Goal: Task Accomplishment & Management: Use online tool/utility

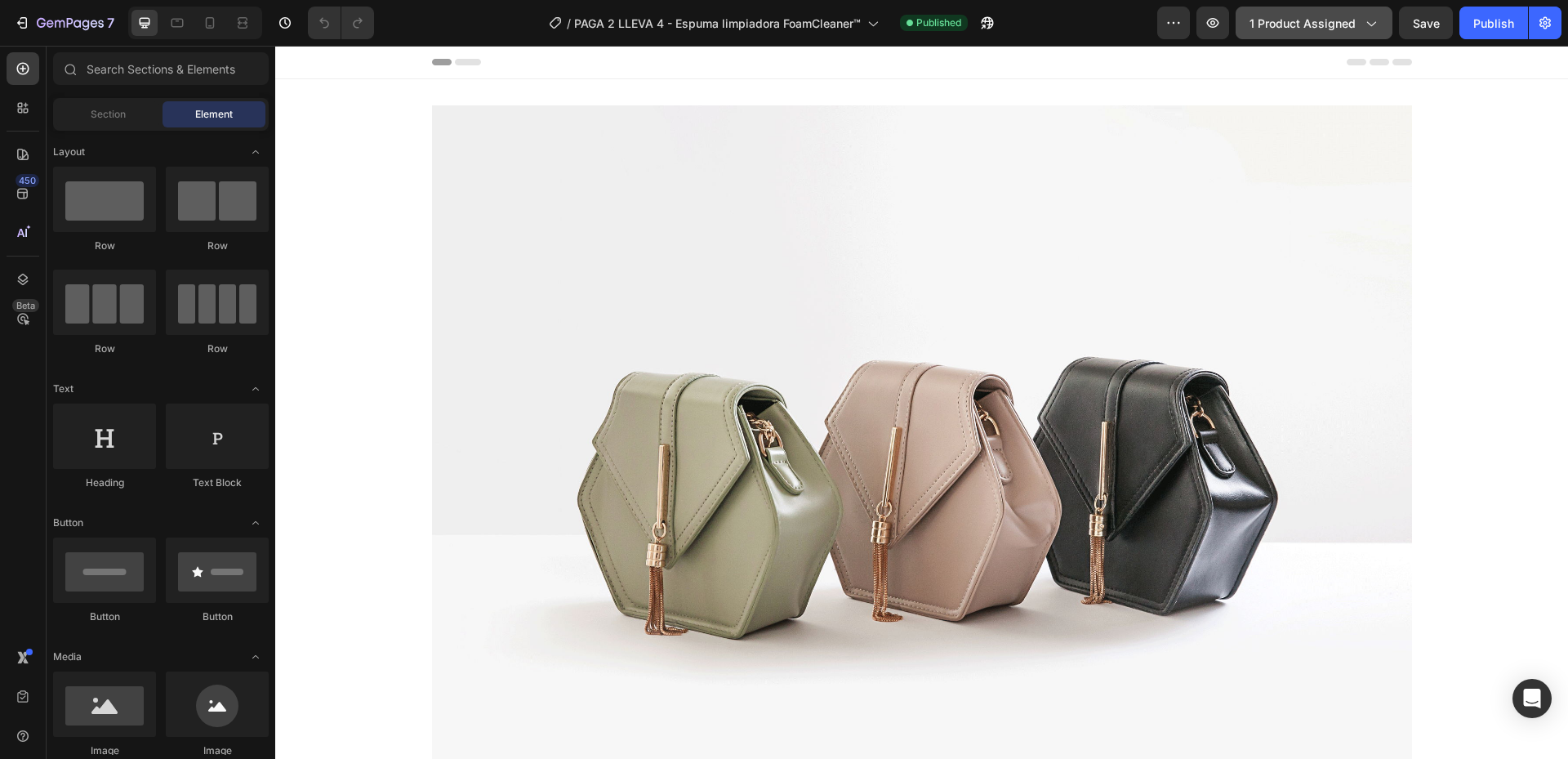
click at [1366, 20] on icon "button" at bounding box center [1370, 23] width 17 height 17
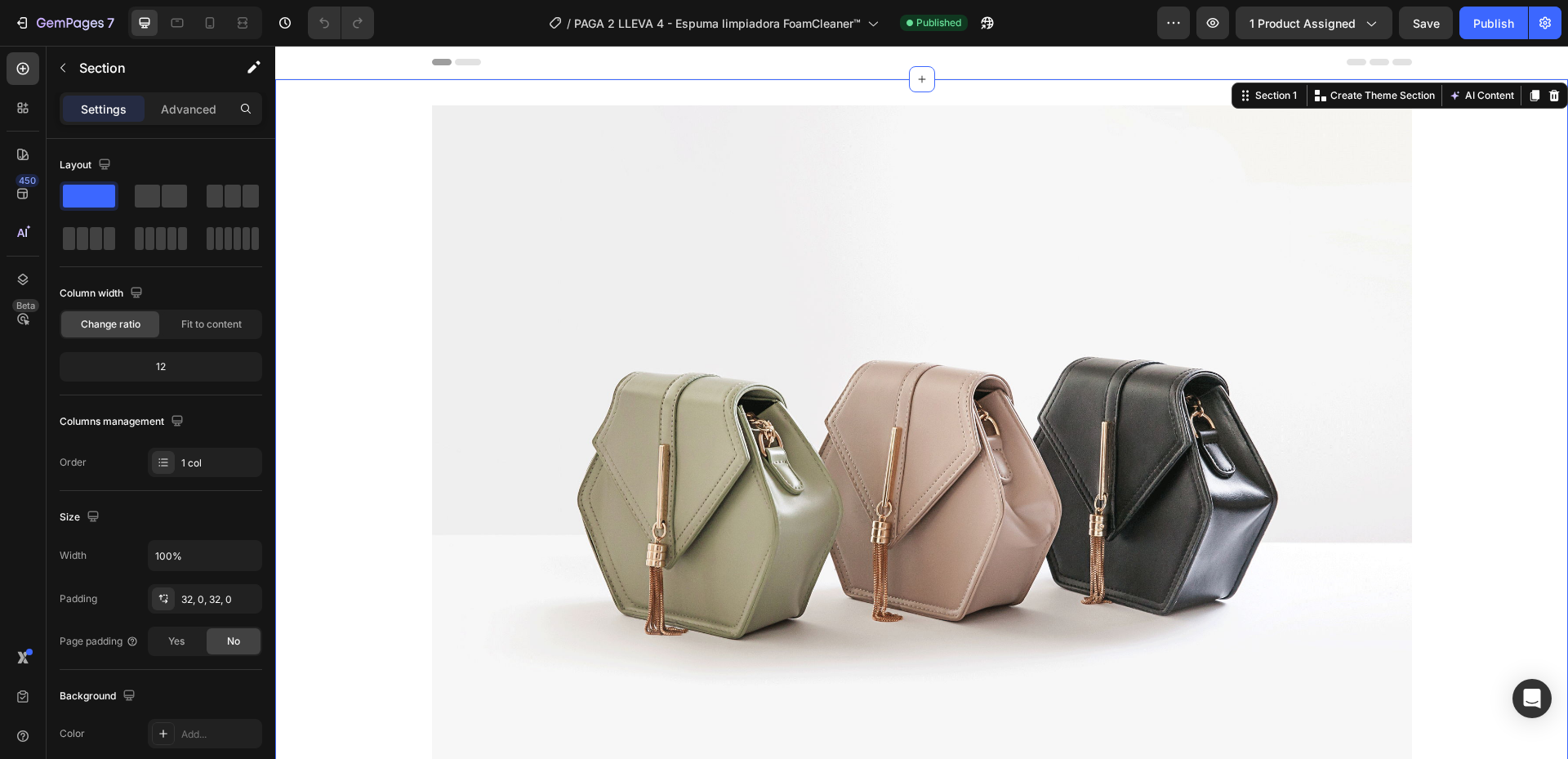
click at [1120, 58] on div "Header" at bounding box center [922, 63] width 980 height 33
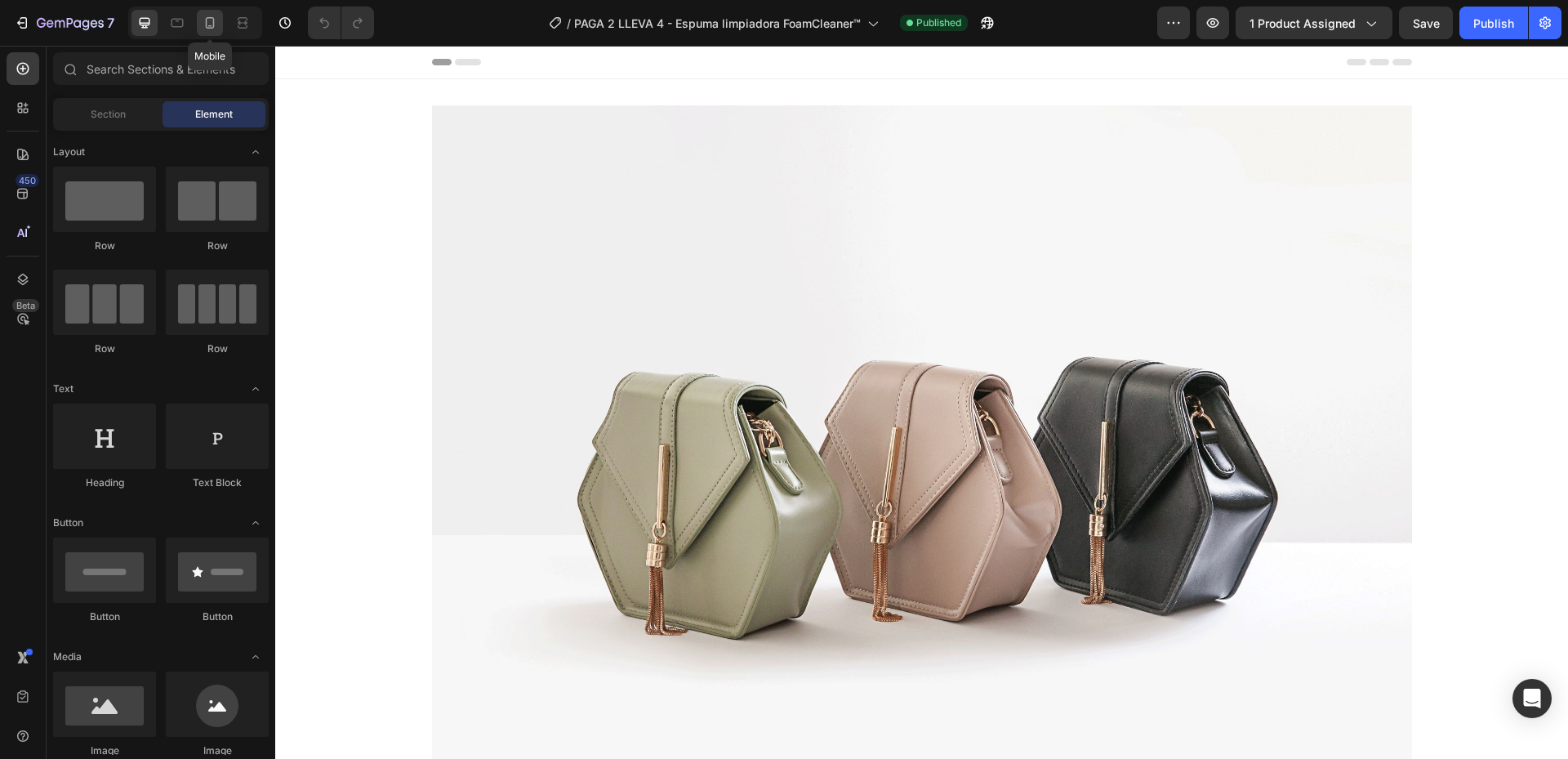
click at [212, 25] on icon at bounding box center [210, 23] width 17 height 17
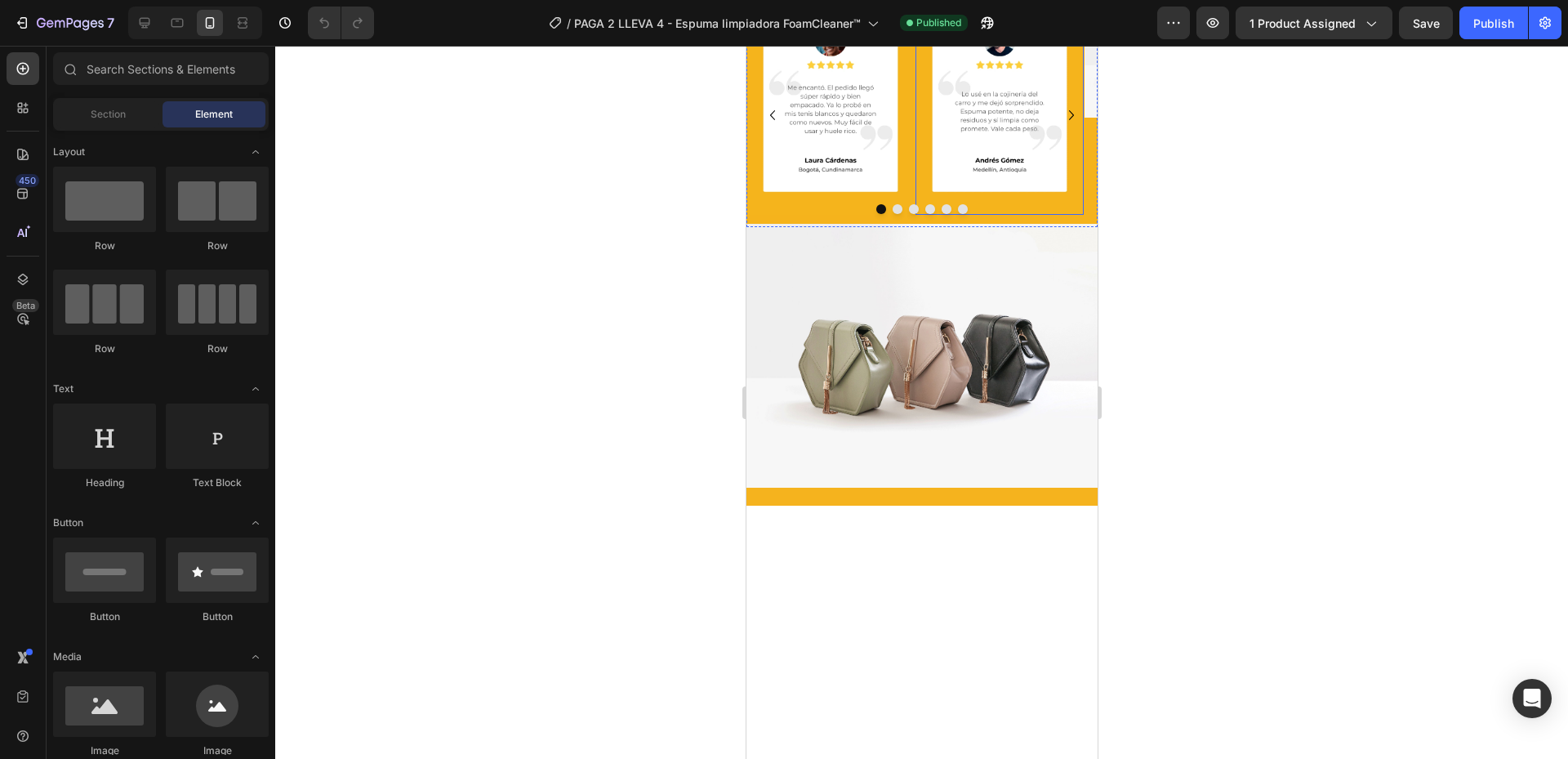
scroll to position [408, 0]
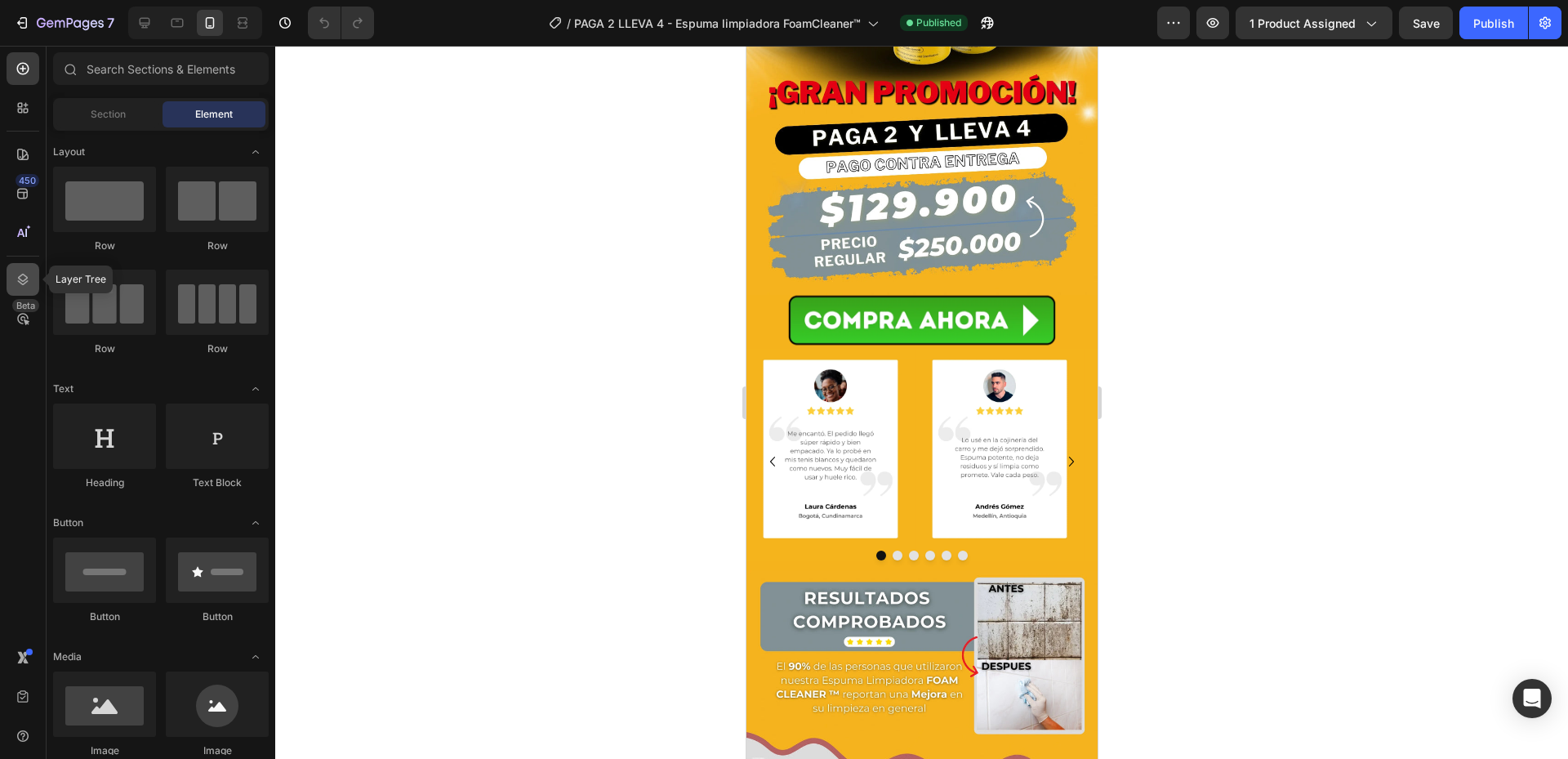
click at [27, 281] on icon at bounding box center [24, 279] width 10 height 11
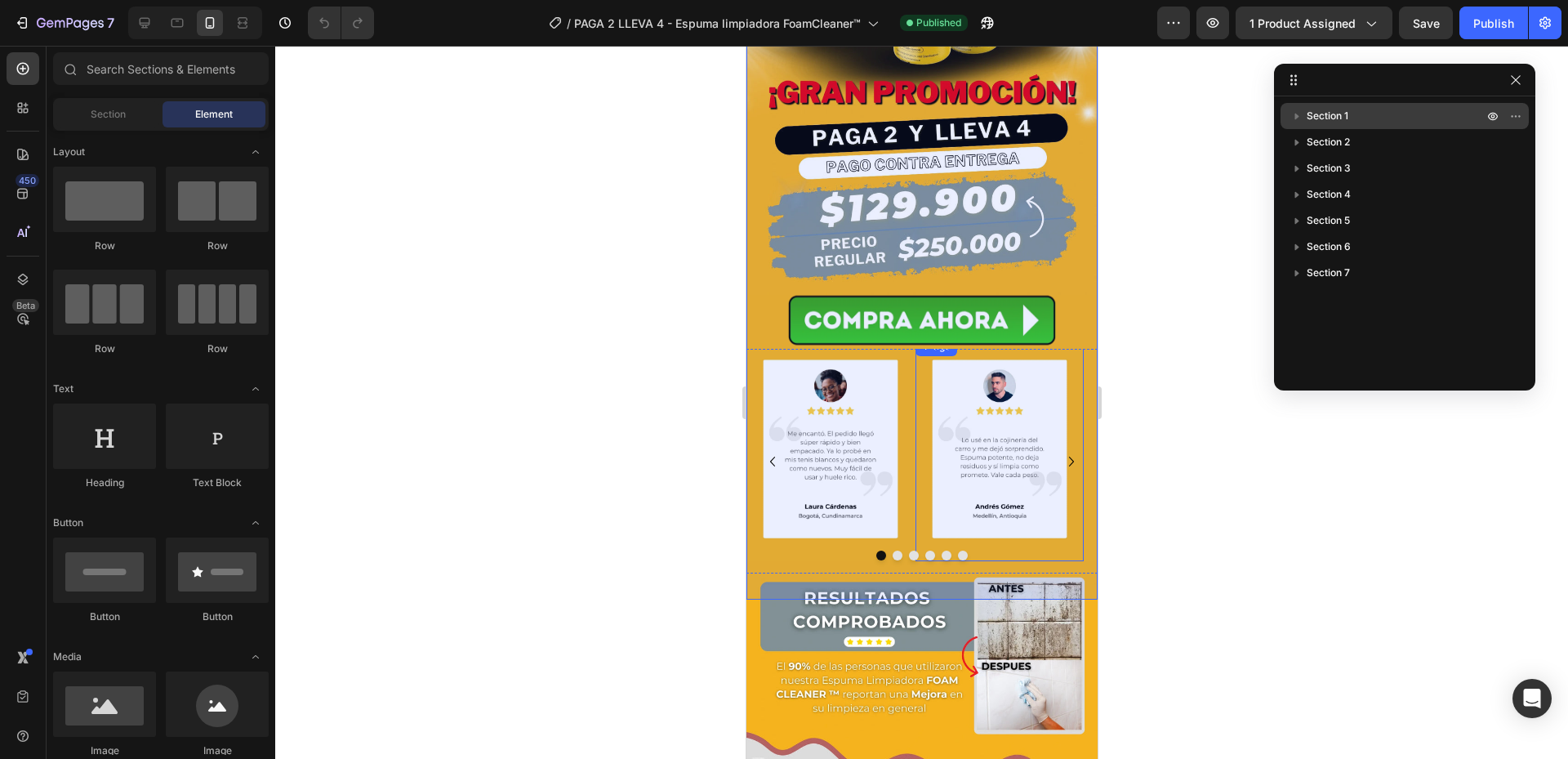
click at [1390, 103] on div "Section 1" at bounding box center [1405, 116] width 235 height 26
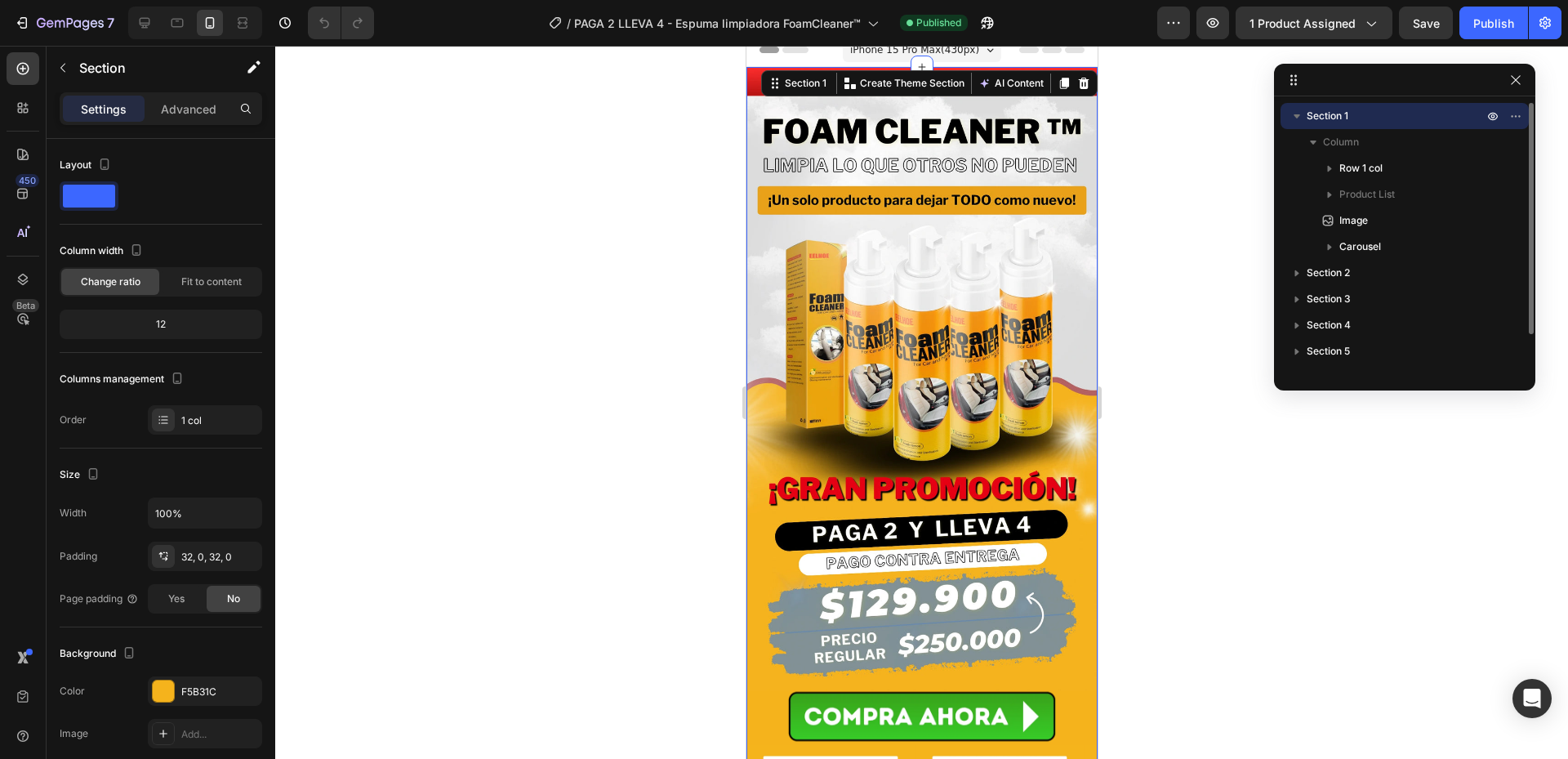
scroll to position [0, 0]
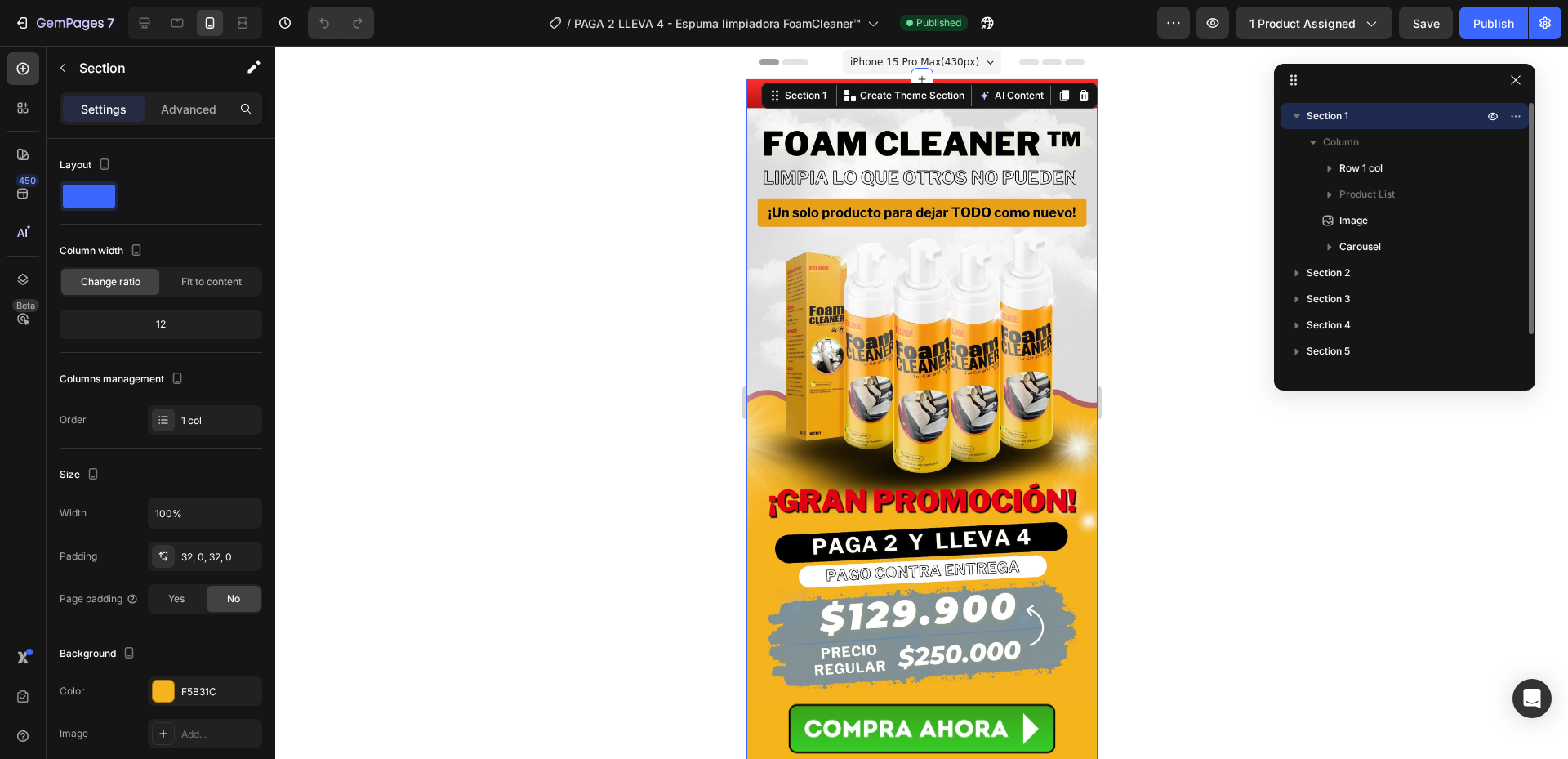
click at [1363, 117] on p "Section 1" at bounding box center [1396, 116] width 179 height 17
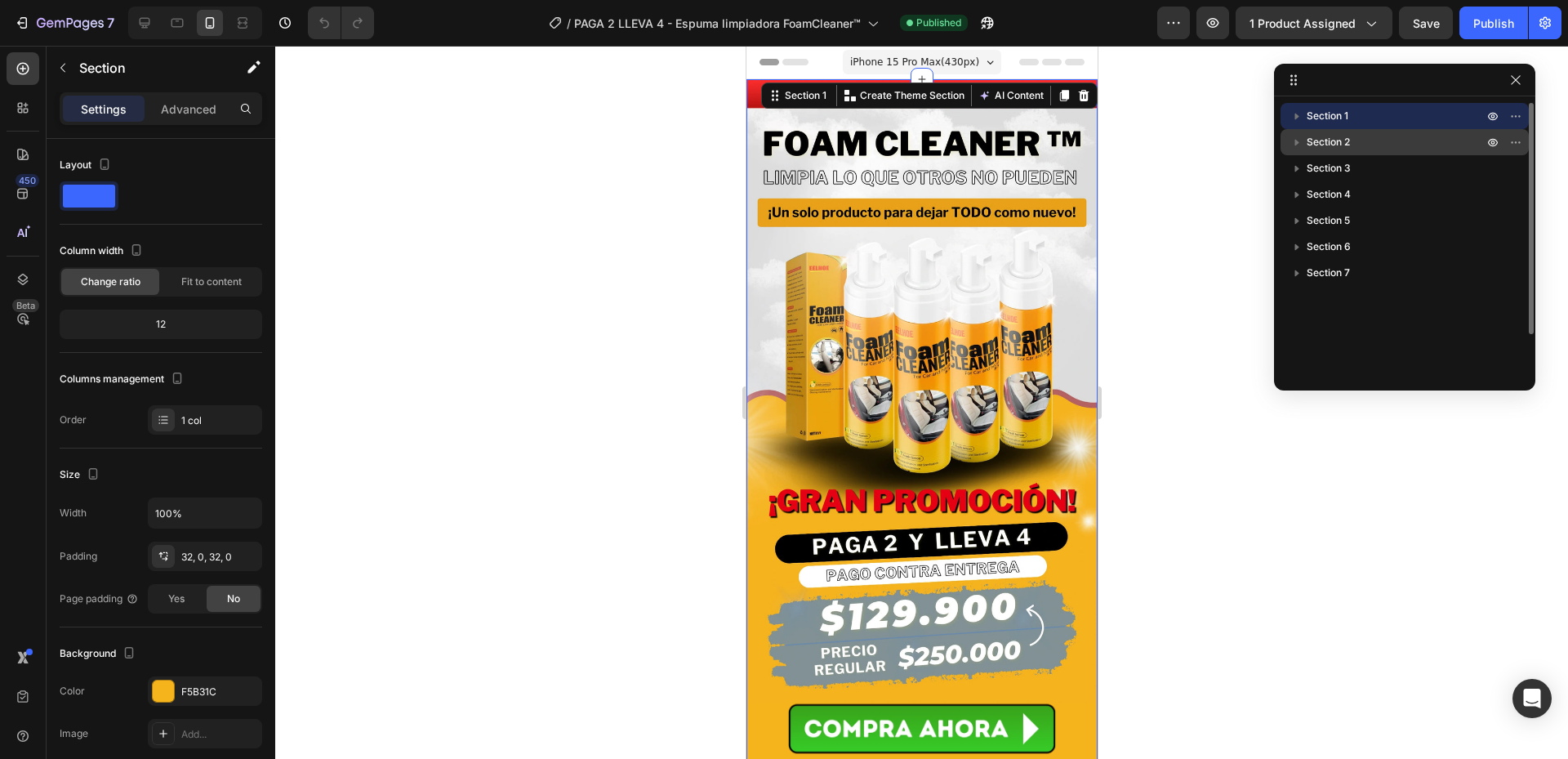
click at [1357, 141] on p "Section 2" at bounding box center [1396, 142] width 179 height 17
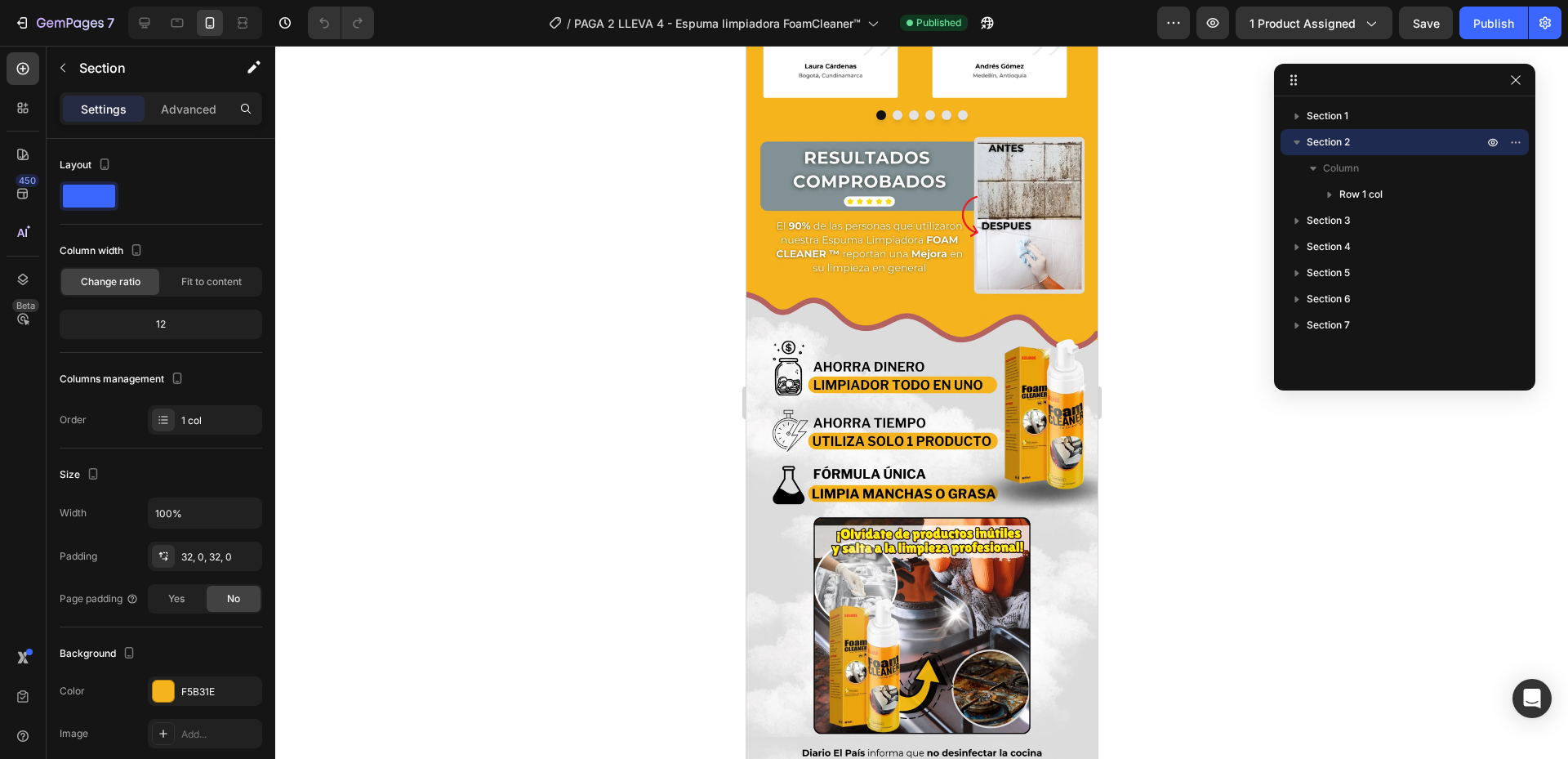
click at [1357, 141] on p "Section 2" at bounding box center [1396, 142] width 179 height 17
click at [1350, 169] on span "Section 3" at bounding box center [1329, 168] width 44 height 17
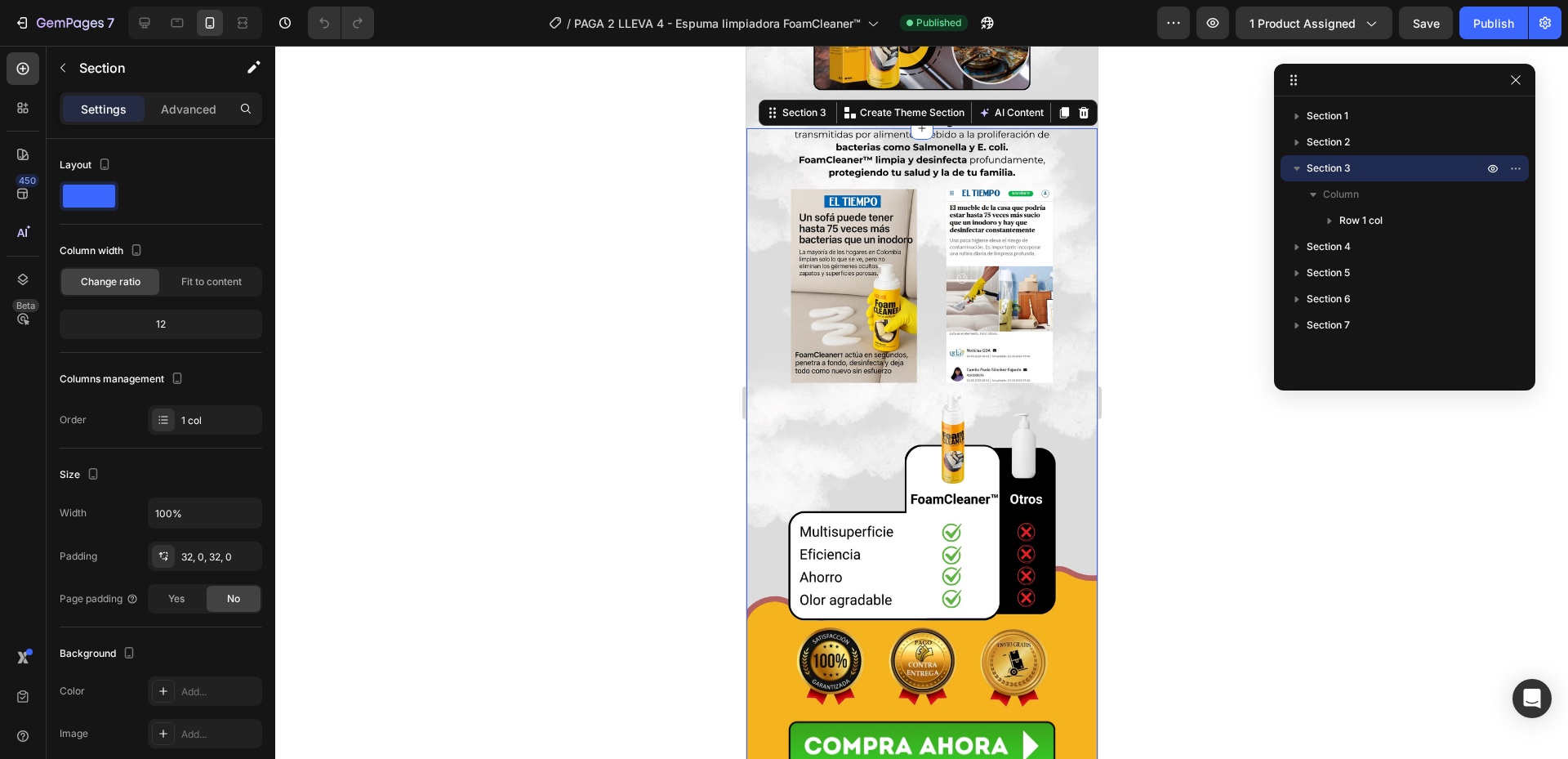
click at [1350, 169] on span "Section 3" at bounding box center [1329, 168] width 44 height 17
click at [1354, 197] on p "Section 4" at bounding box center [1396, 194] width 179 height 17
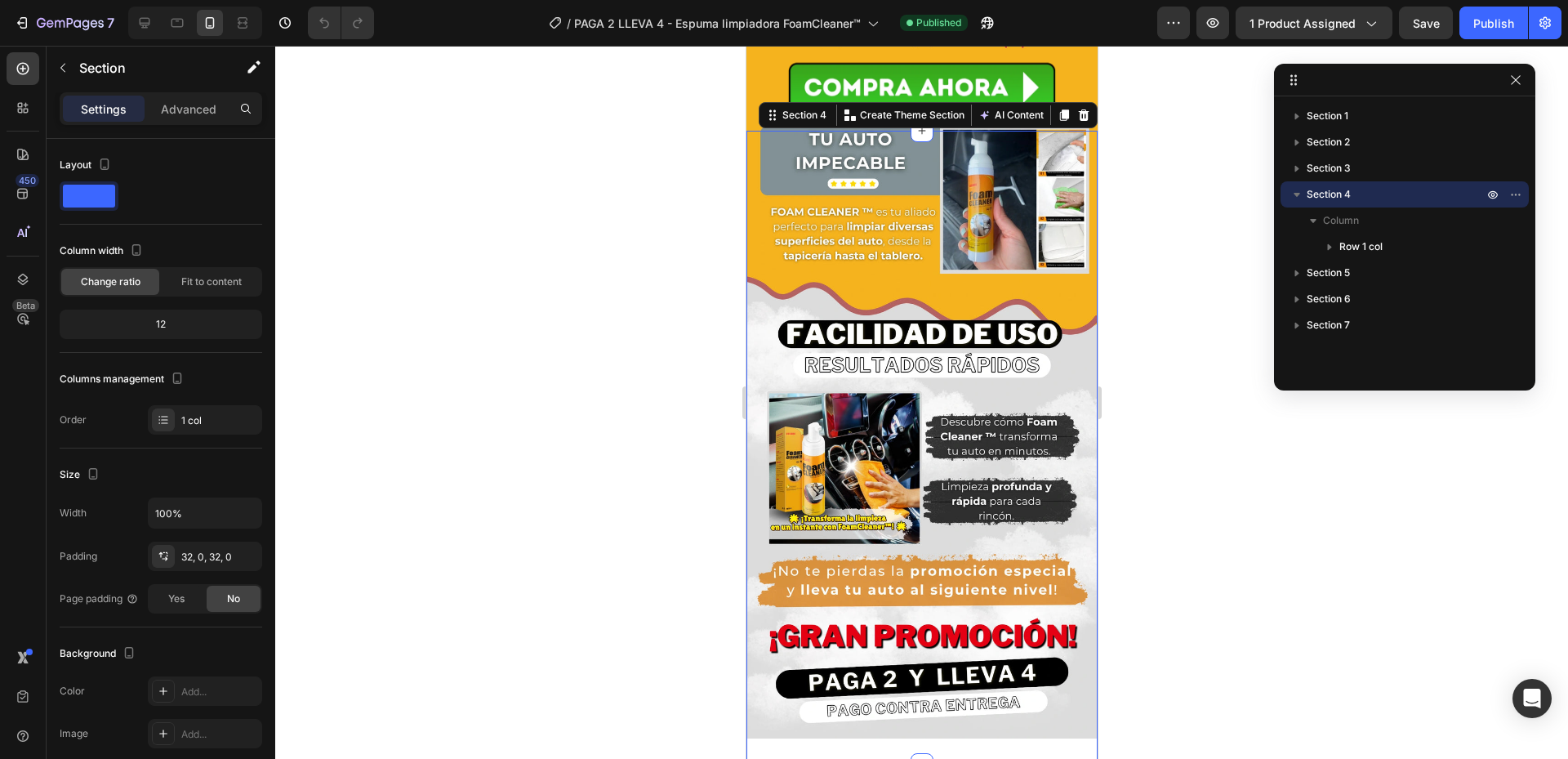
click at [1354, 197] on p "Section 4" at bounding box center [1396, 194] width 179 height 17
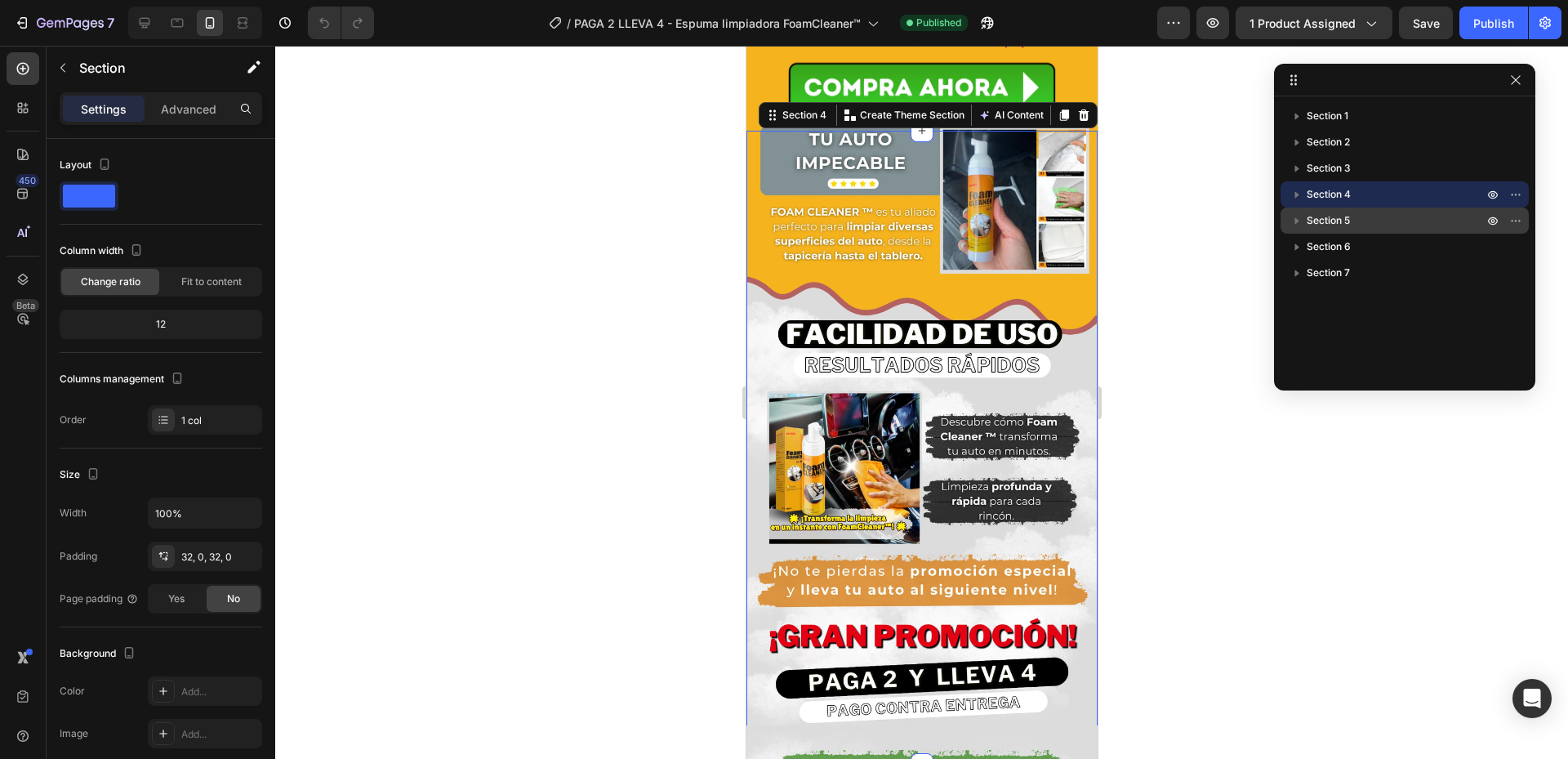
click at [1354, 210] on div "Section 5" at bounding box center [1405, 220] width 235 height 26
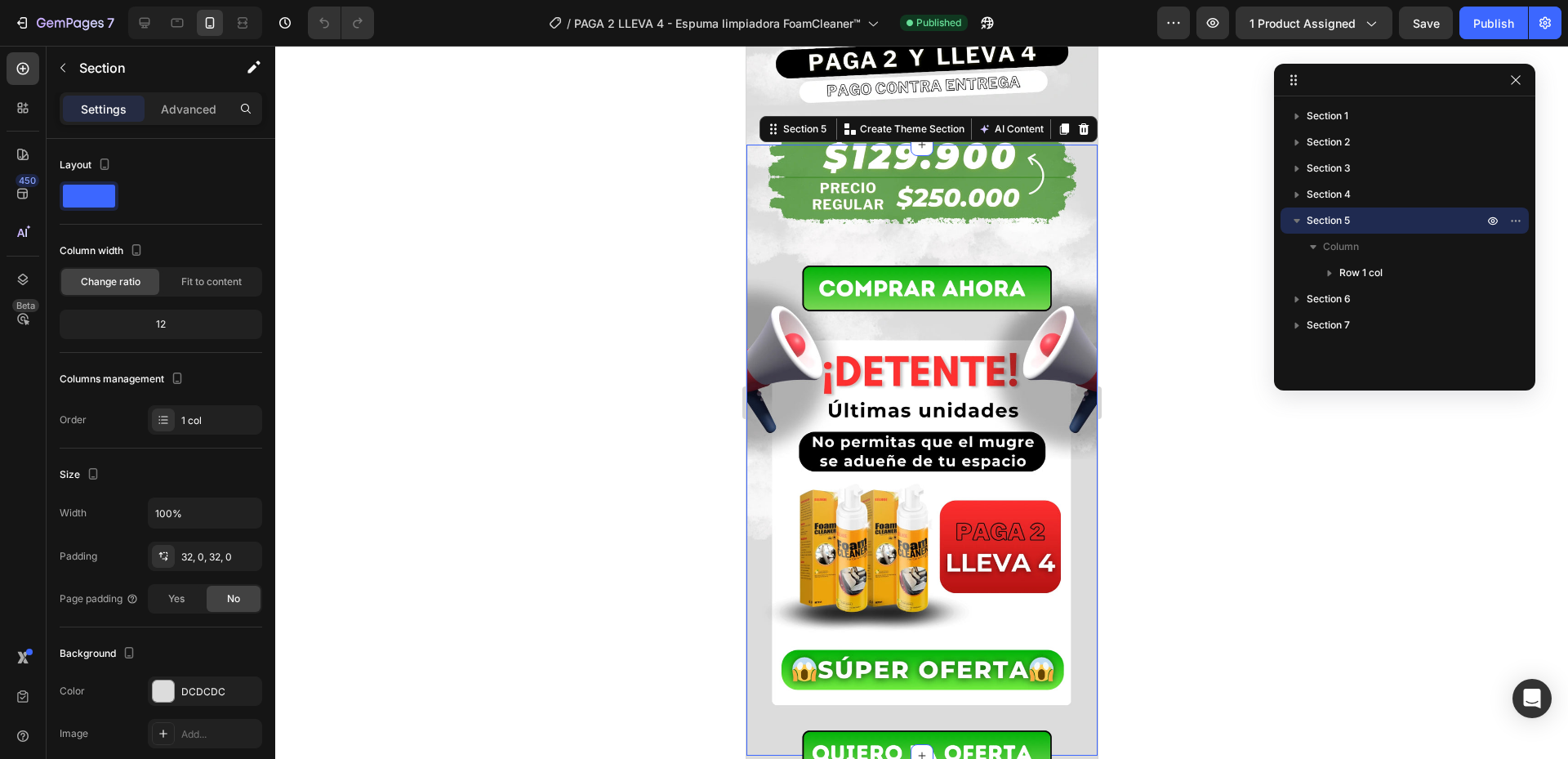
scroll to position [2708, 0]
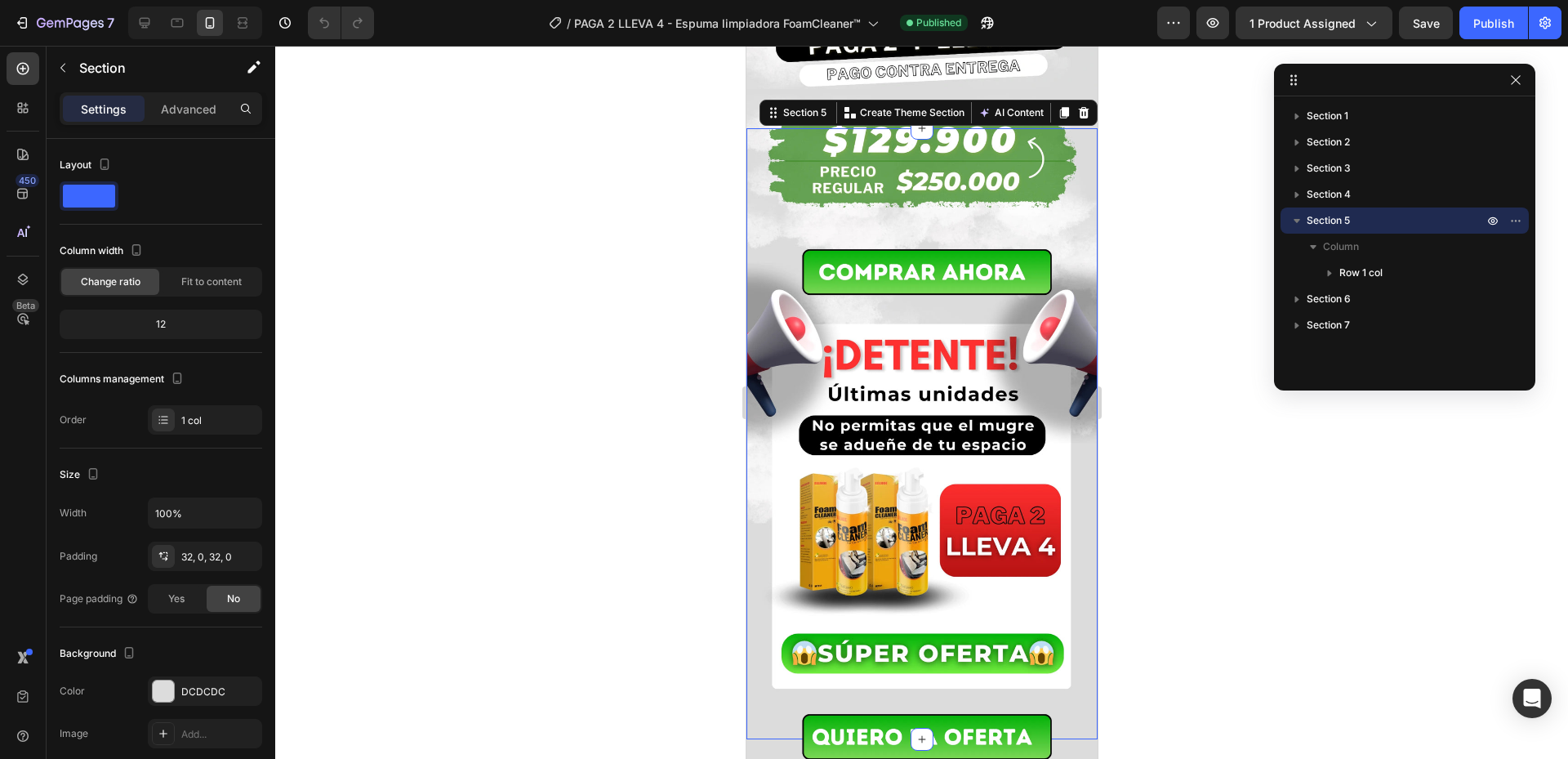
click at [1354, 216] on p "Section 5" at bounding box center [1396, 220] width 179 height 17
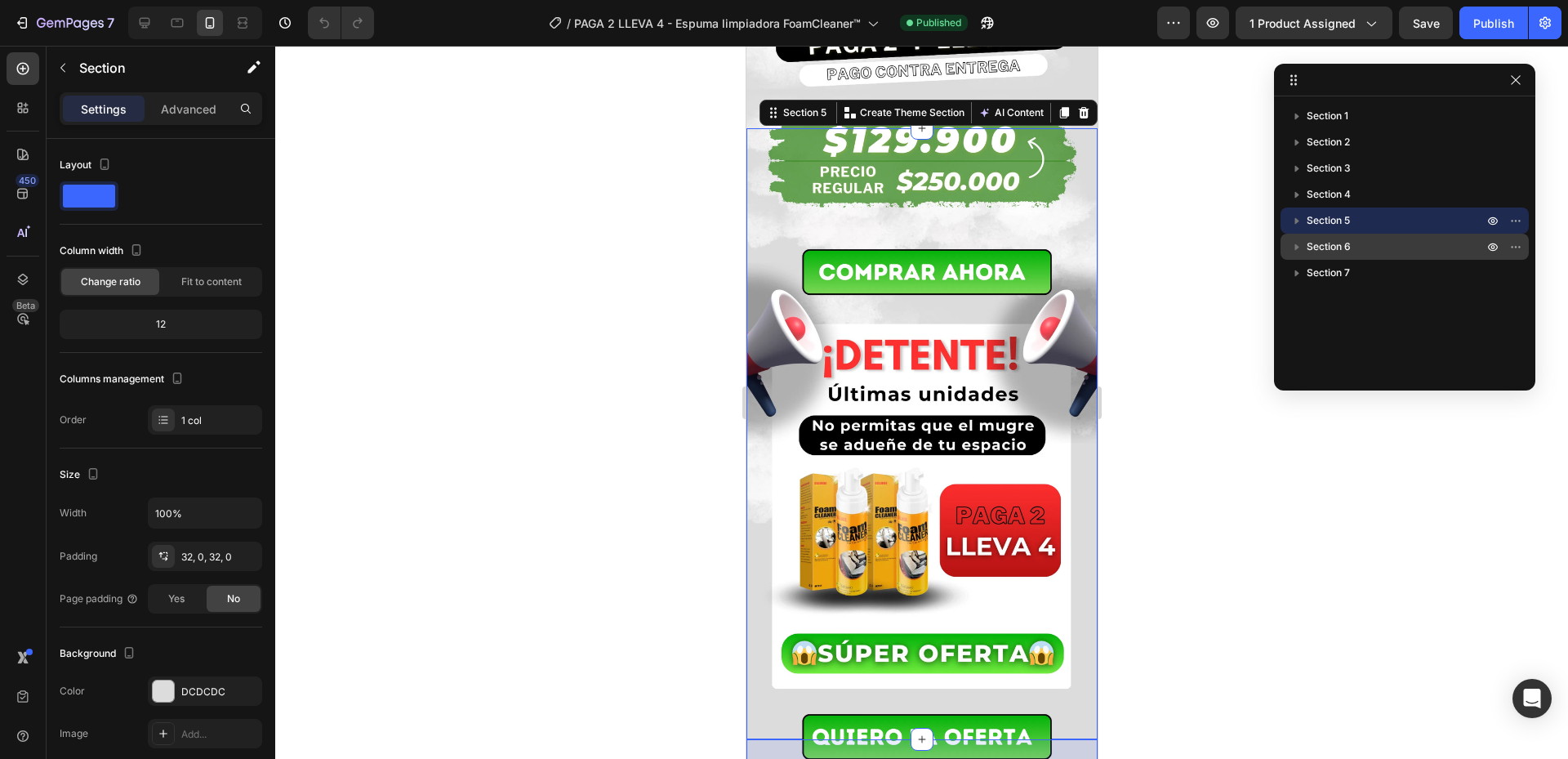
click at [1348, 233] on div "Section 6" at bounding box center [1405, 246] width 235 height 26
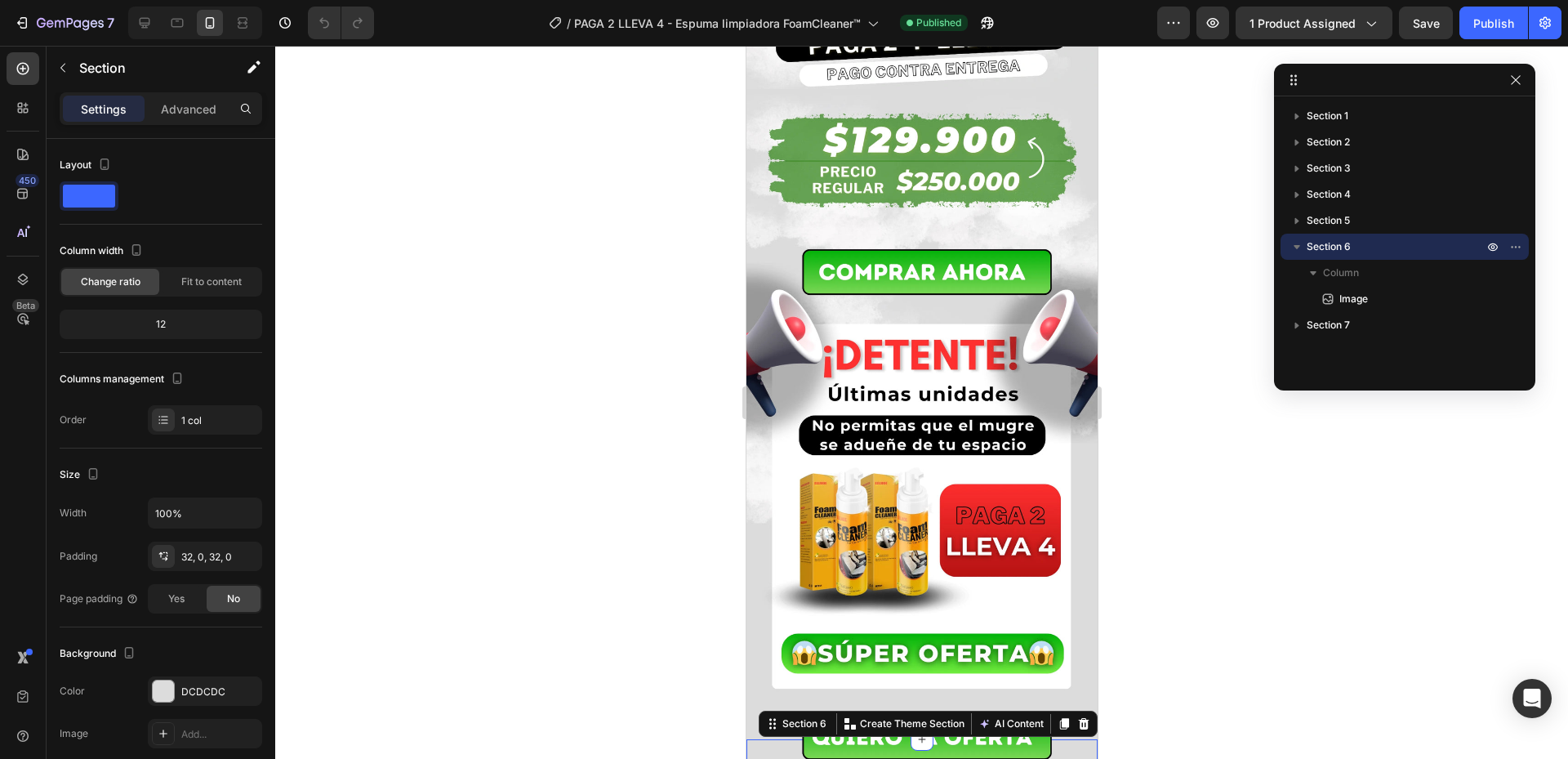
click at [1352, 249] on p "Section 6" at bounding box center [1396, 246] width 179 height 17
click at [1353, 279] on p "Section 7" at bounding box center [1396, 272] width 179 height 17
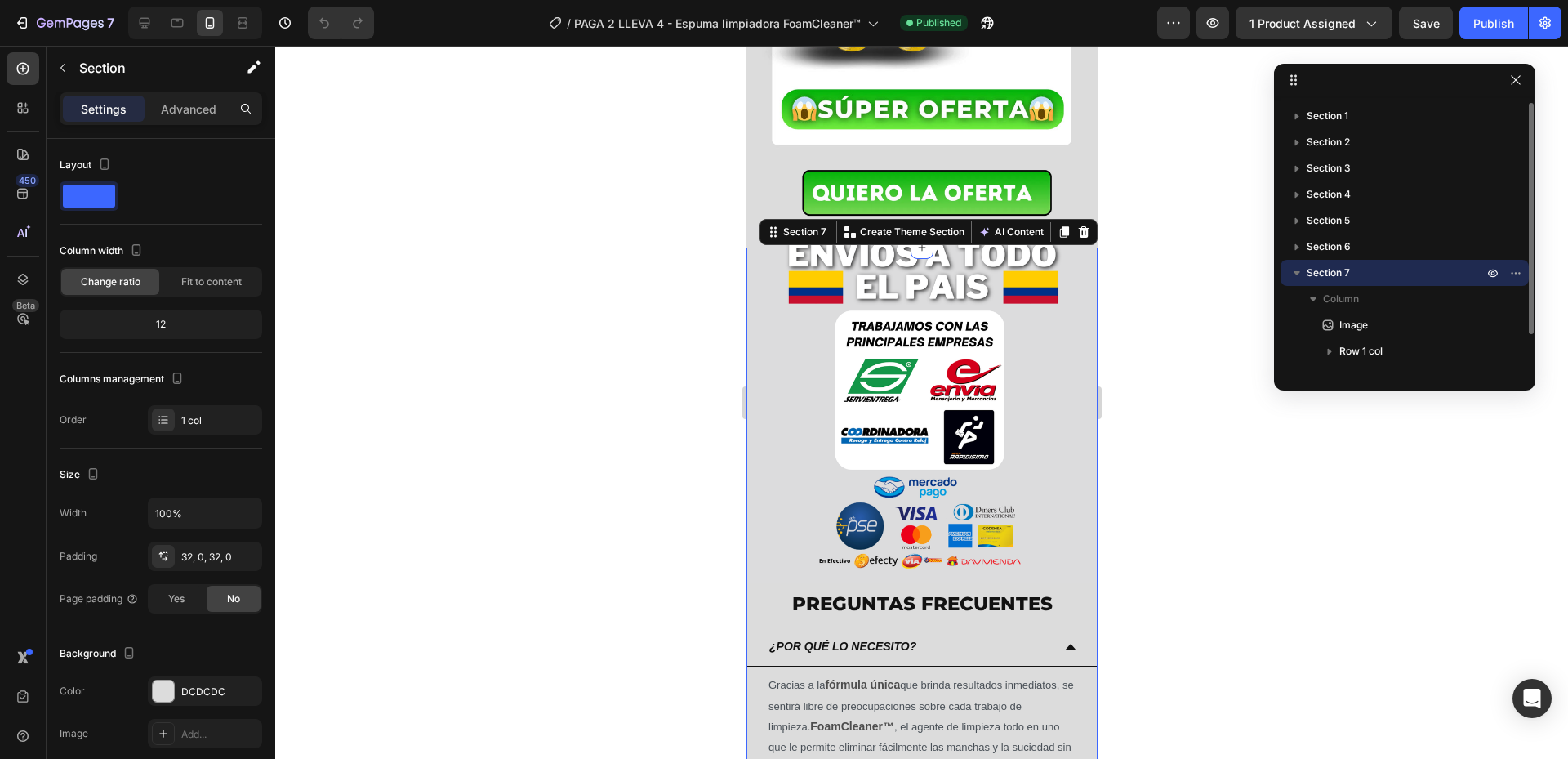
scroll to position [3347, 0]
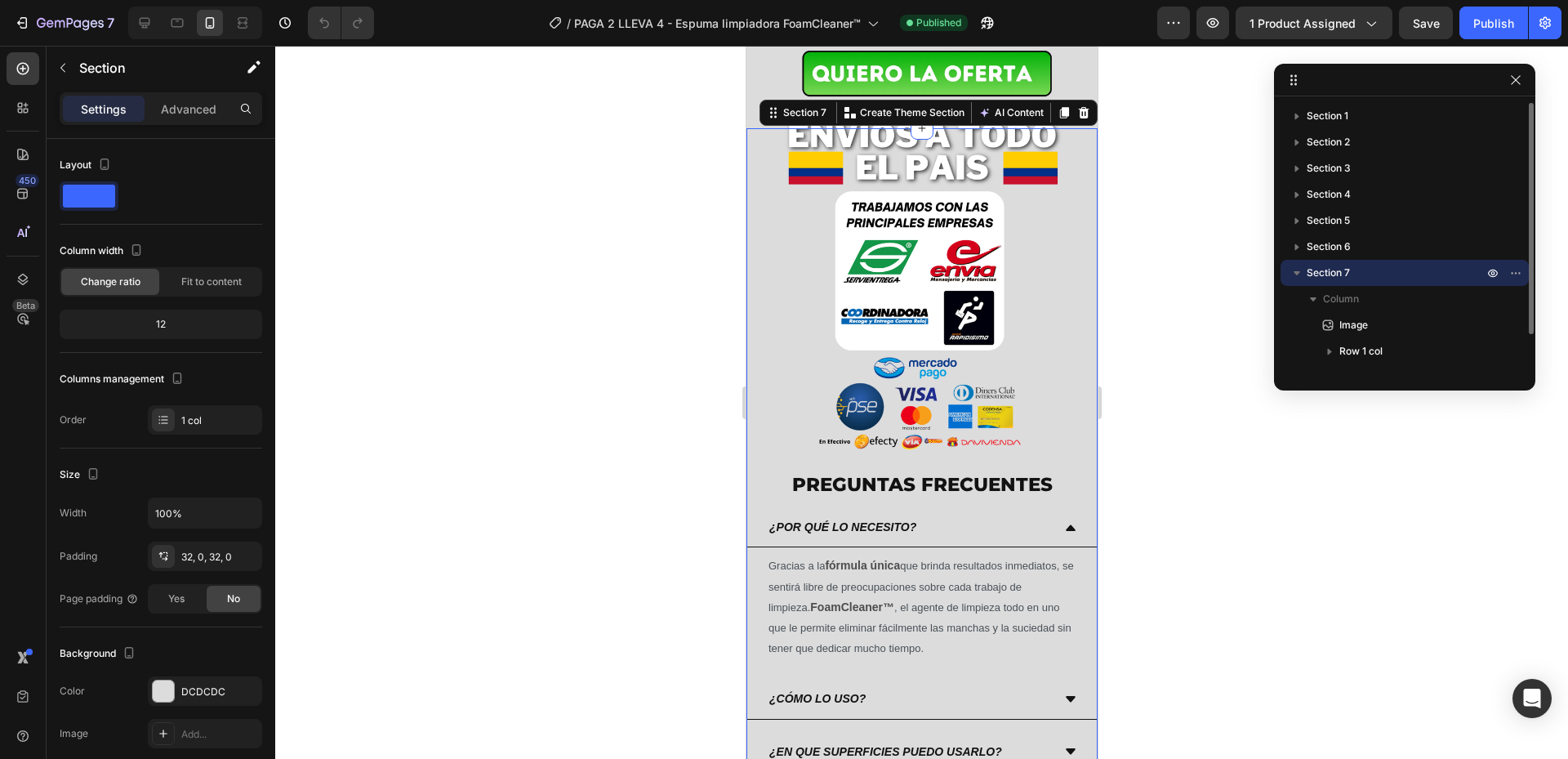
click at [1357, 279] on p "Section 7" at bounding box center [1396, 272] width 179 height 17
click at [1184, 229] on div at bounding box center [921, 402] width 1293 height 713
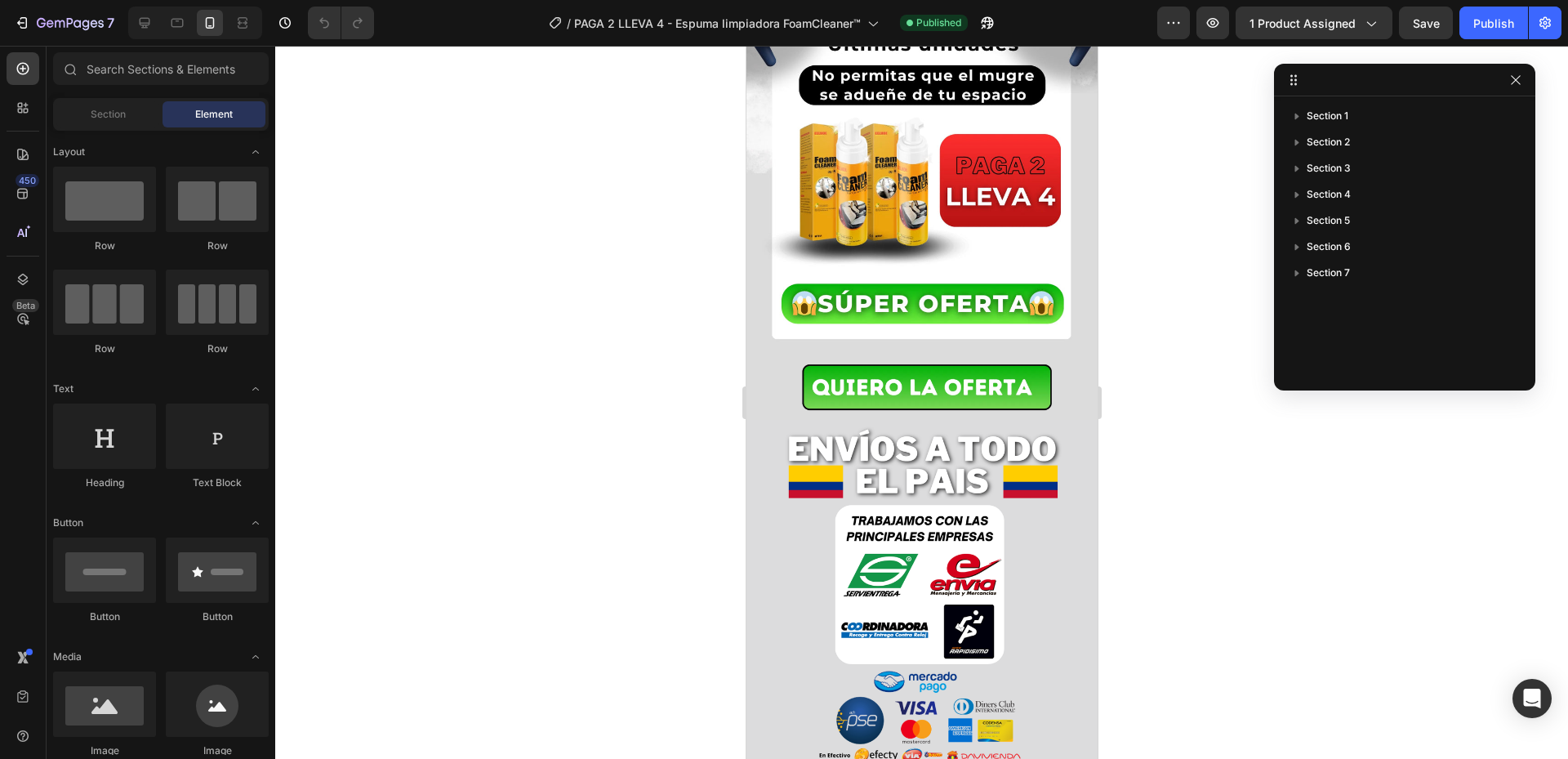
scroll to position [3020, 0]
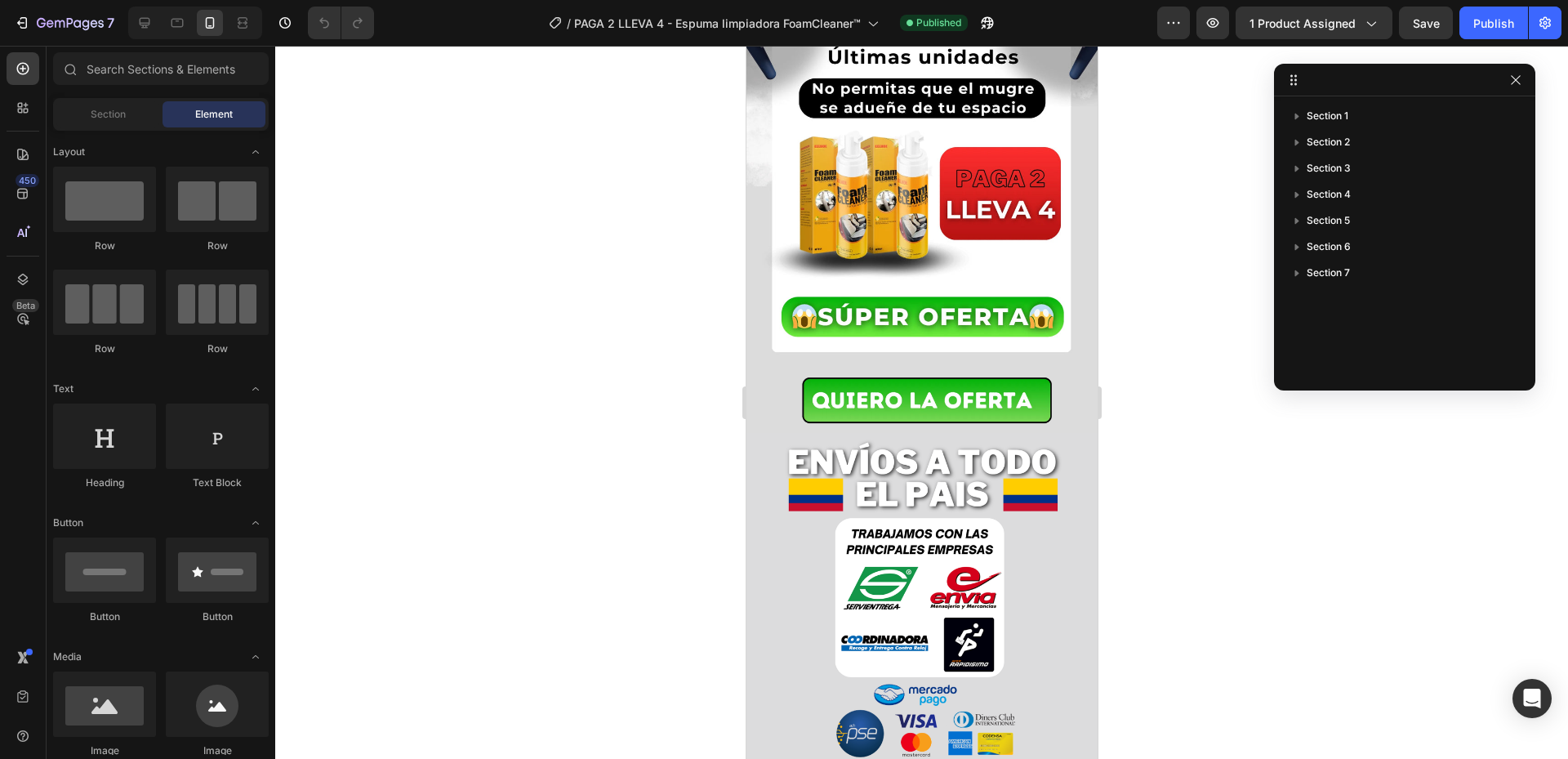
click at [1183, 241] on div at bounding box center [921, 402] width 1293 height 713
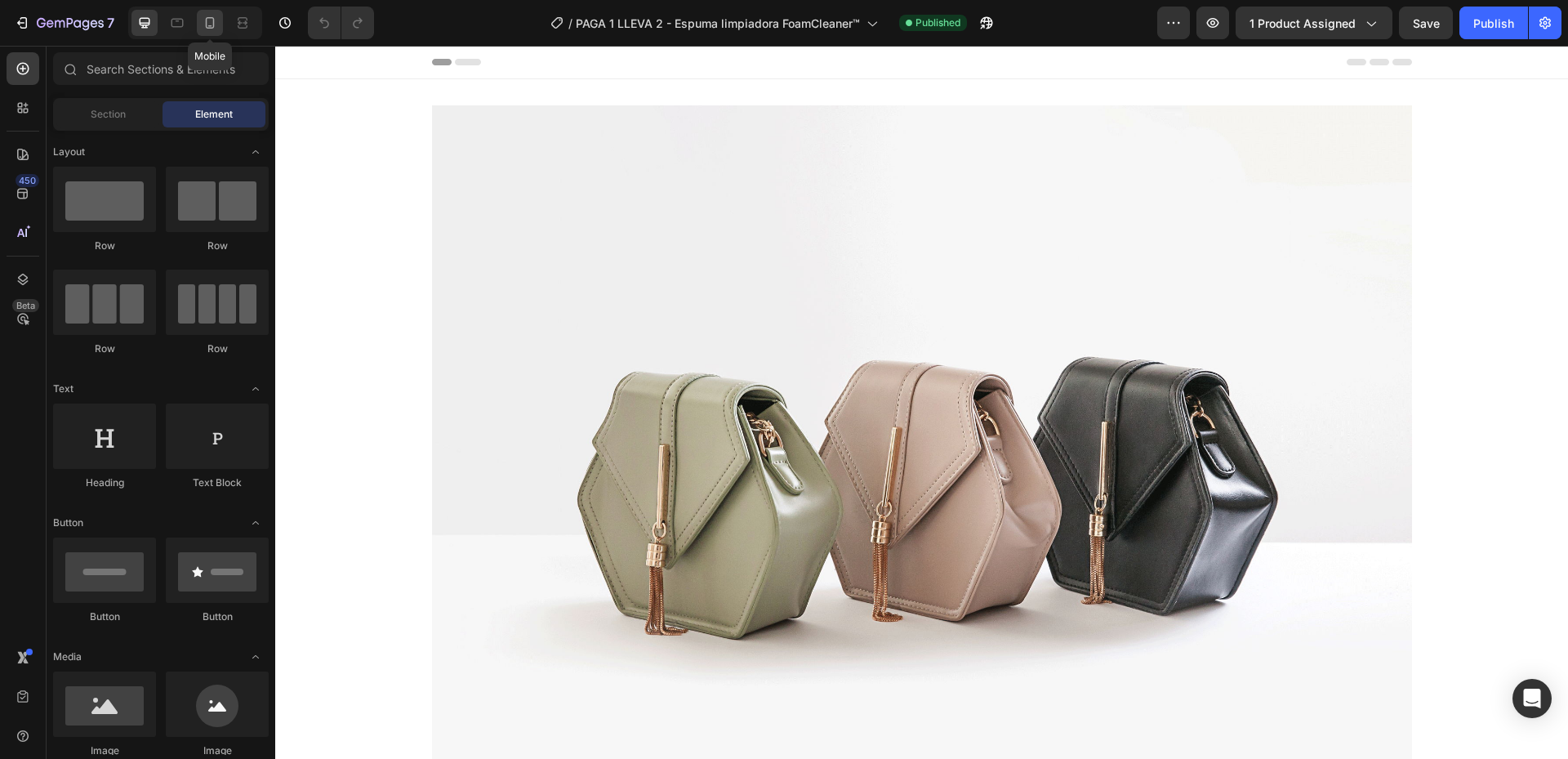
click at [212, 25] on icon at bounding box center [210, 23] width 17 height 17
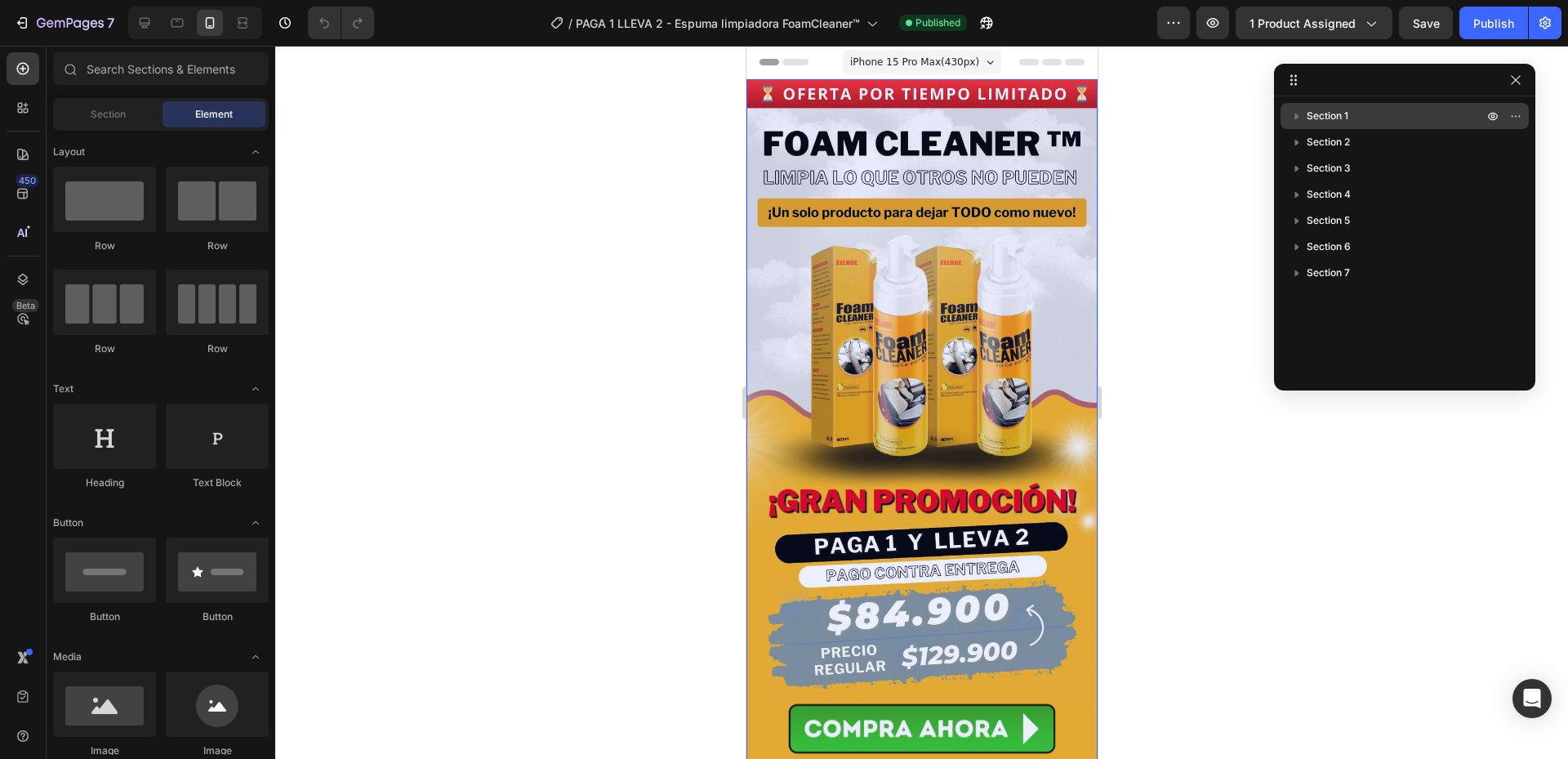
click at [1397, 111] on p "Section 1" at bounding box center [1396, 116] width 179 height 17
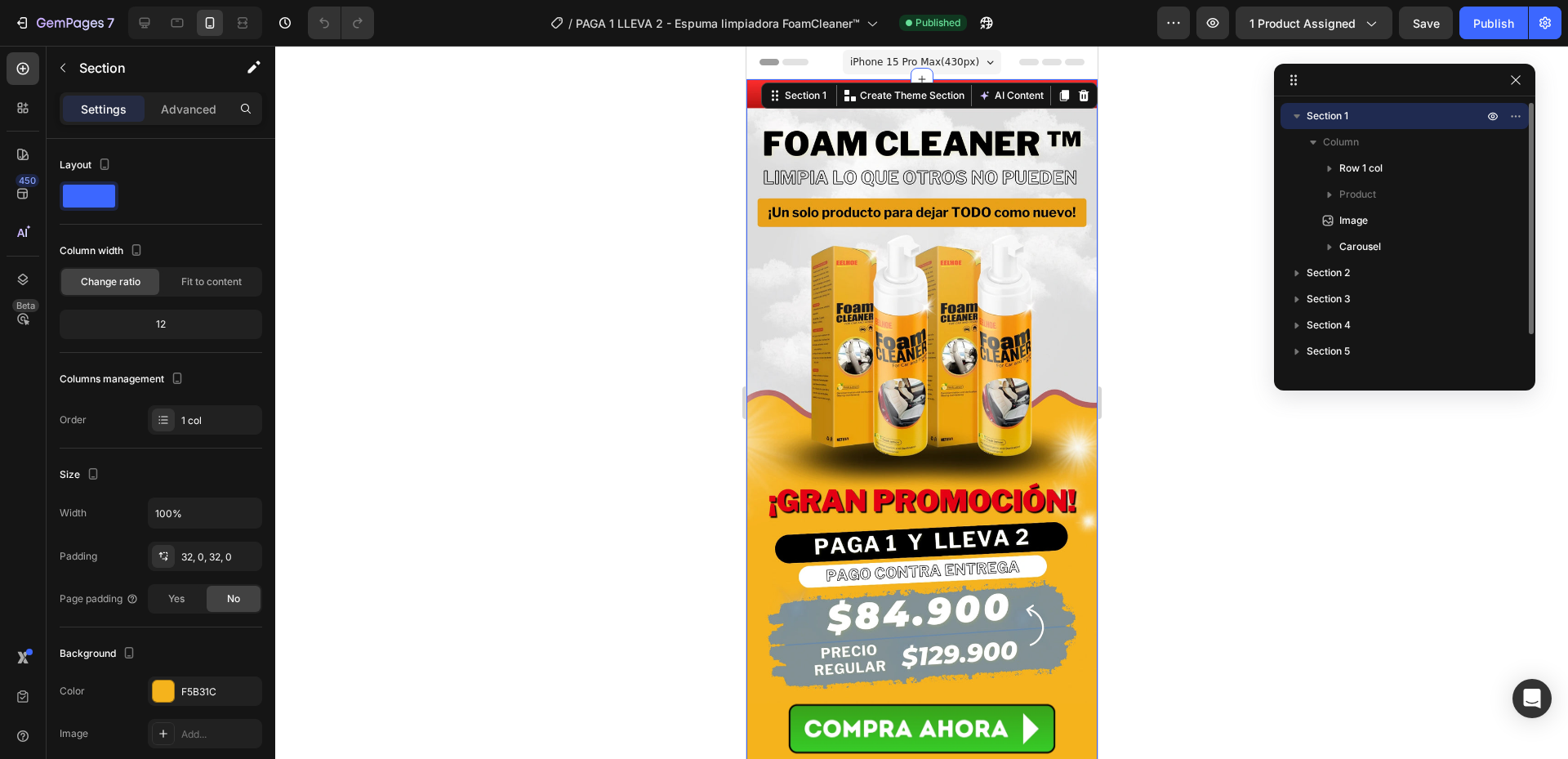
click at [1397, 111] on p "Section 1" at bounding box center [1396, 116] width 179 height 17
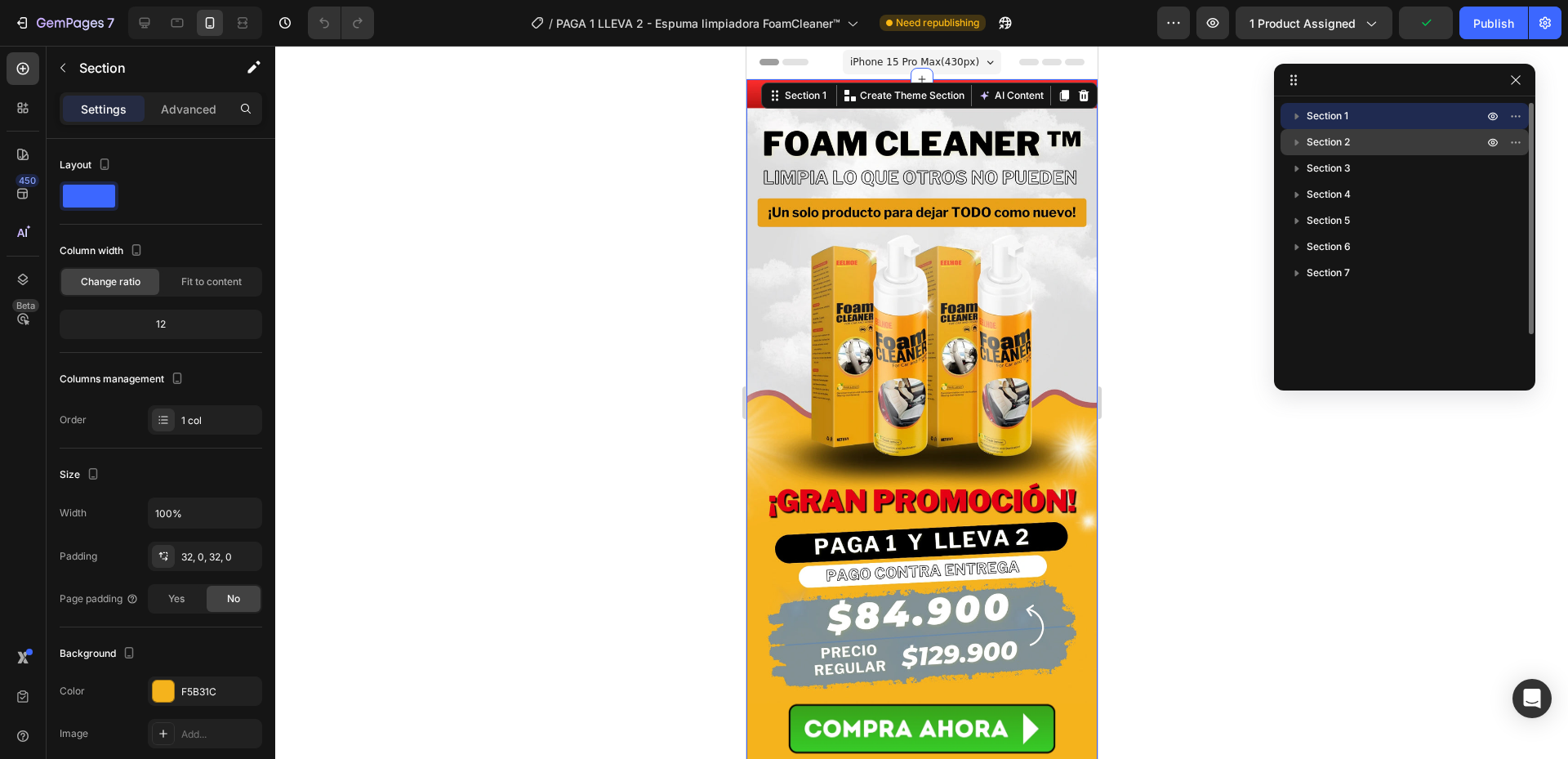
click at [1364, 138] on p "Section 2" at bounding box center [1396, 142] width 179 height 17
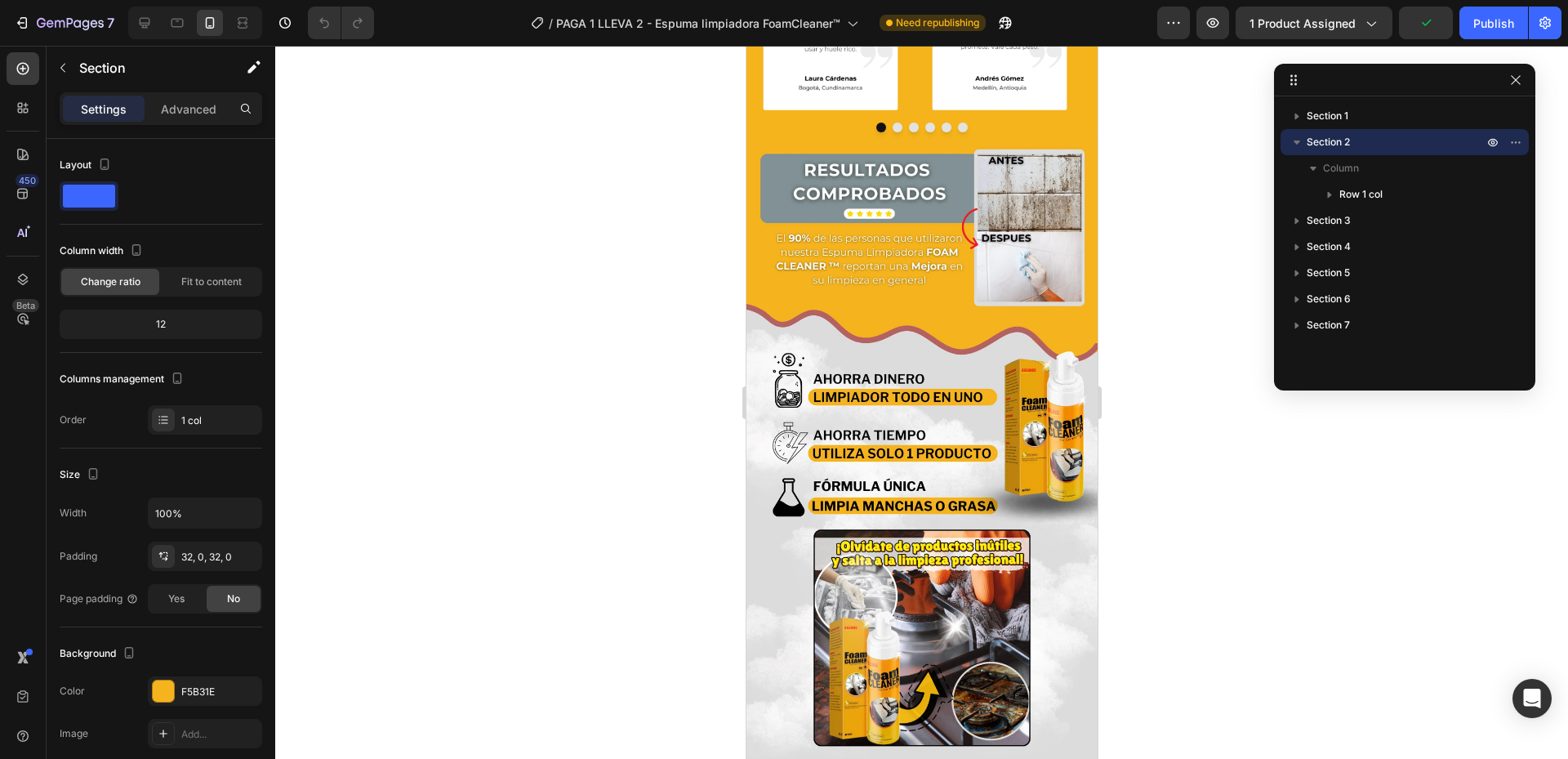
click at [1363, 139] on p "Section 2" at bounding box center [1396, 142] width 179 height 17
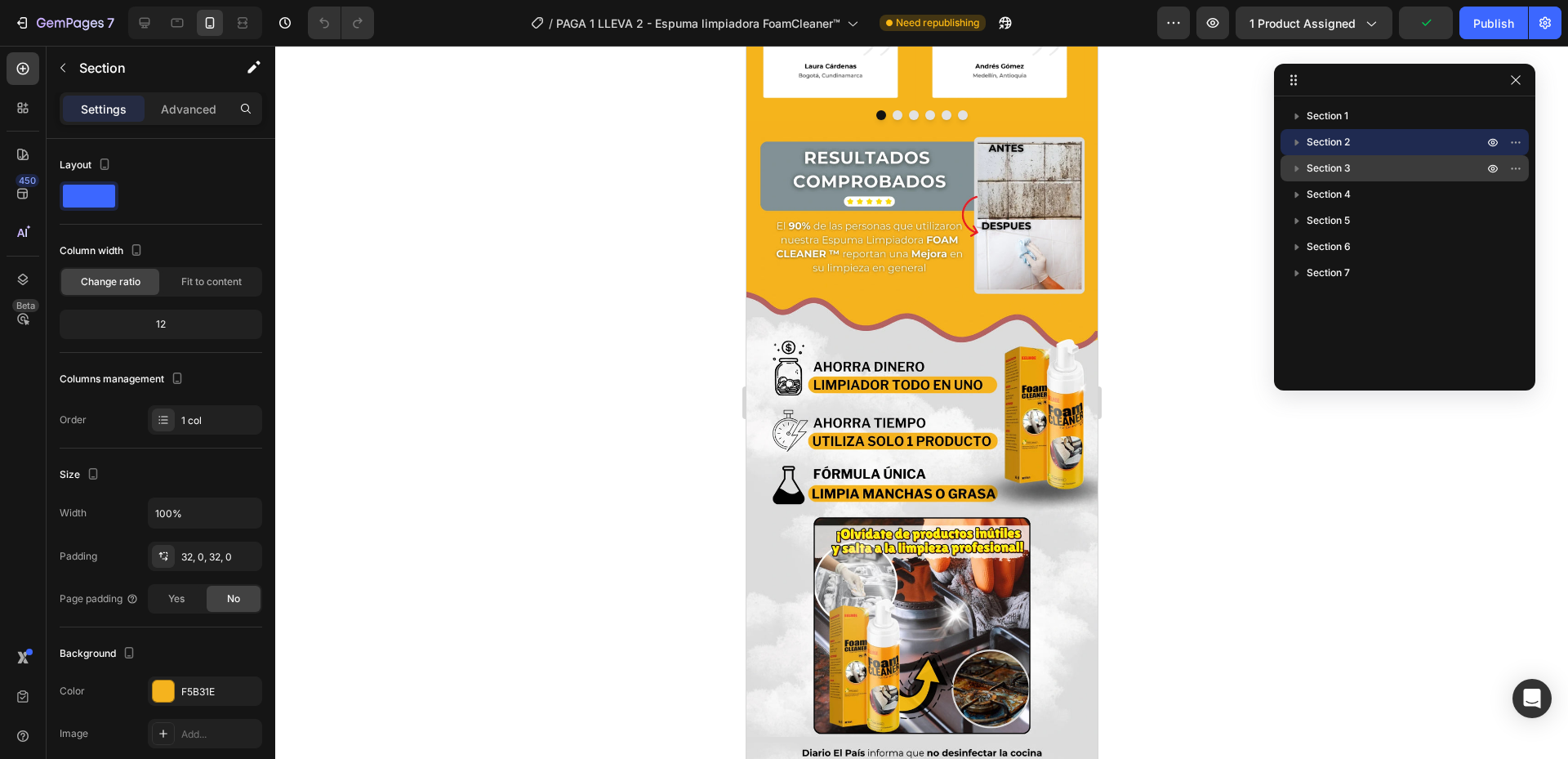
click at [1347, 178] on div "Section 3" at bounding box center [1405, 168] width 235 height 26
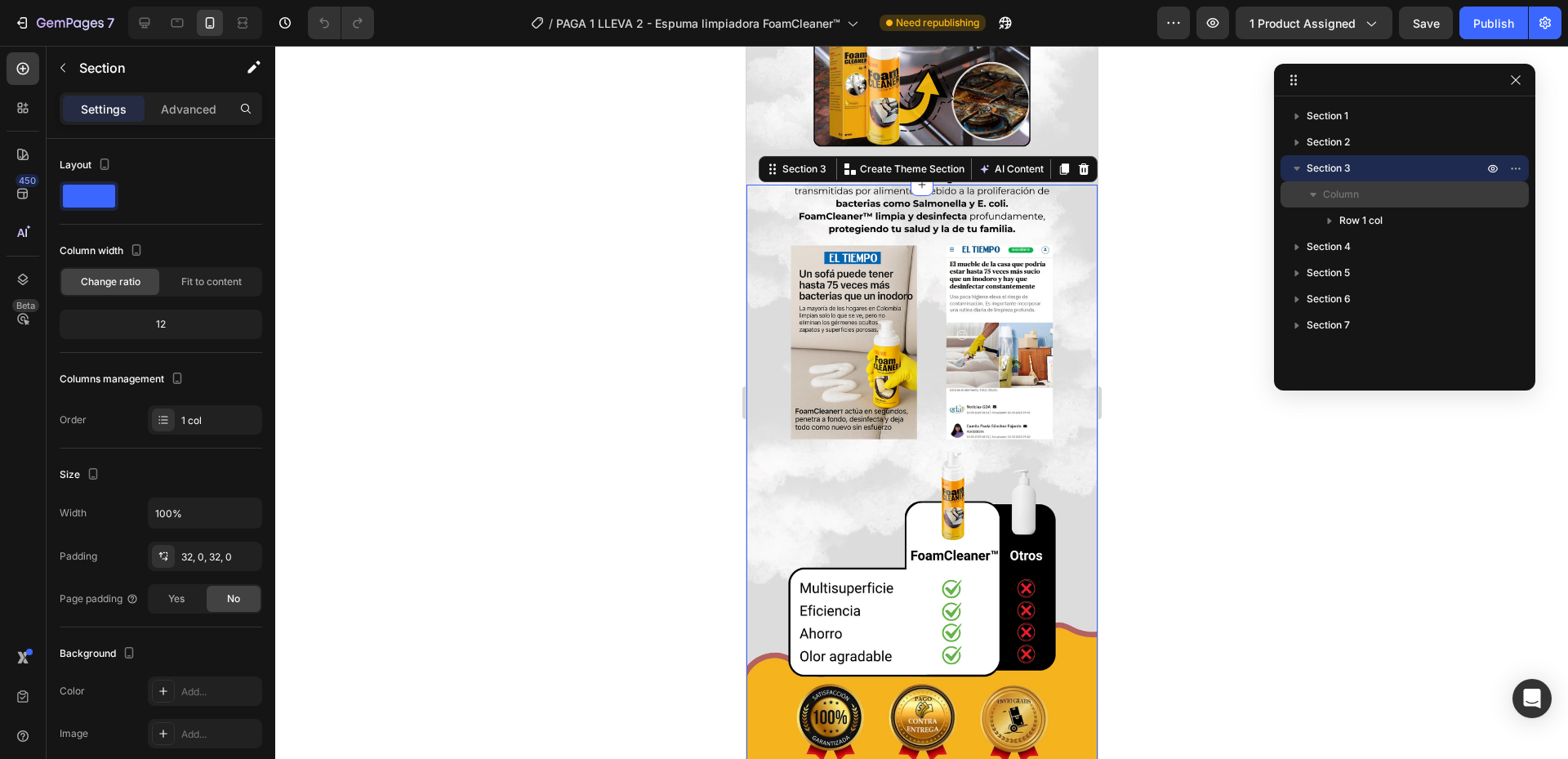
scroll to position [1465, 0]
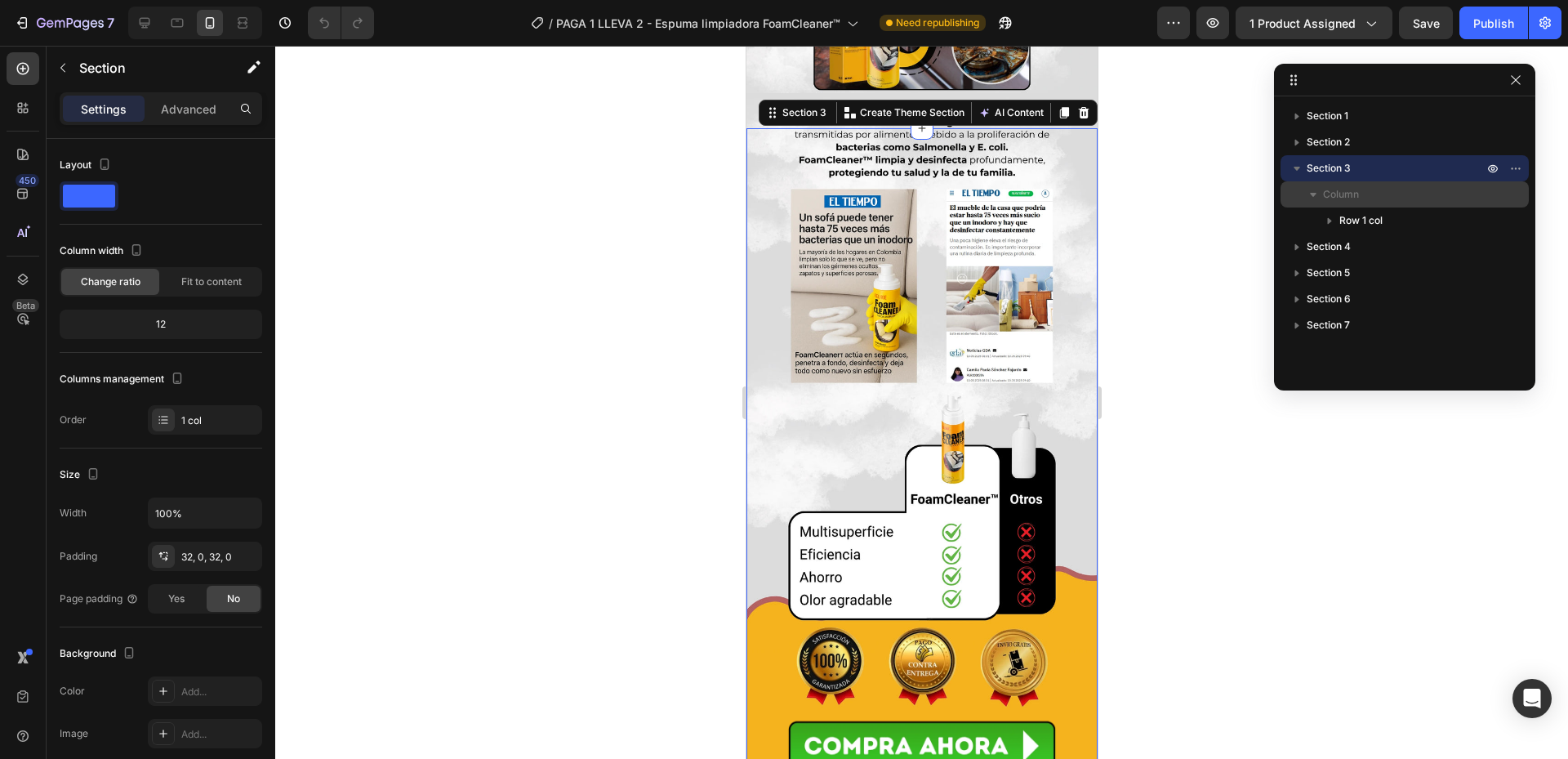
click at [1348, 181] on div "Column" at bounding box center [1405, 194] width 235 height 26
click at [1356, 173] on p "Section 3" at bounding box center [1396, 168] width 179 height 17
click at [1351, 191] on span "Section 4" at bounding box center [1329, 194] width 44 height 17
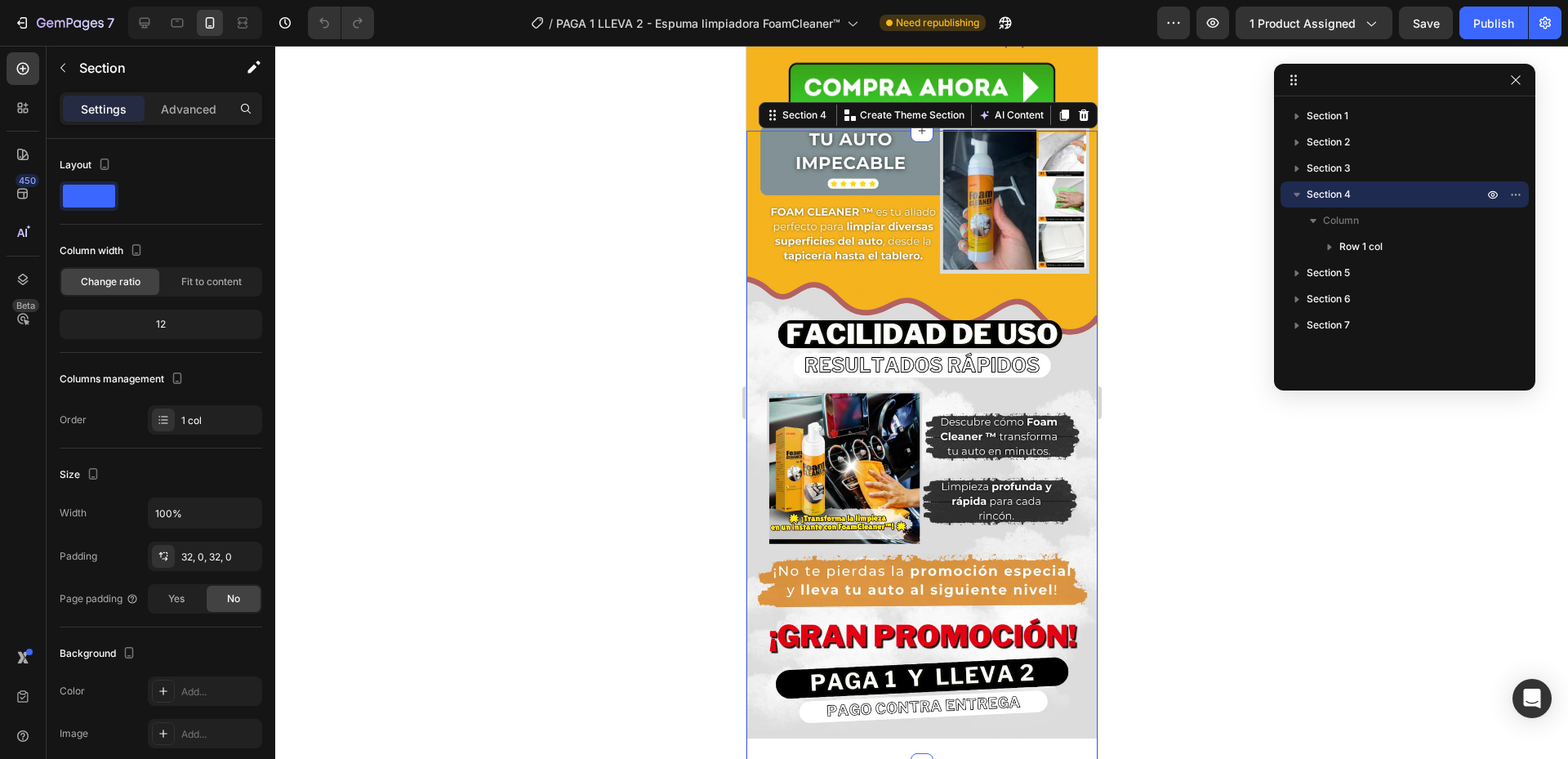
click at [1352, 197] on p "Section 4" at bounding box center [1396, 194] width 179 height 17
click at [1361, 219] on p "Section 5" at bounding box center [1396, 220] width 179 height 17
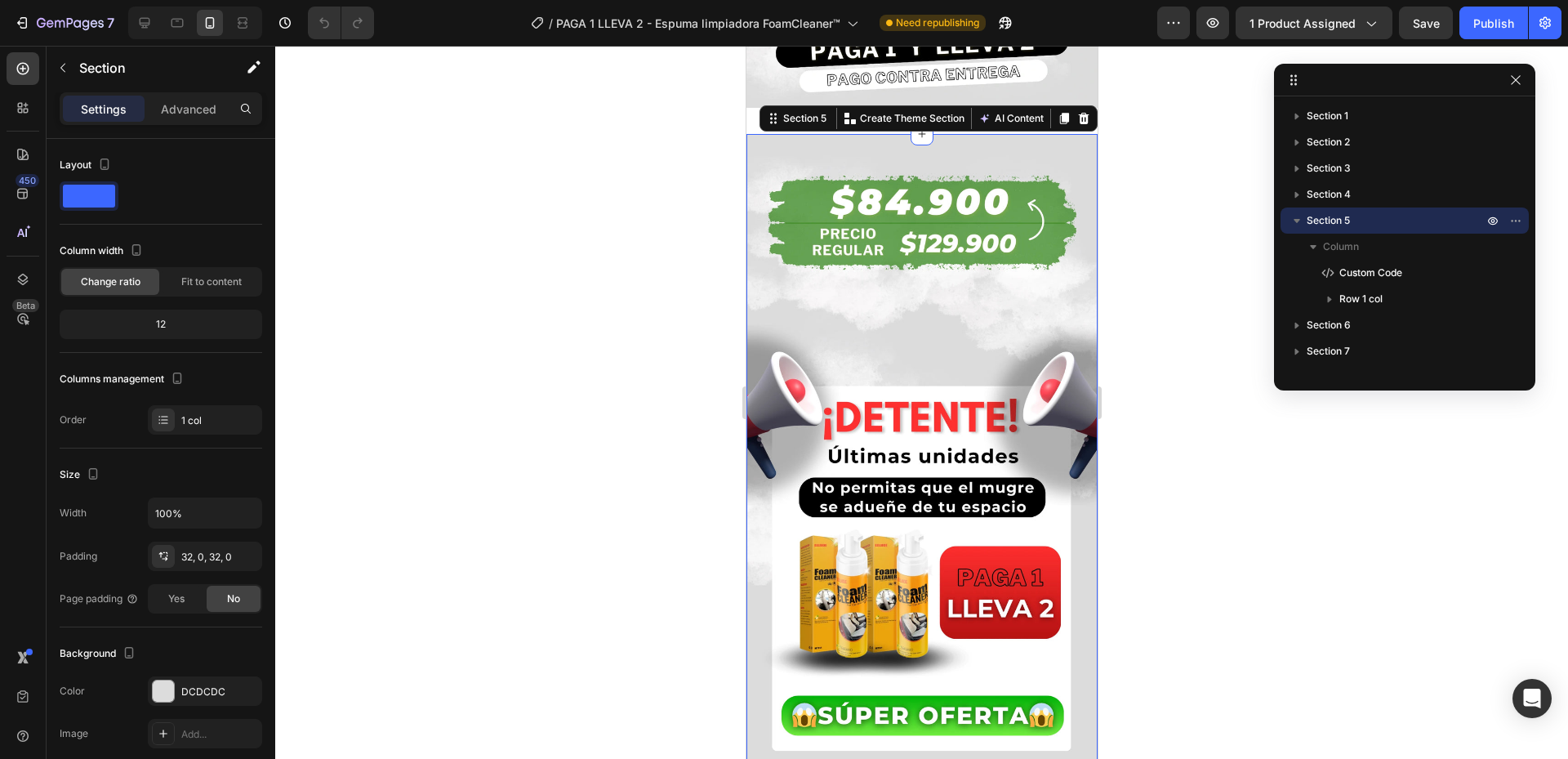
scroll to position [2708, 0]
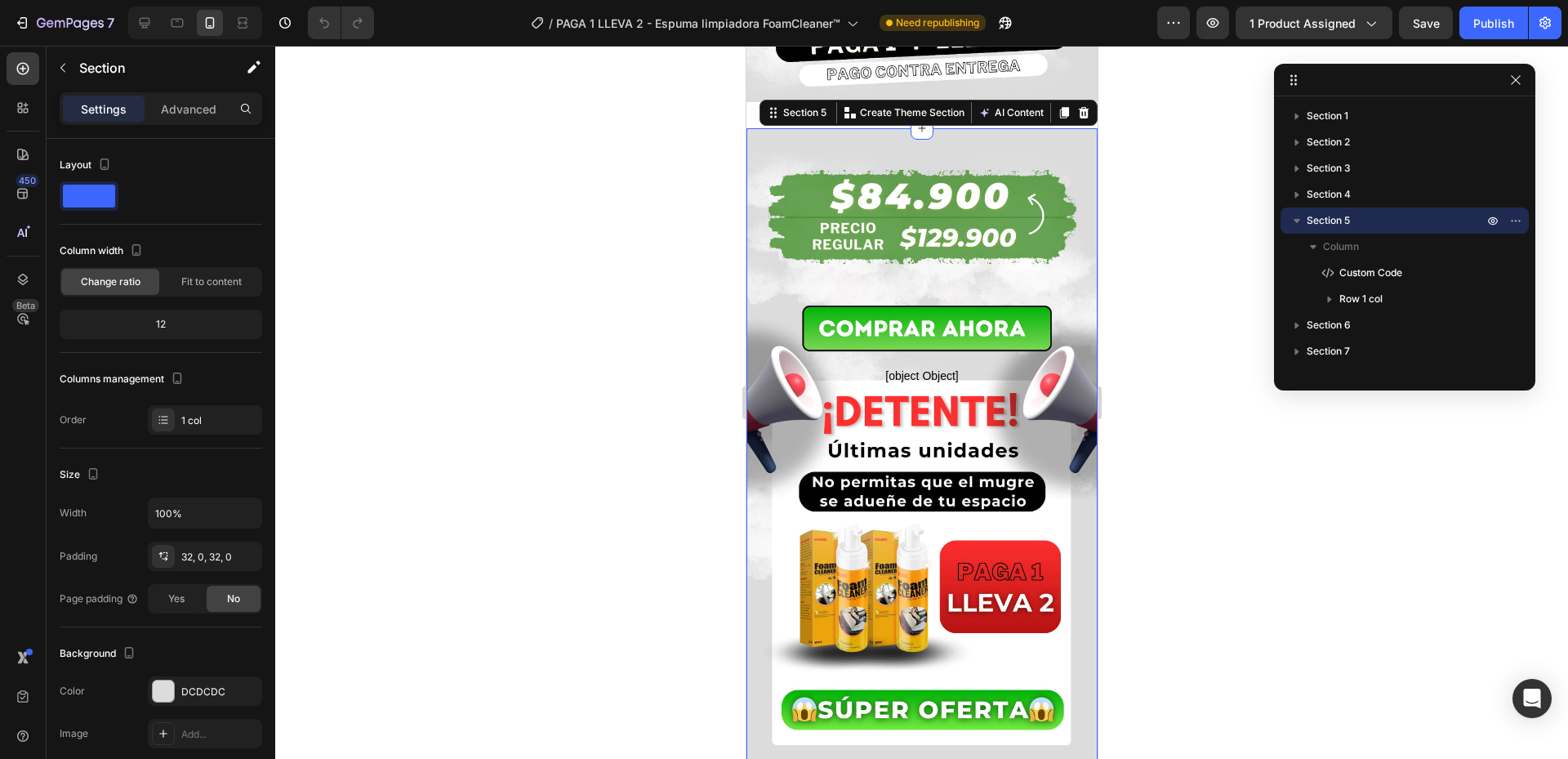
click at [1351, 216] on p "Section 5" at bounding box center [1396, 220] width 179 height 17
click at [1362, 251] on p "Section 6" at bounding box center [1396, 246] width 179 height 17
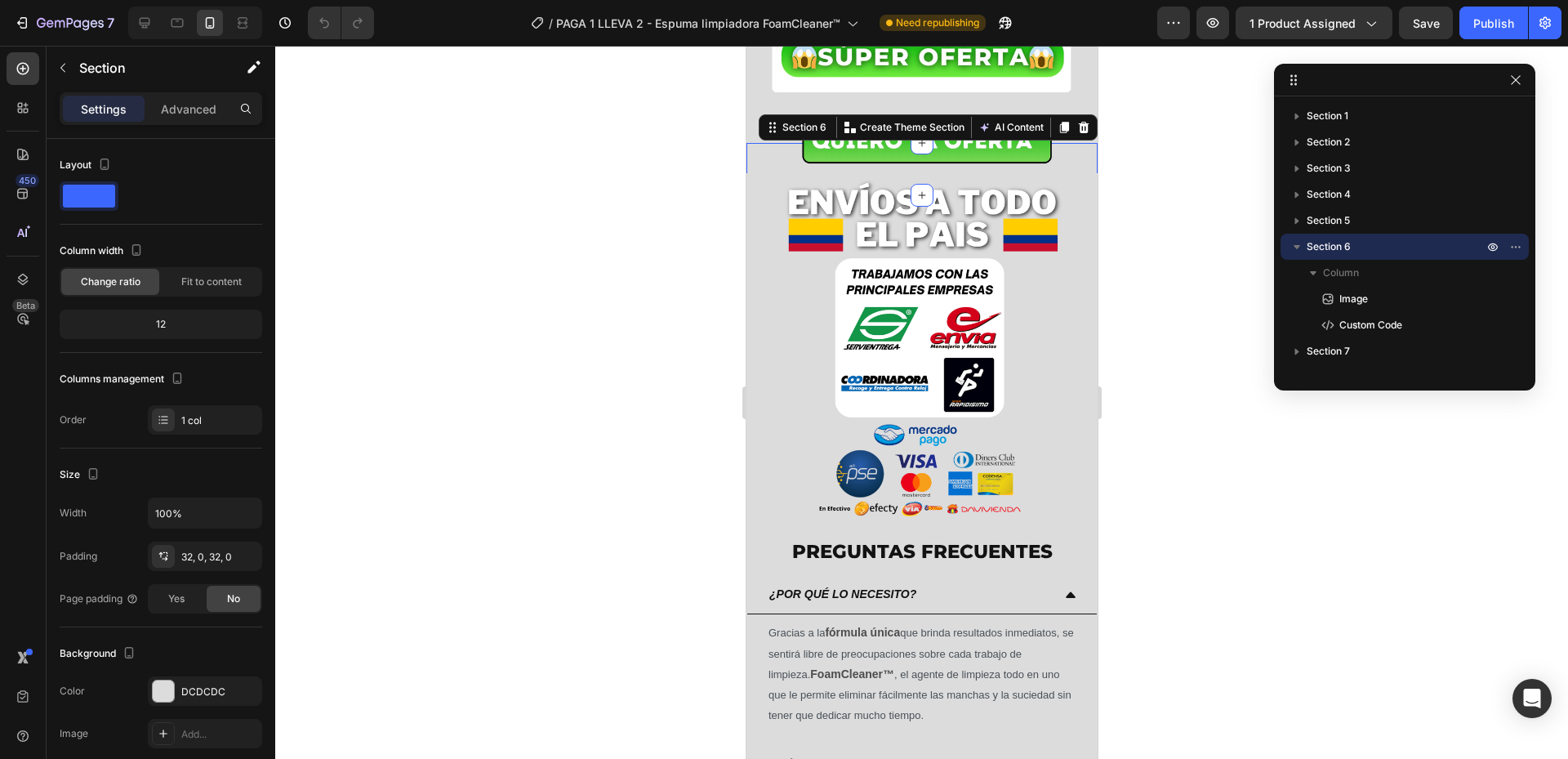
scroll to position [3351, 0]
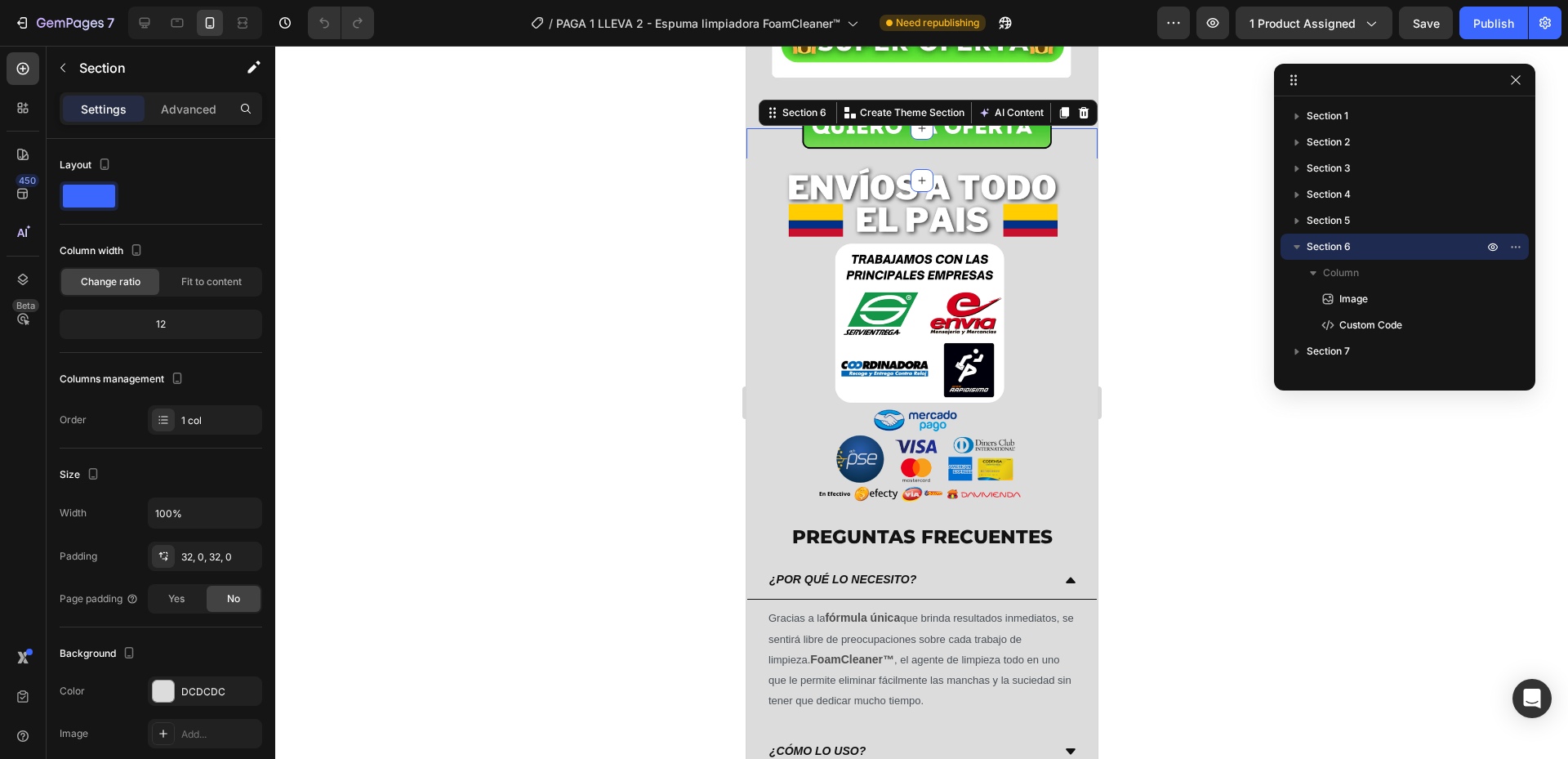
click at [1349, 249] on span "Section 6" at bounding box center [1329, 246] width 44 height 17
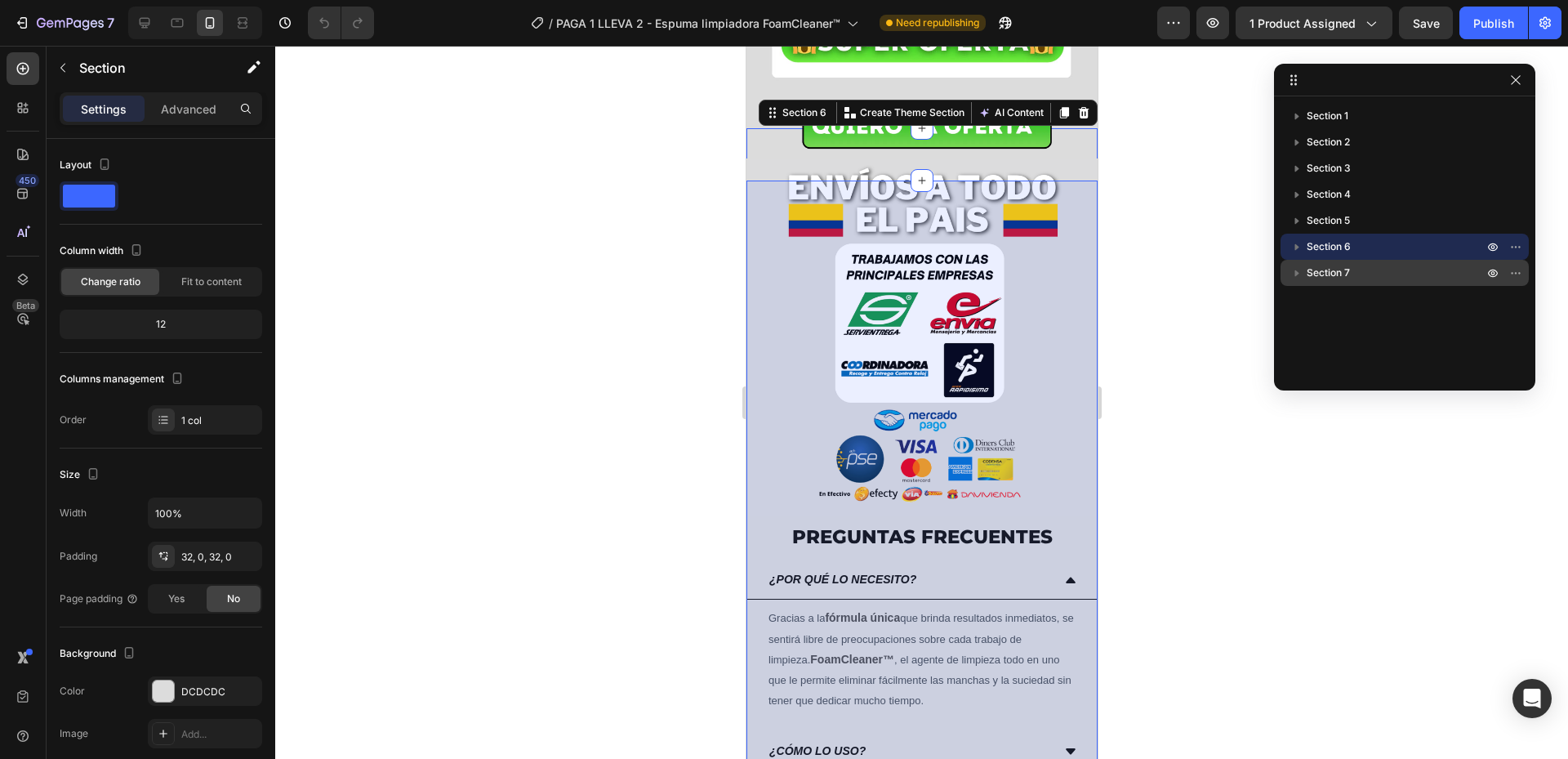
click at [1343, 280] on span "Section 7" at bounding box center [1329, 272] width 44 height 17
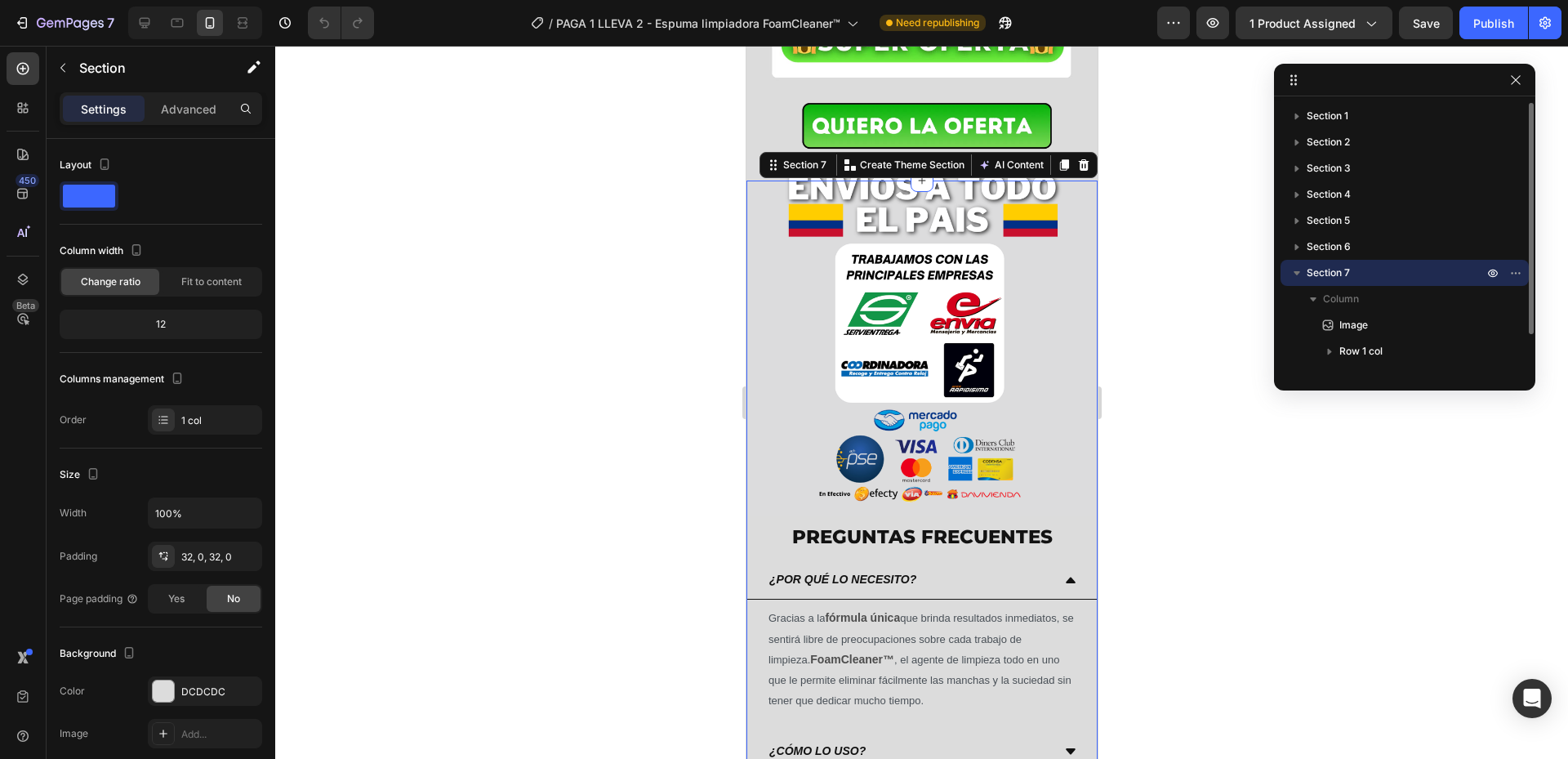
click at [1352, 284] on div "Section 7" at bounding box center [1405, 272] width 235 height 26
click at [1520, 74] on icon "button" at bounding box center [1516, 79] width 13 height 13
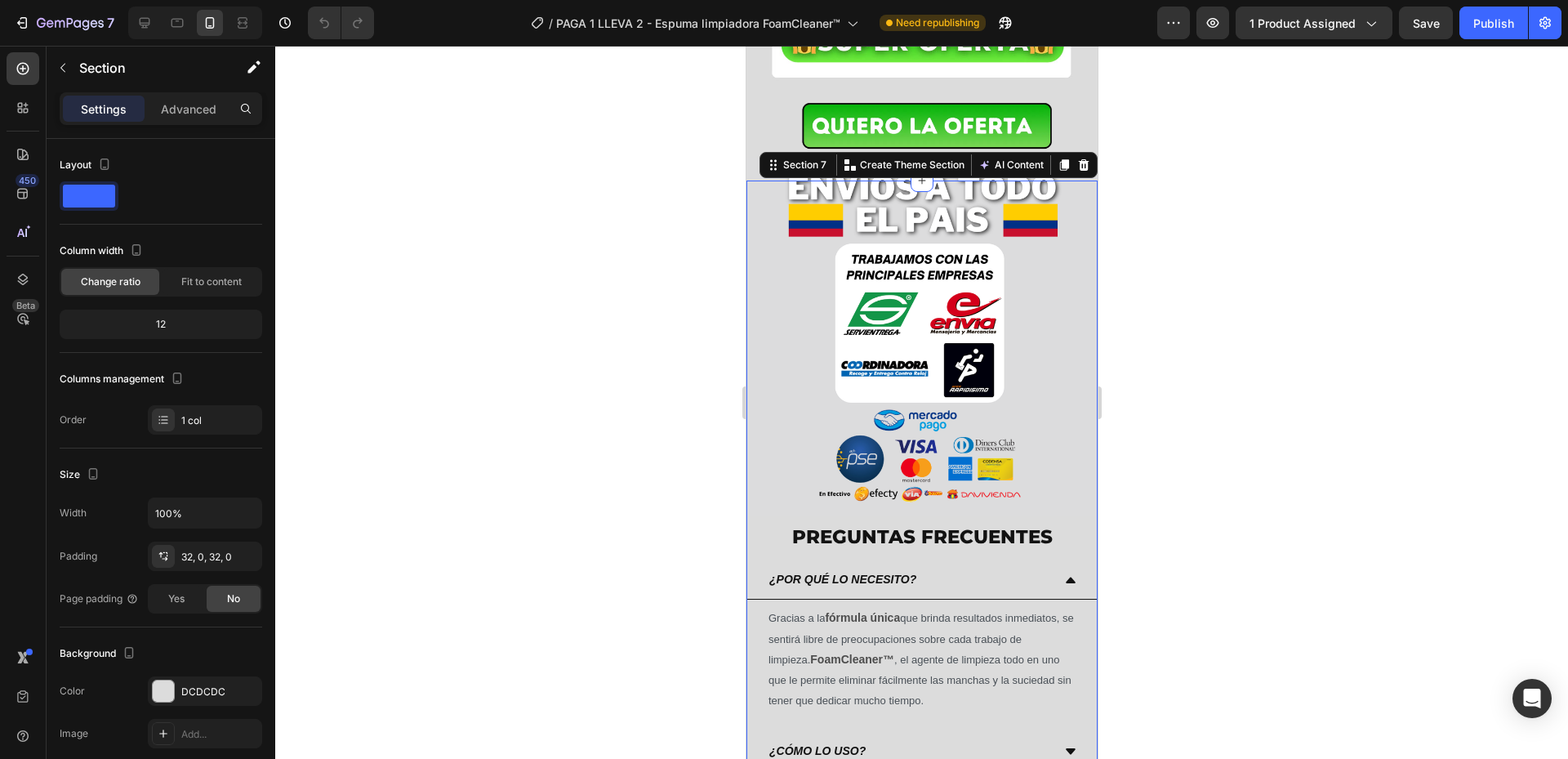
click at [1312, 210] on div at bounding box center [921, 402] width 1293 height 713
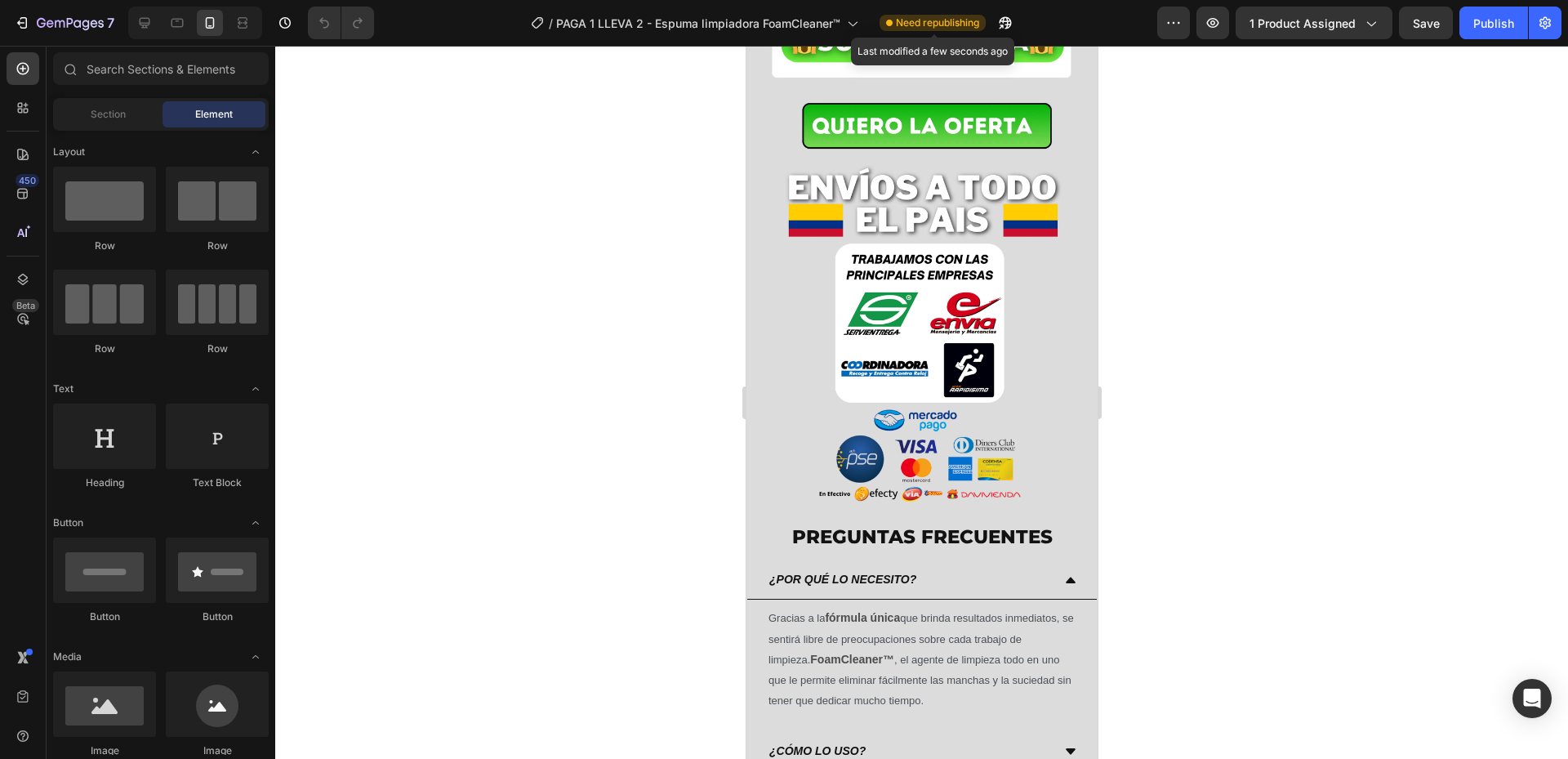
click at [935, 17] on span "Need republishing" at bounding box center [938, 23] width 84 height 15
click at [1503, 35] on button "Publish" at bounding box center [1494, 24] width 69 height 33
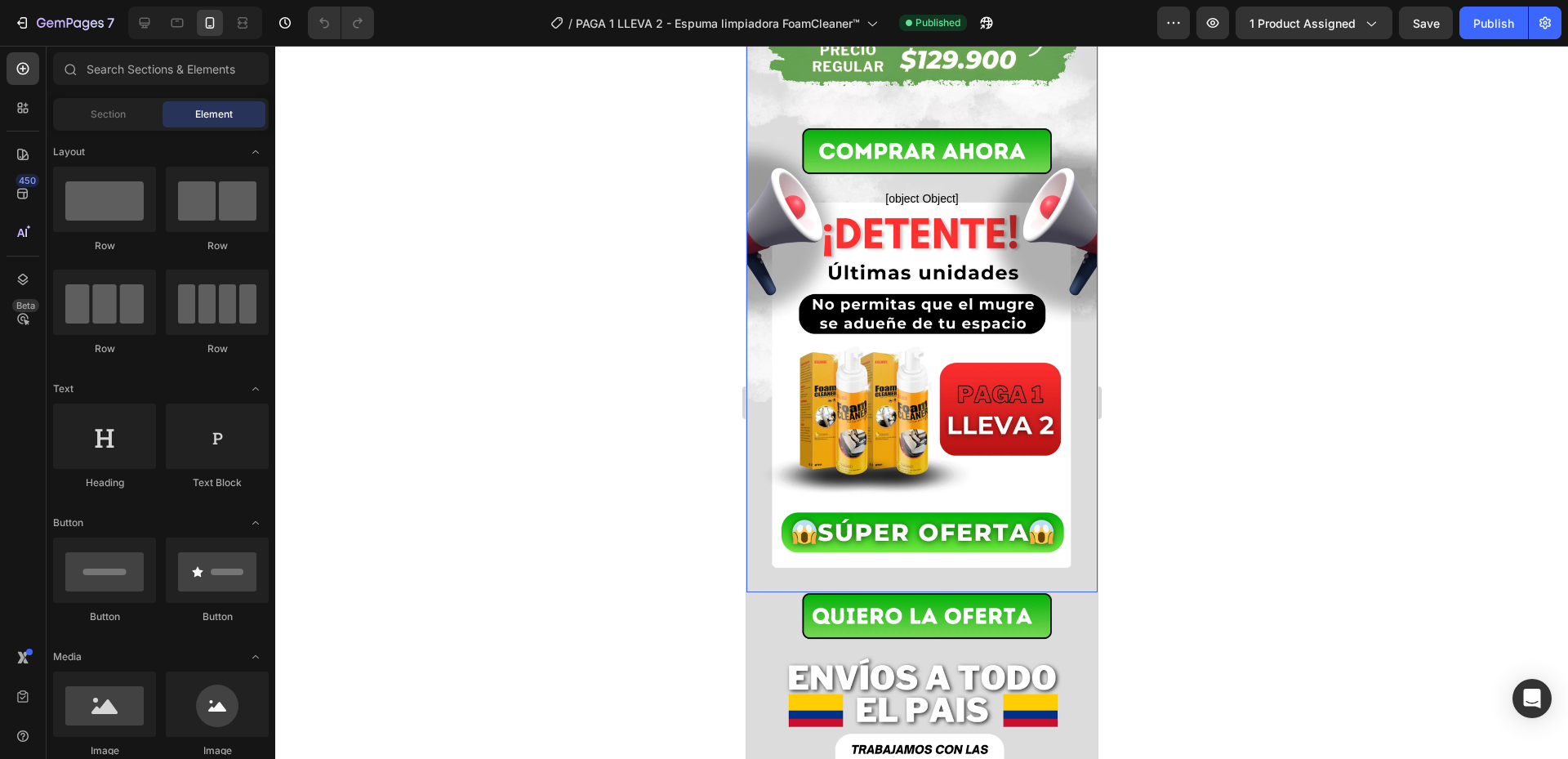
click at [1158, 285] on div at bounding box center [921, 402] width 1293 height 713
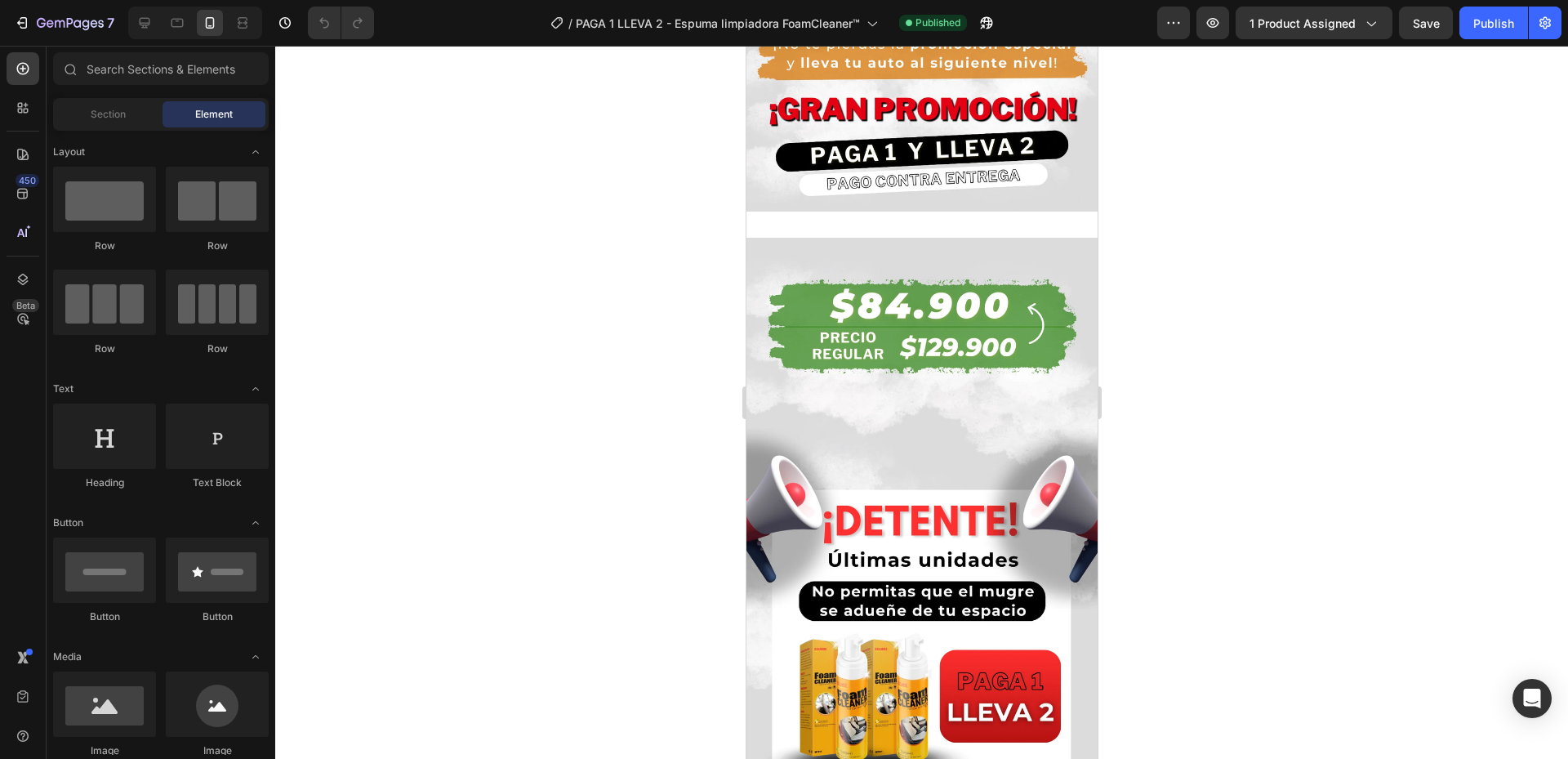
scroll to position [1282, 0]
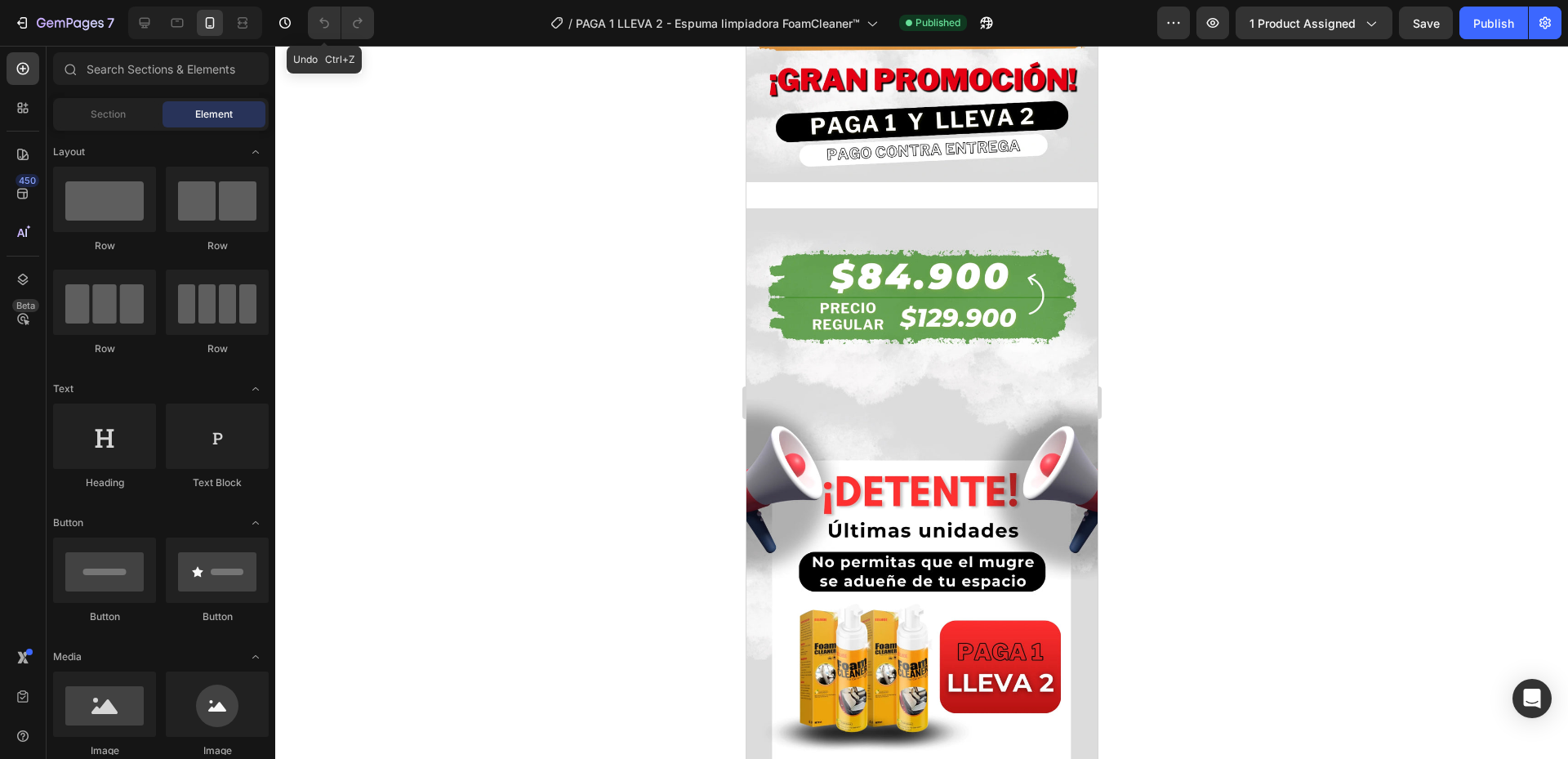
click at [321, 24] on icon "Undo/Redo" at bounding box center [324, 23] width 17 height 17
click at [533, 185] on div at bounding box center [921, 402] width 1293 height 713
click at [1223, 450] on div at bounding box center [921, 402] width 1293 height 713
click at [1249, 139] on div at bounding box center [921, 402] width 1293 height 713
click at [992, 346] on img at bounding box center [921, 537] width 351 height 624
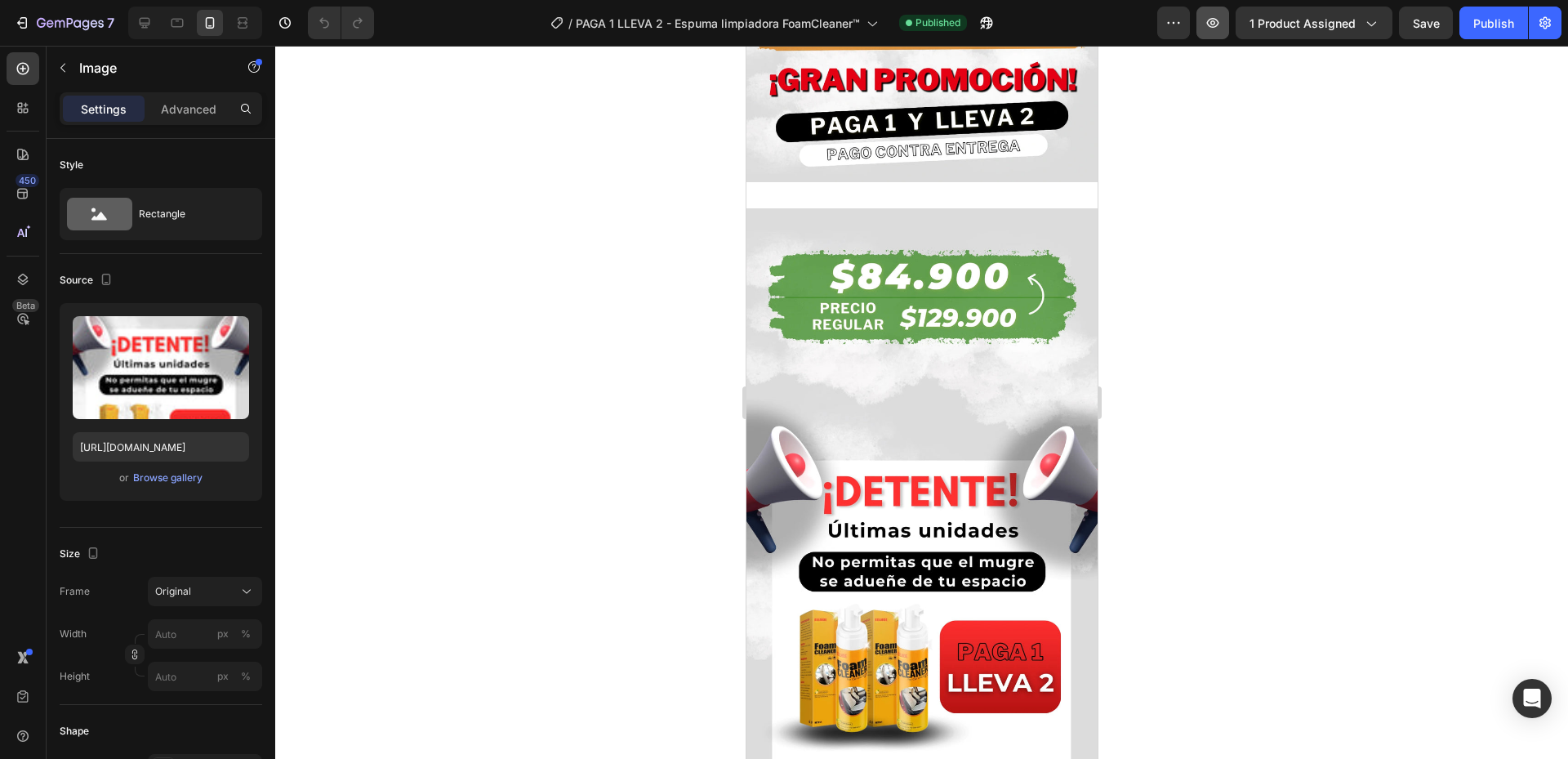
click at [1212, 15] on icon "button" at bounding box center [1213, 23] width 17 height 17
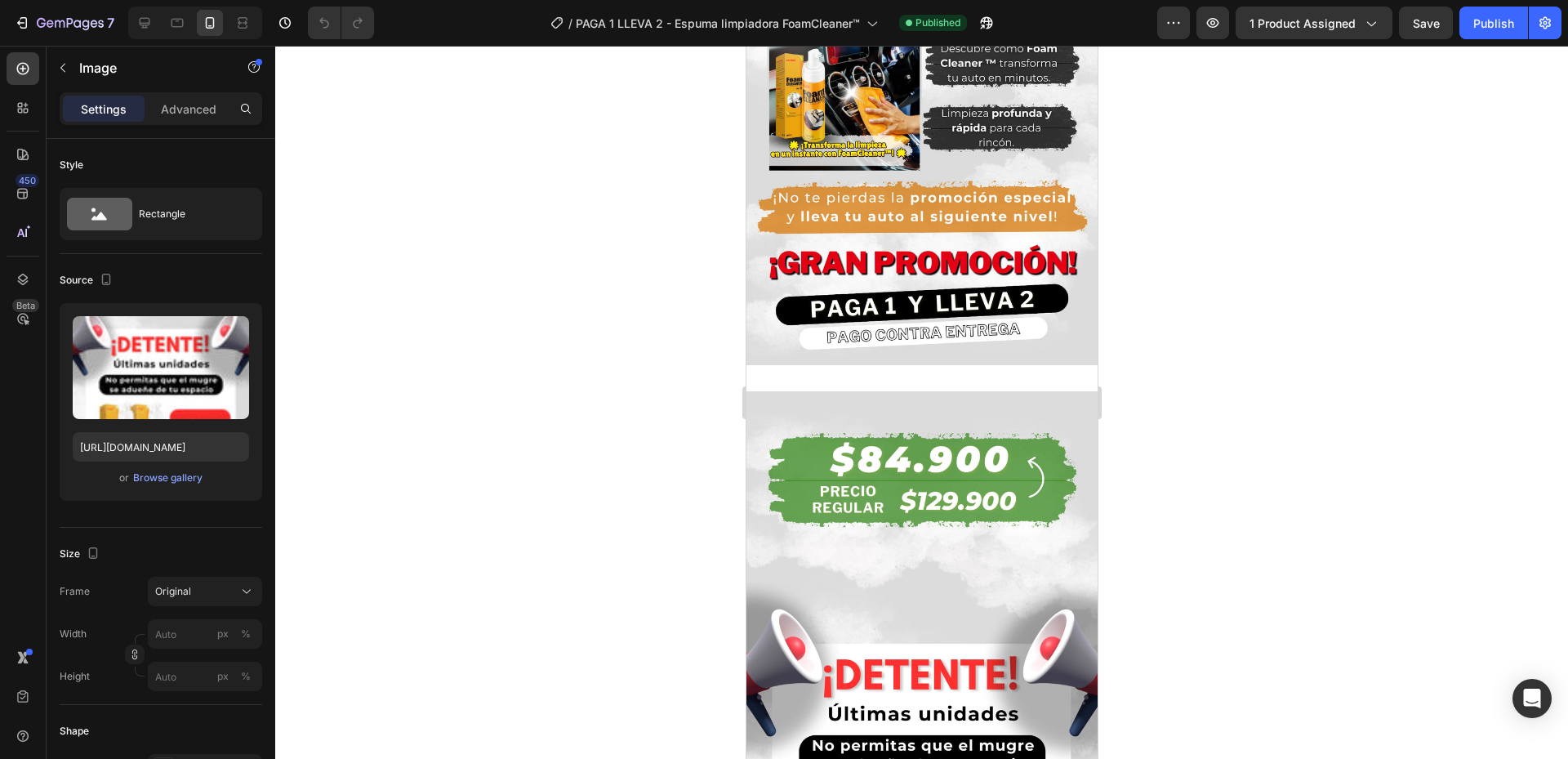
scroll to position [2287, 0]
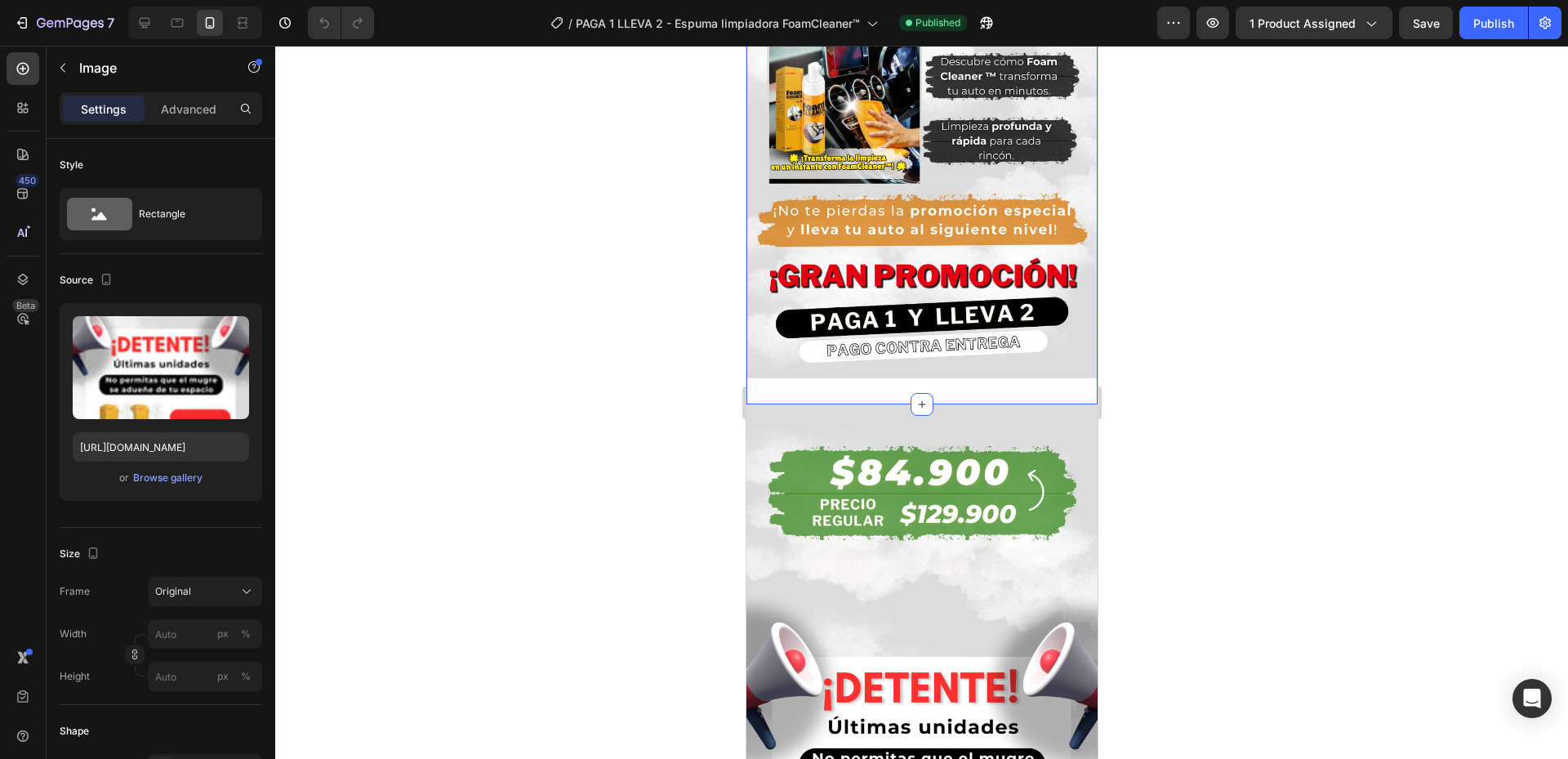
click at [987, 384] on div "Image Row Section 4" at bounding box center [921, 87] width 351 height 634
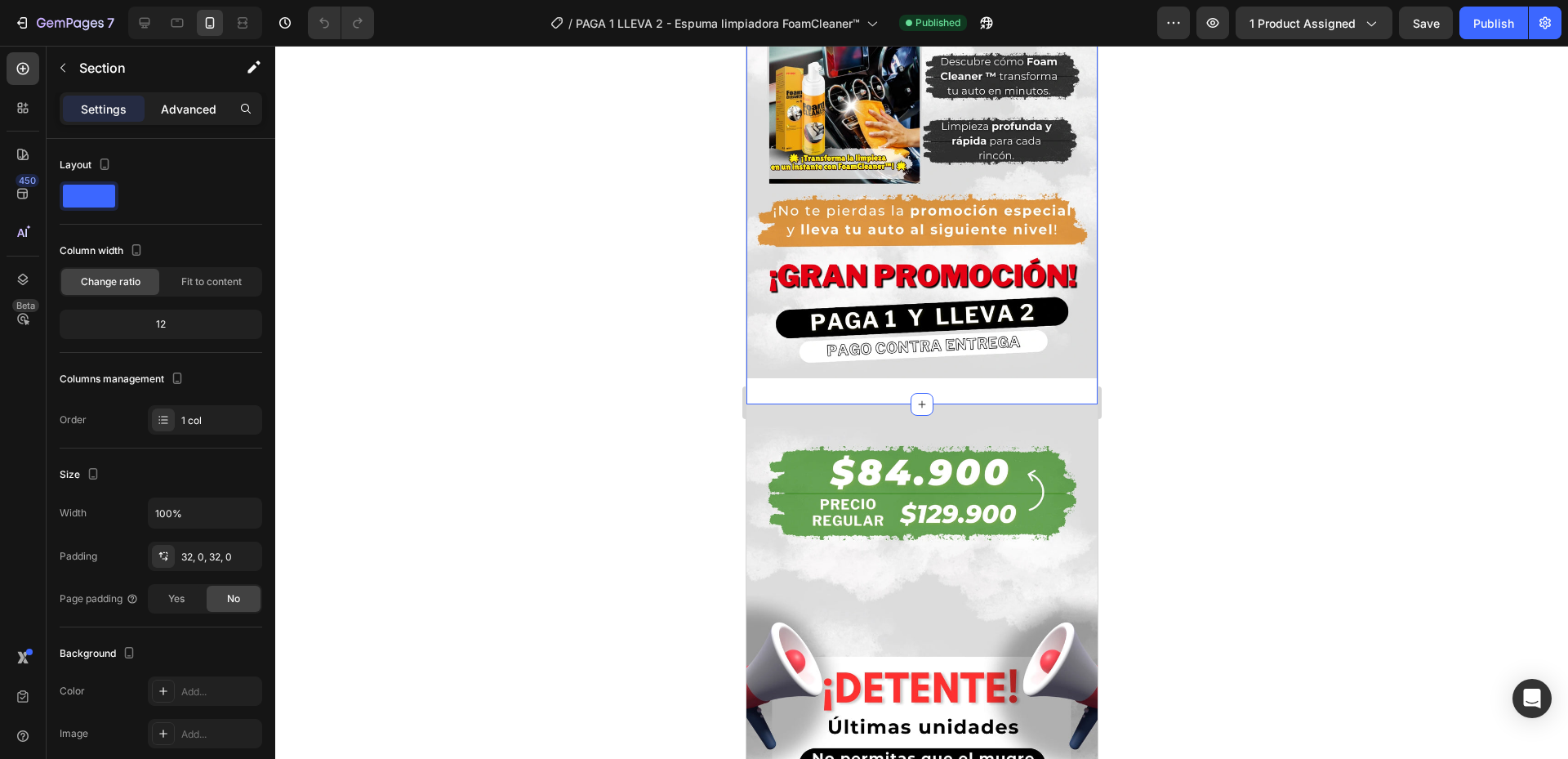
click at [192, 112] on p "Advanced" at bounding box center [189, 109] width 56 height 17
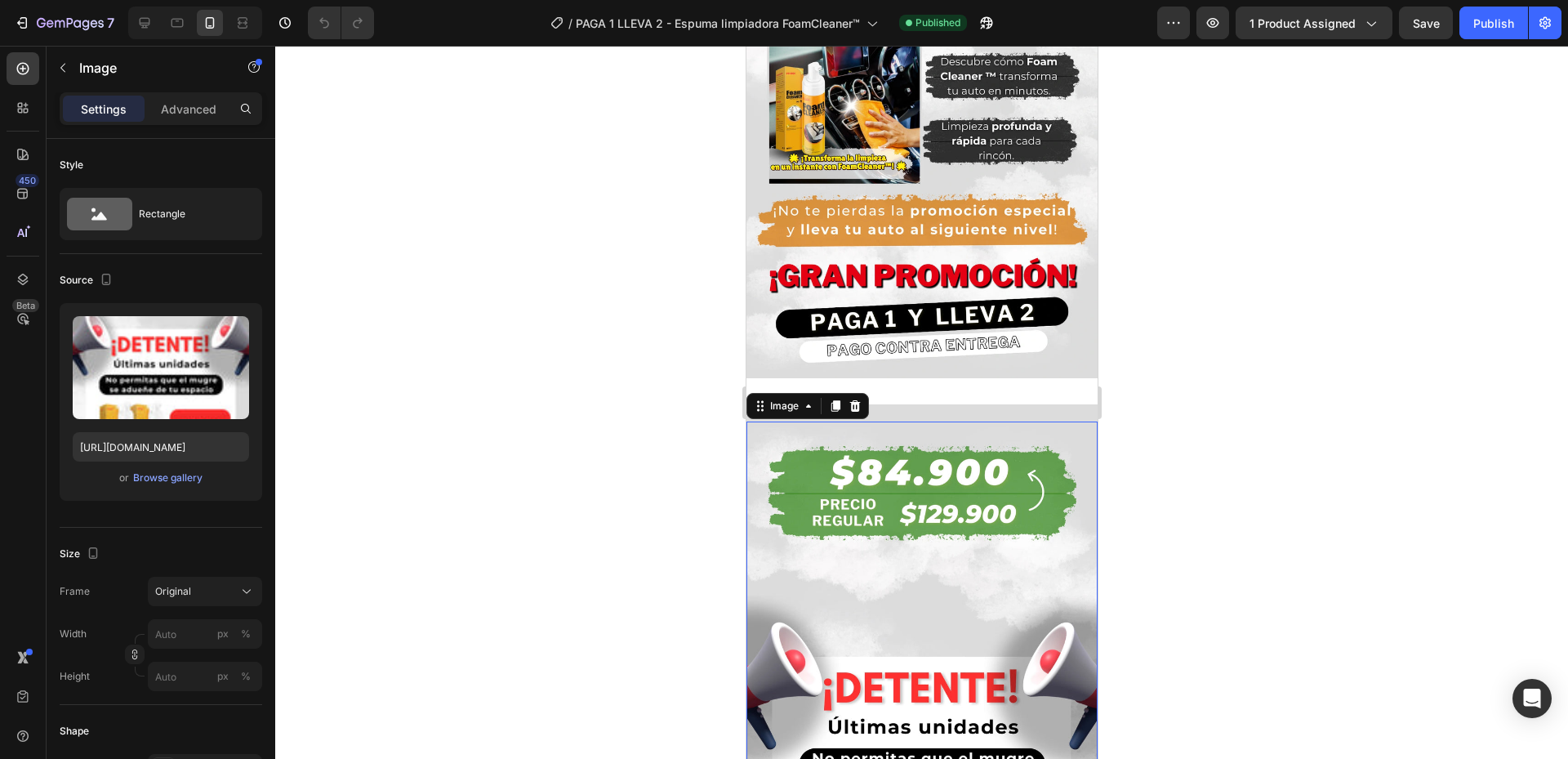
click at [857, 452] on img at bounding box center [921, 733] width 351 height 624
click at [890, 414] on div "Publish the page to see the content. Custom Code Image 0 Row Section 5" at bounding box center [921, 737] width 351 height 668
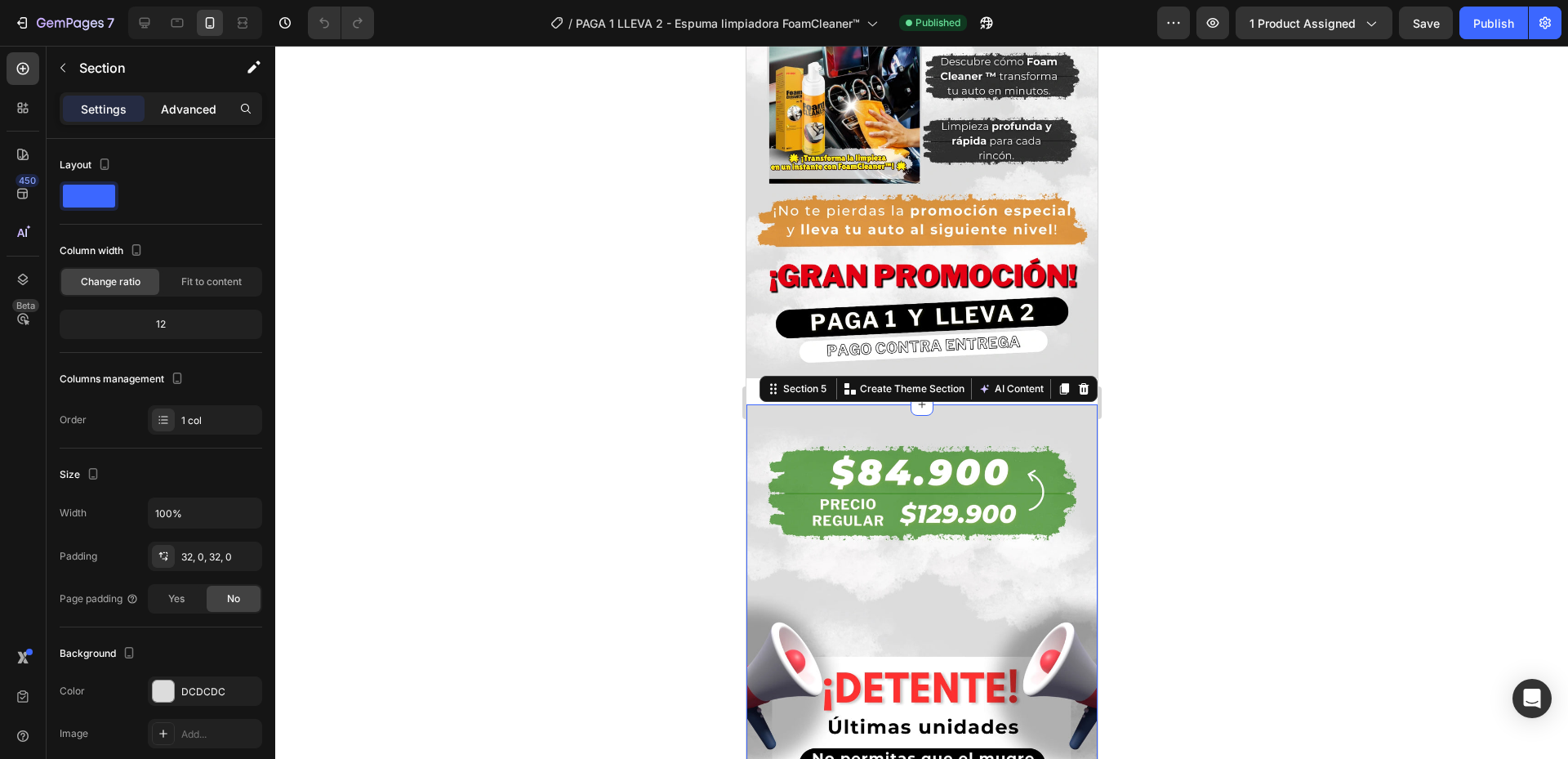
click at [181, 105] on p "Advanced" at bounding box center [189, 109] width 56 height 17
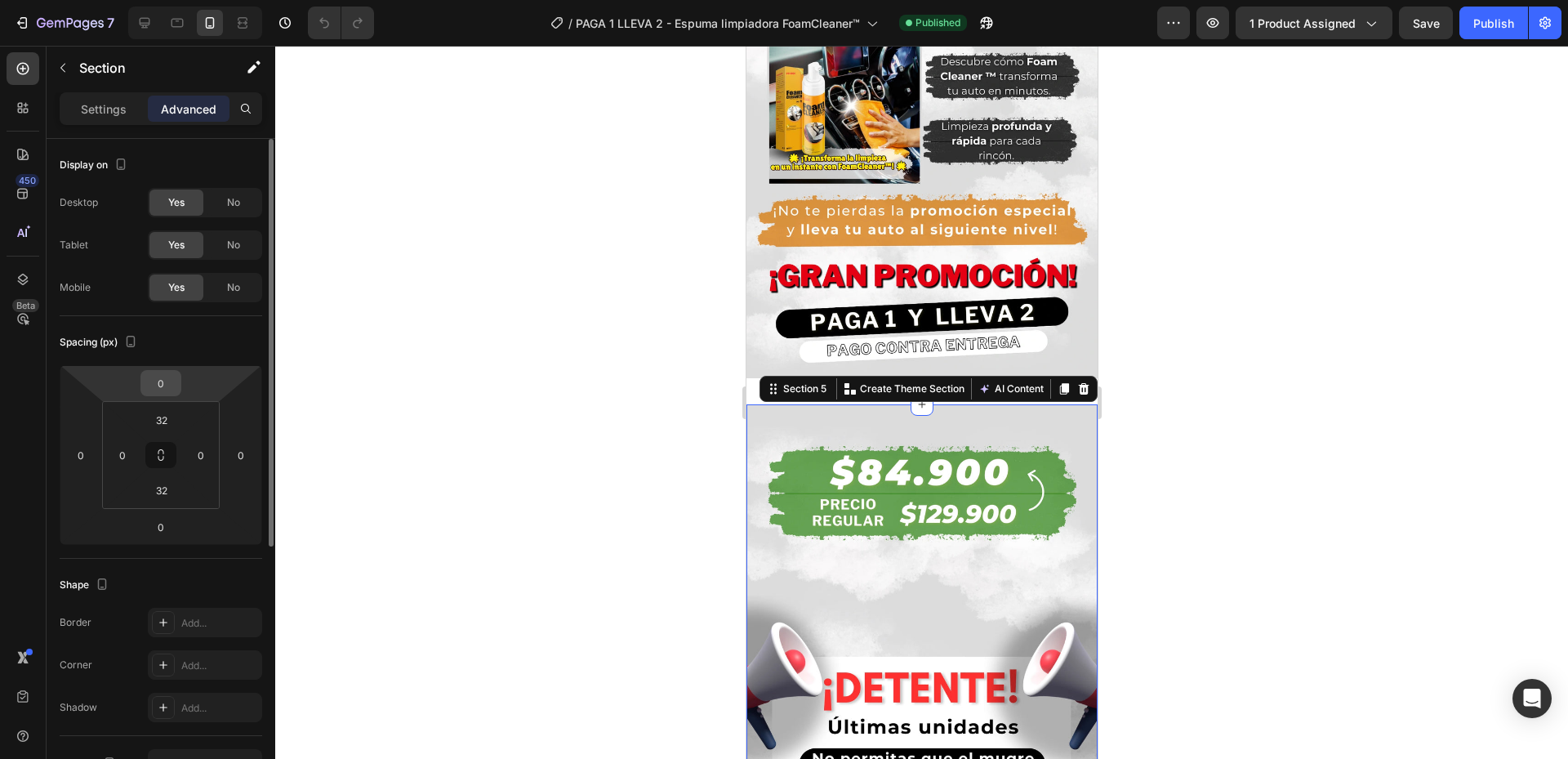
click at [166, 386] on input "0" at bounding box center [161, 383] width 33 height 24
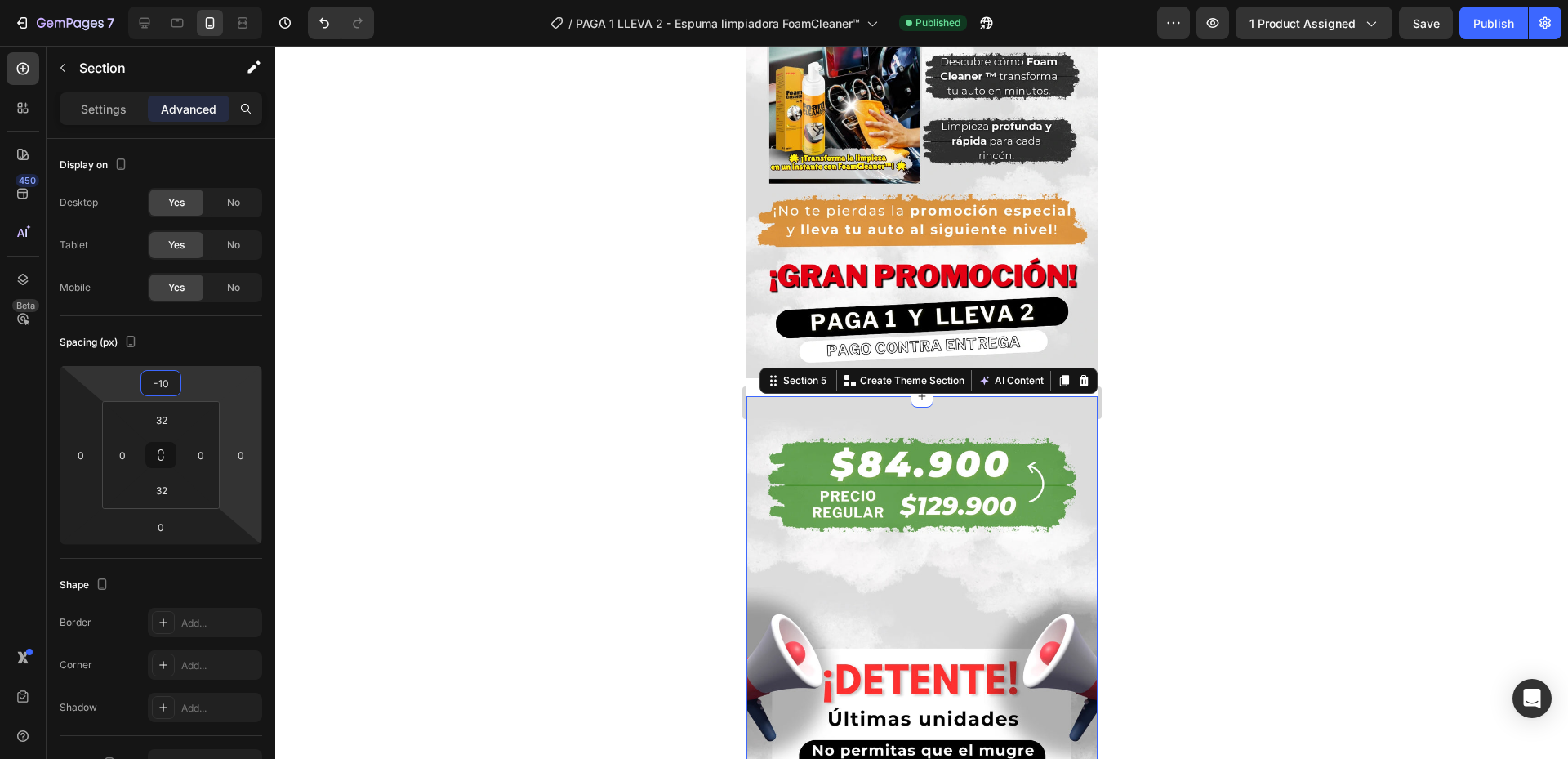
type input "-1"
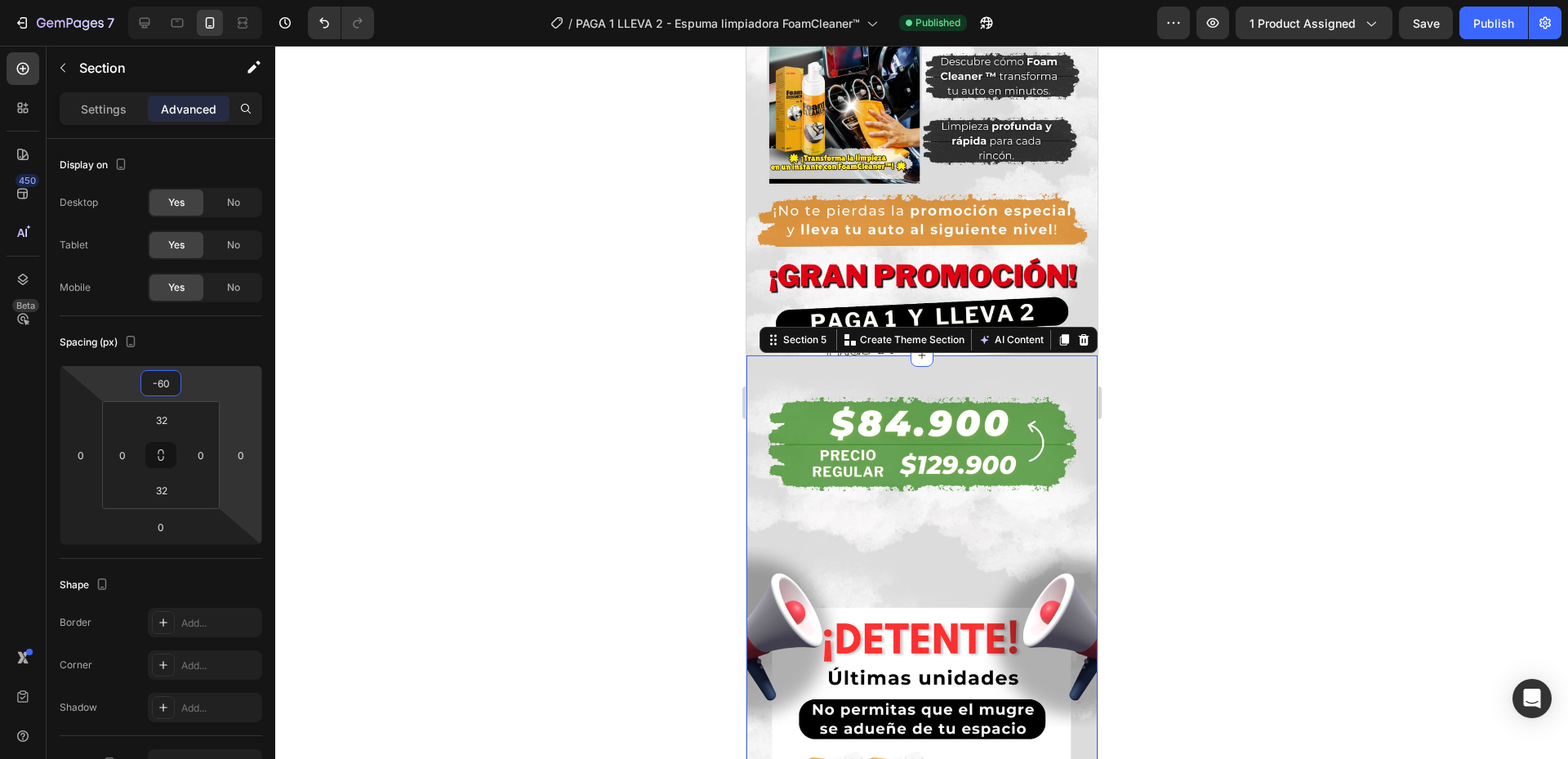
type input "-6"
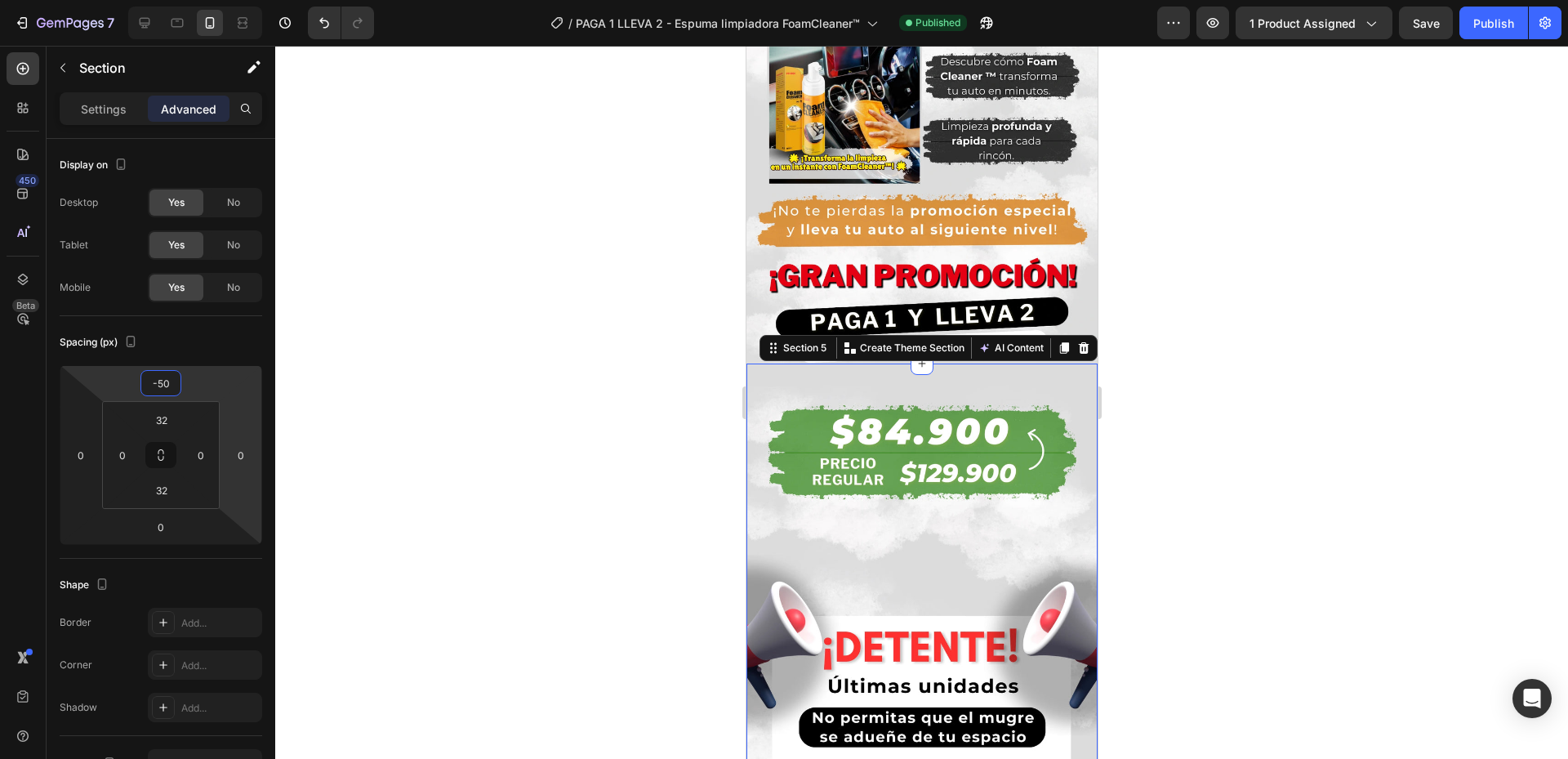
type input "-5"
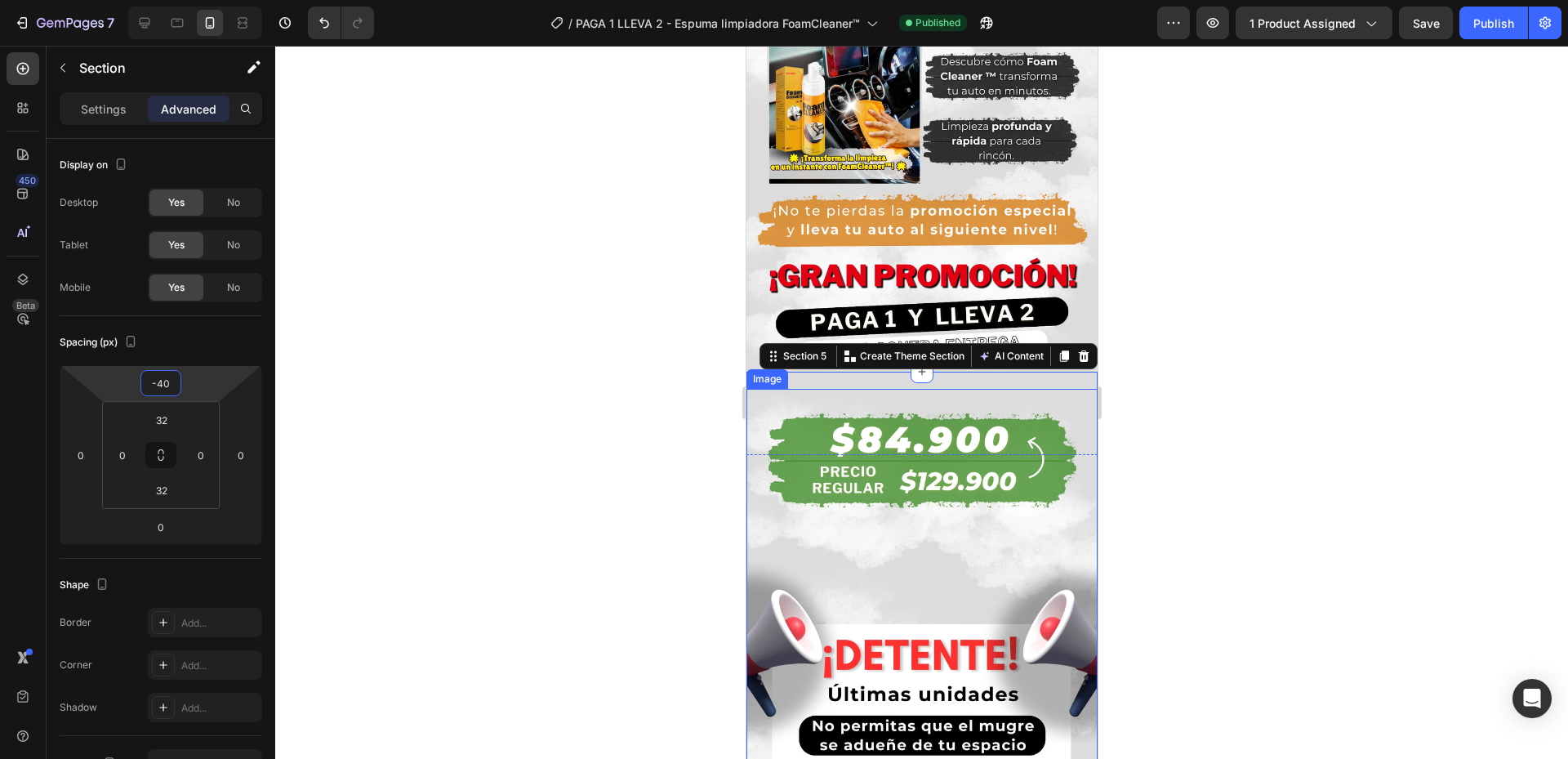
type input "-40"
click at [1282, 400] on div at bounding box center [921, 402] width 1293 height 713
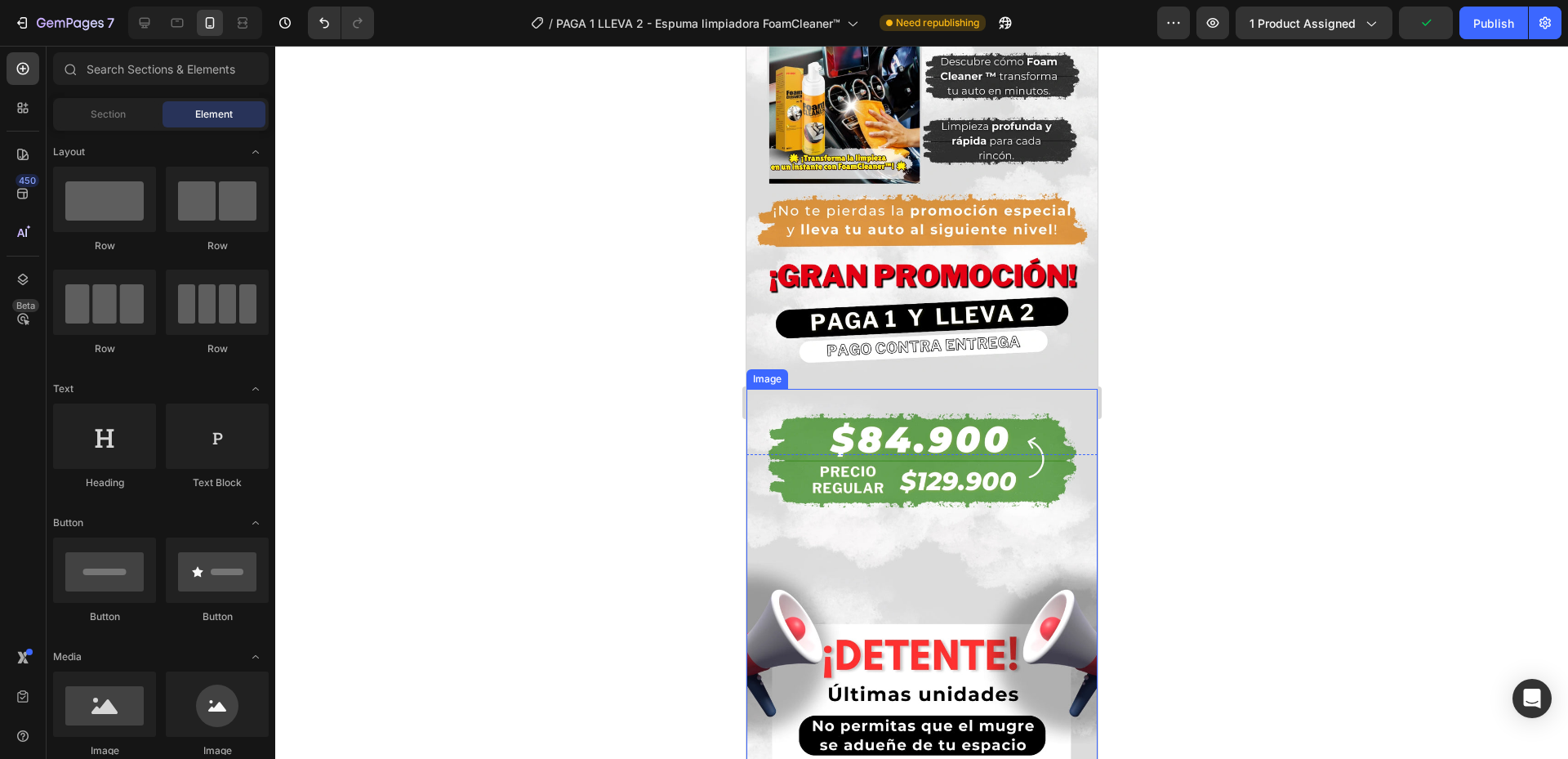
click at [896, 440] on img at bounding box center [921, 701] width 351 height 624
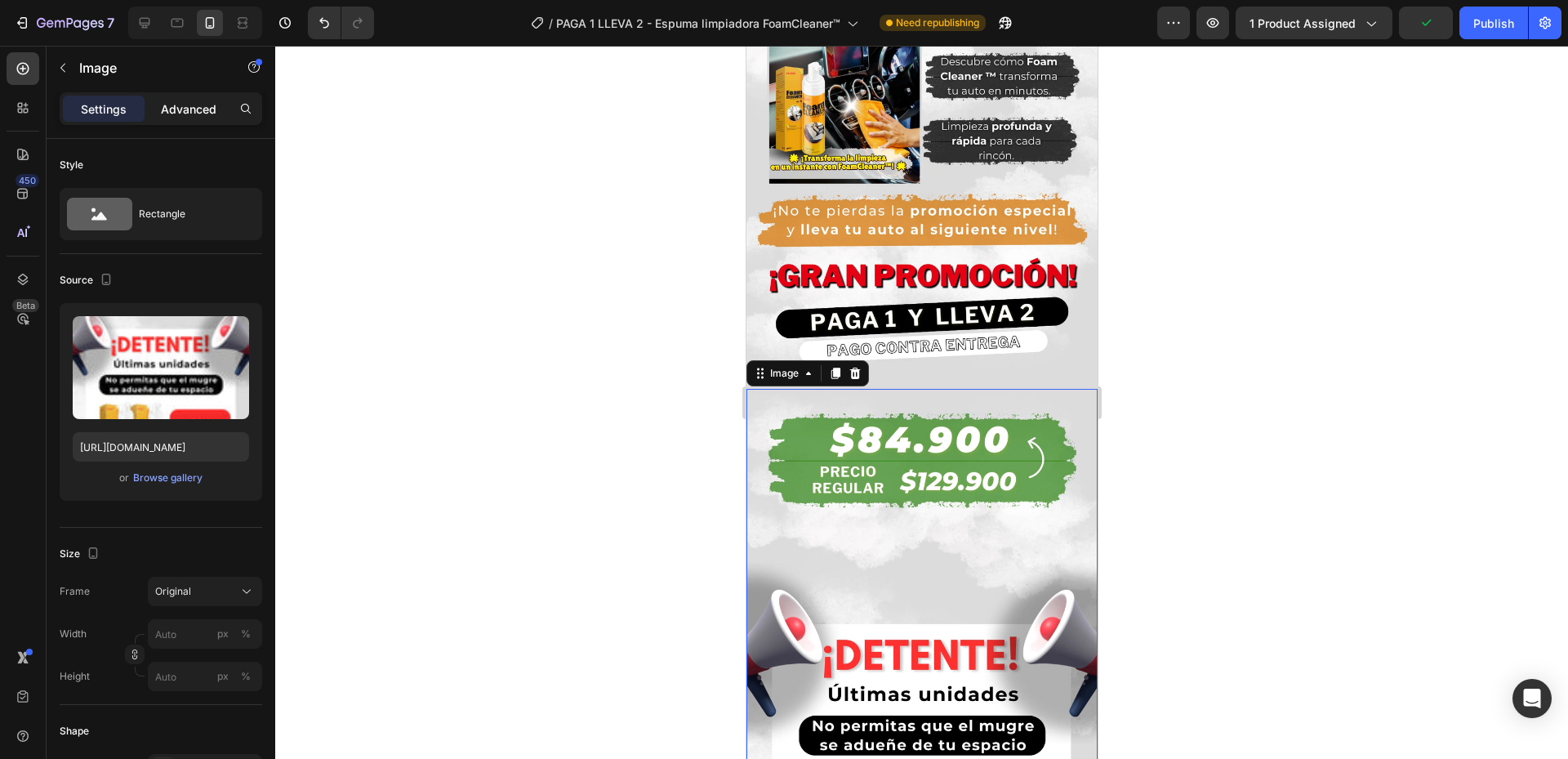
click at [172, 109] on p "Advanced" at bounding box center [189, 109] width 56 height 17
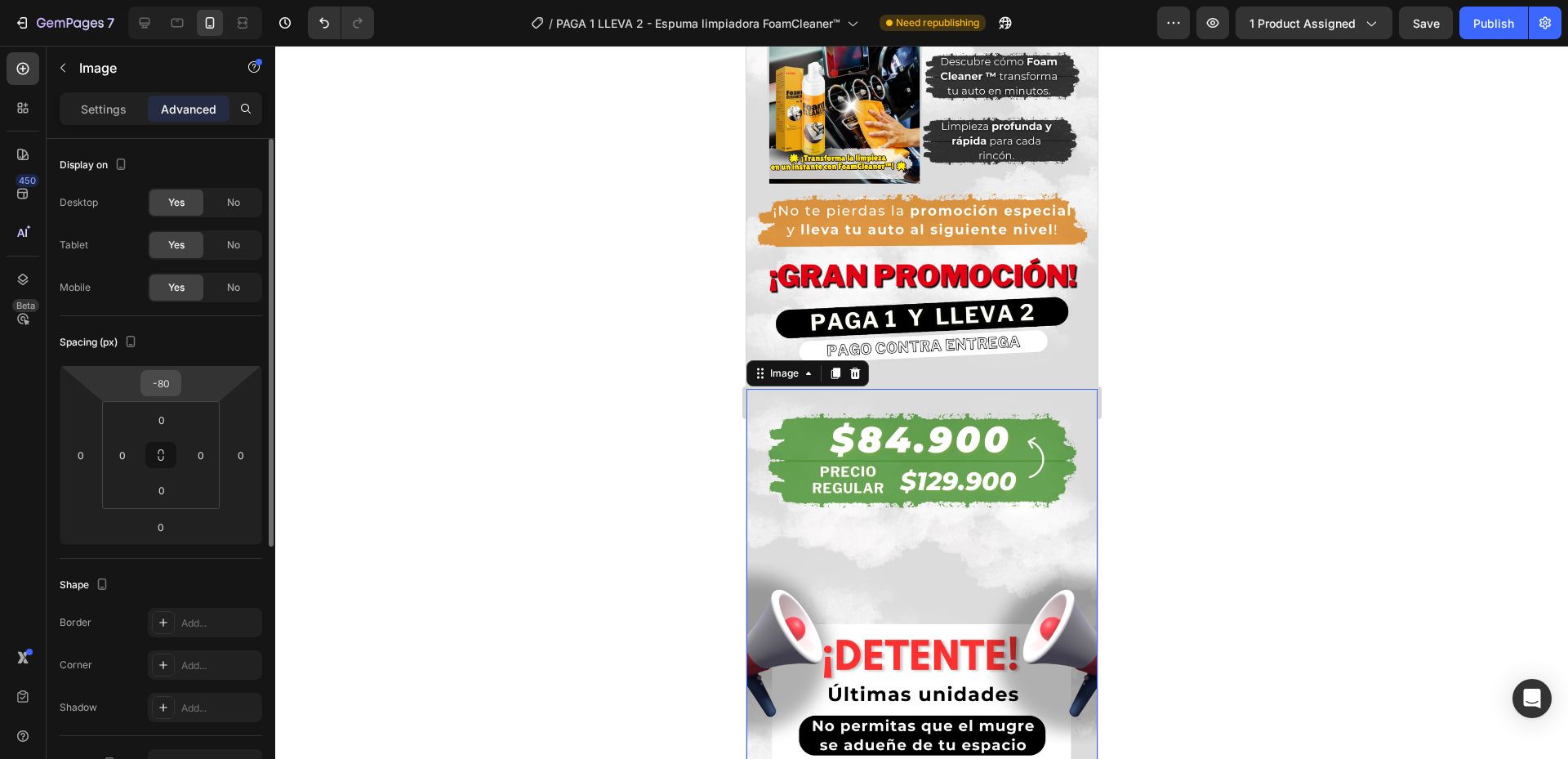
click at [169, 384] on input "-80" at bounding box center [161, 383] width 33 height 24
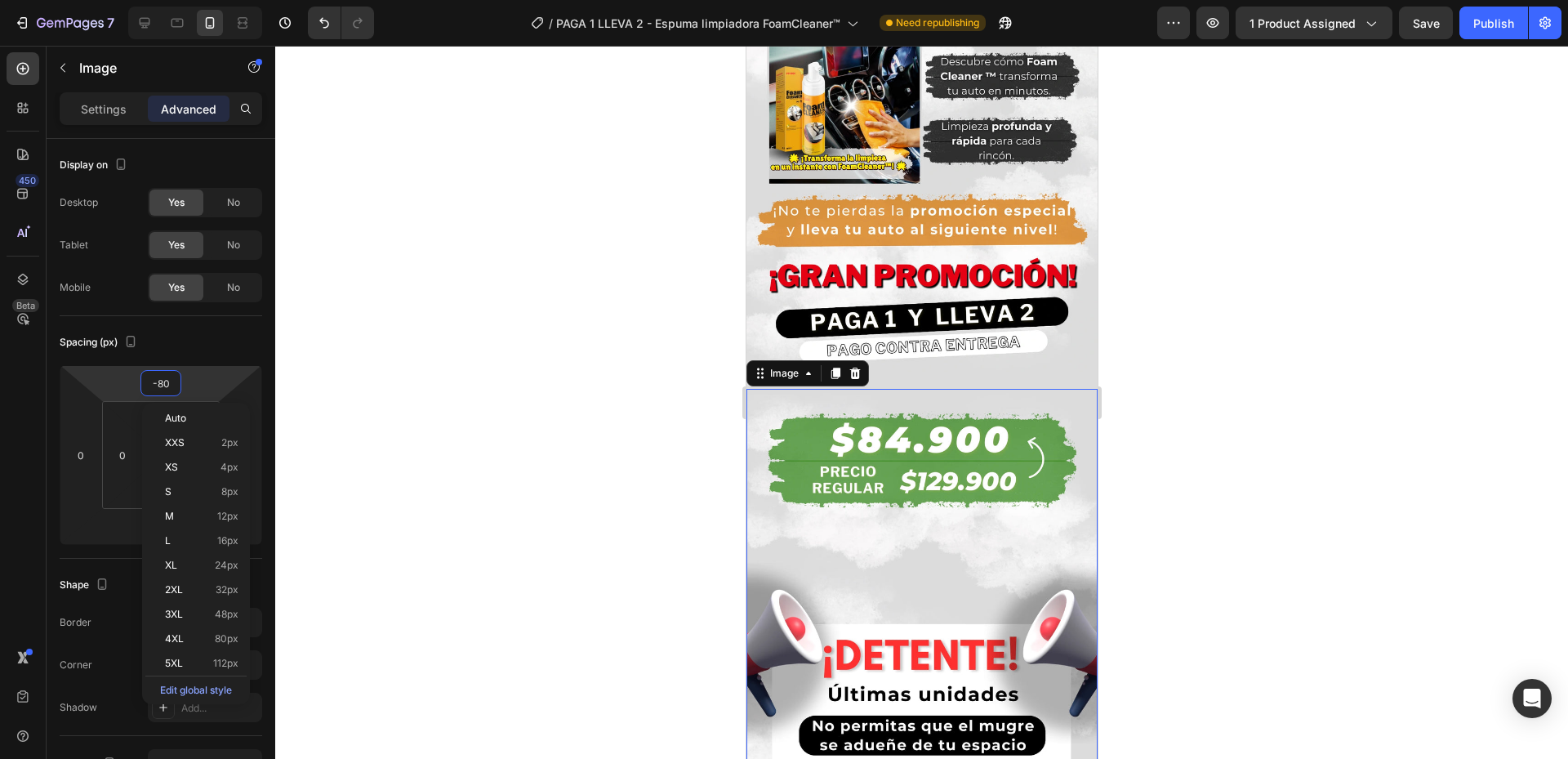
click at [1005, 385] on div "Publish the page to see the content. Custom Code Image 0 Row Section 5" at bounding box center [921, 705] width 351 height 668
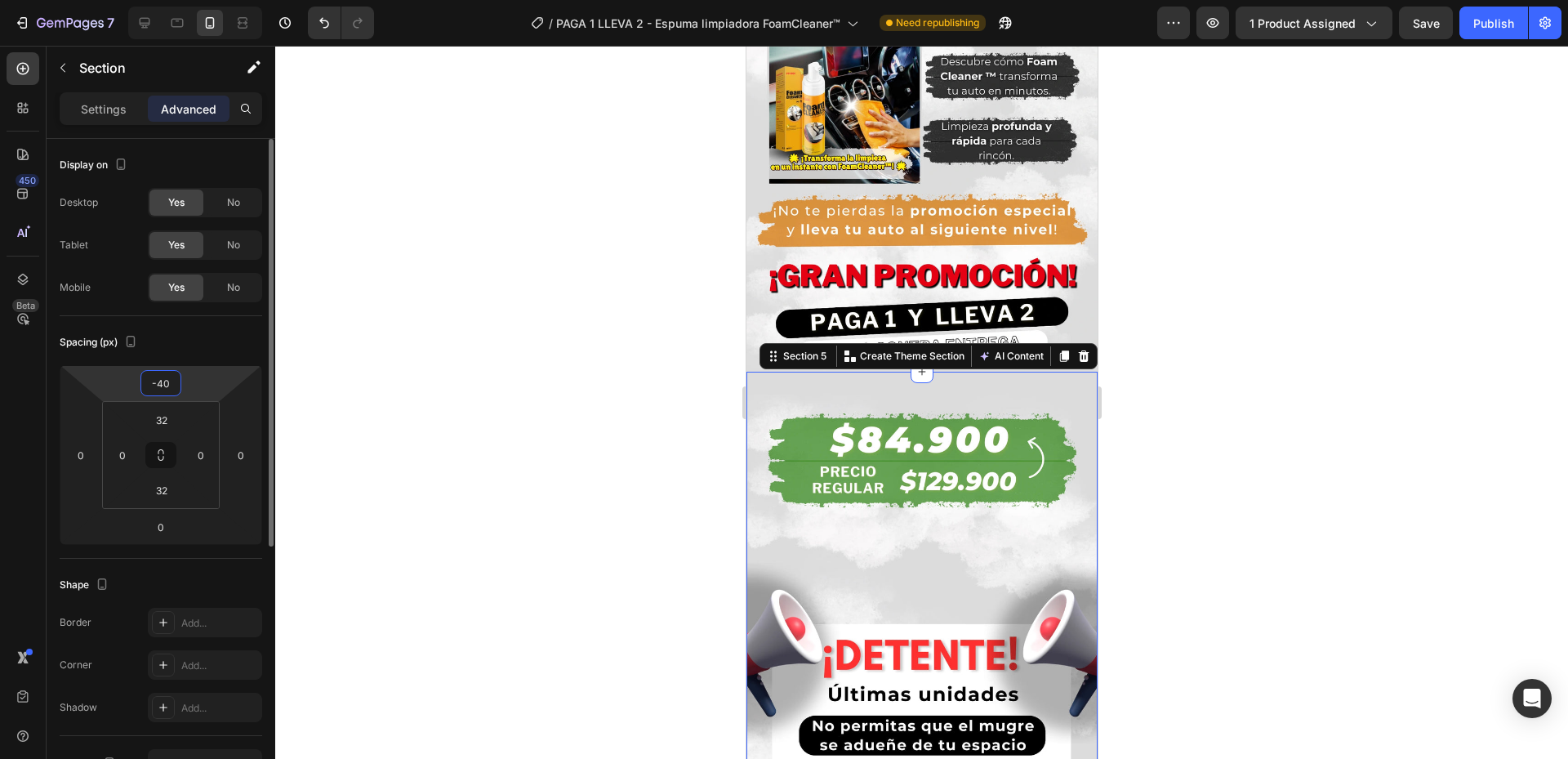
click at [158, 377] on input "-40" at bounding box center [161, 383] width 33 height 24
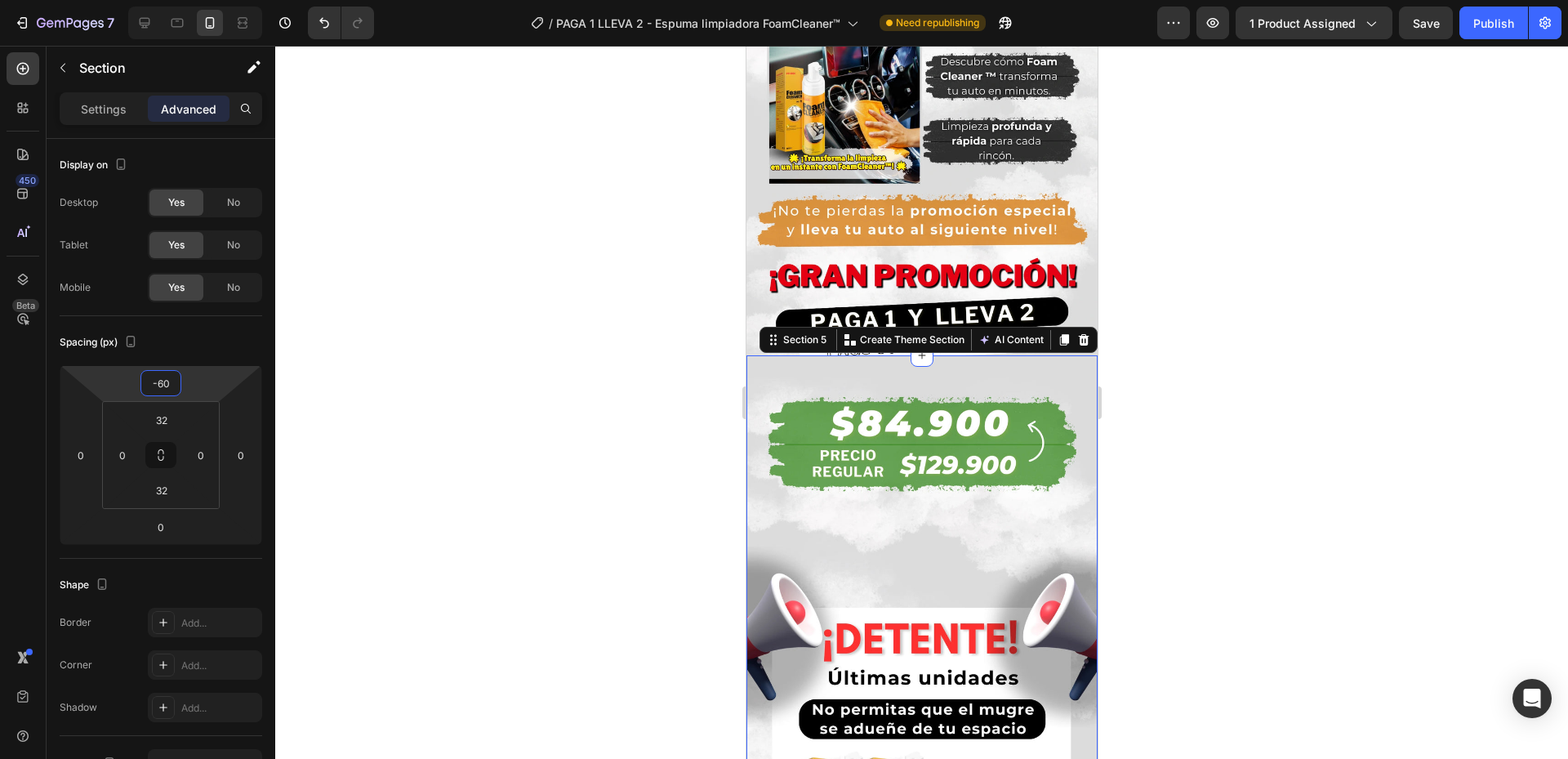
type input "-6"
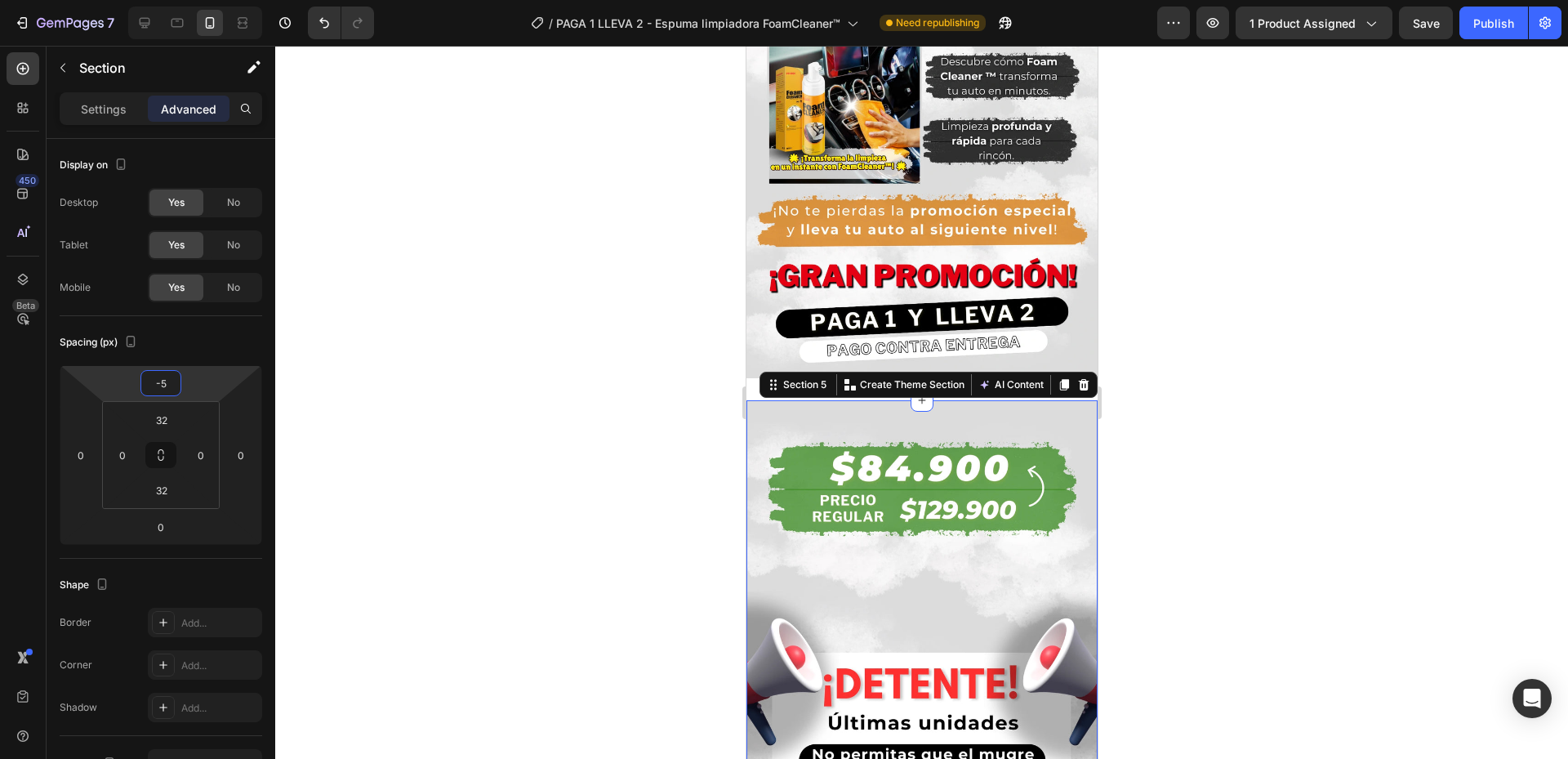
type input "-50"
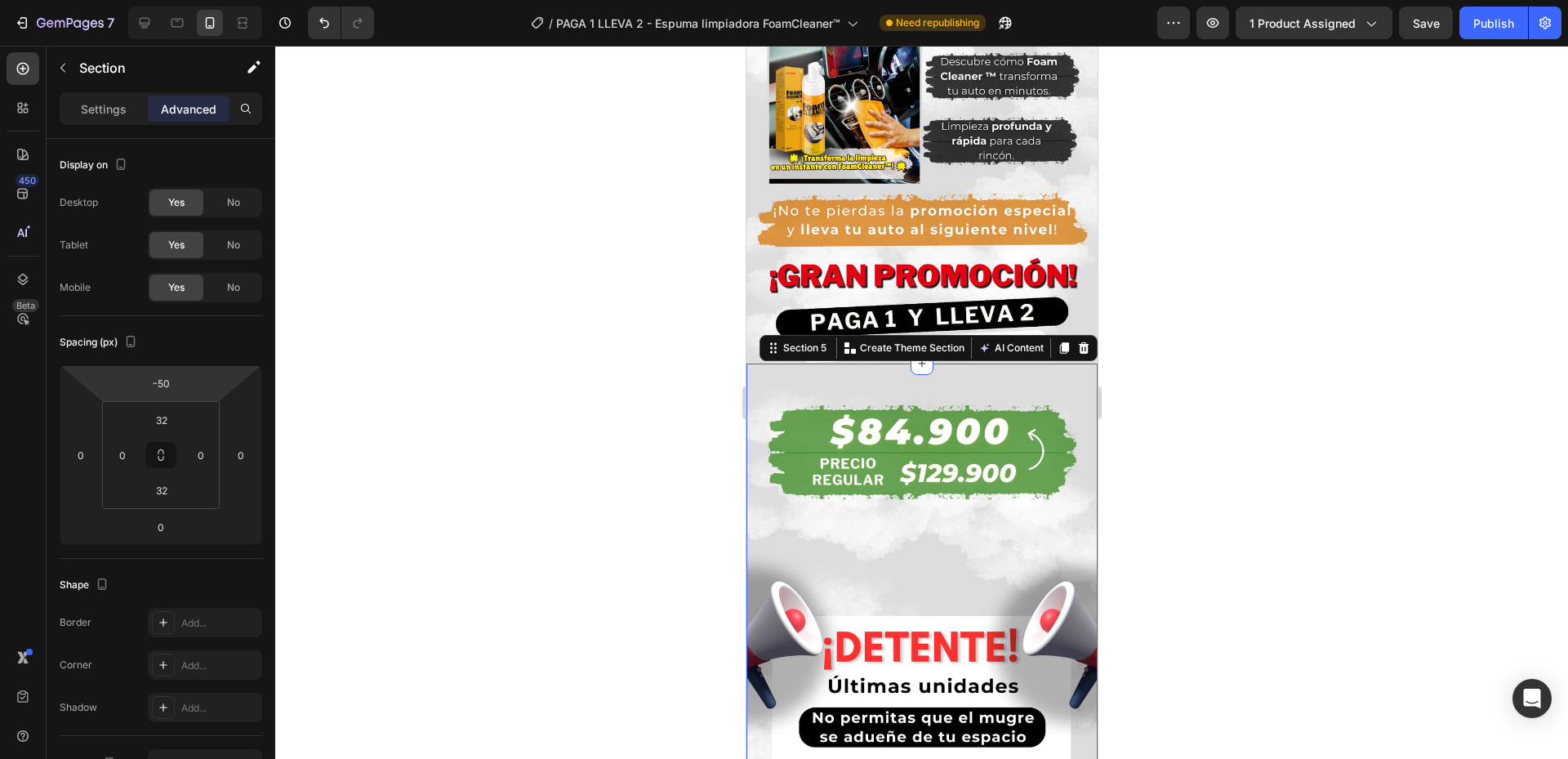
click at [1438, 436] on div at bounding box center [921, 402] width 1293 height 713
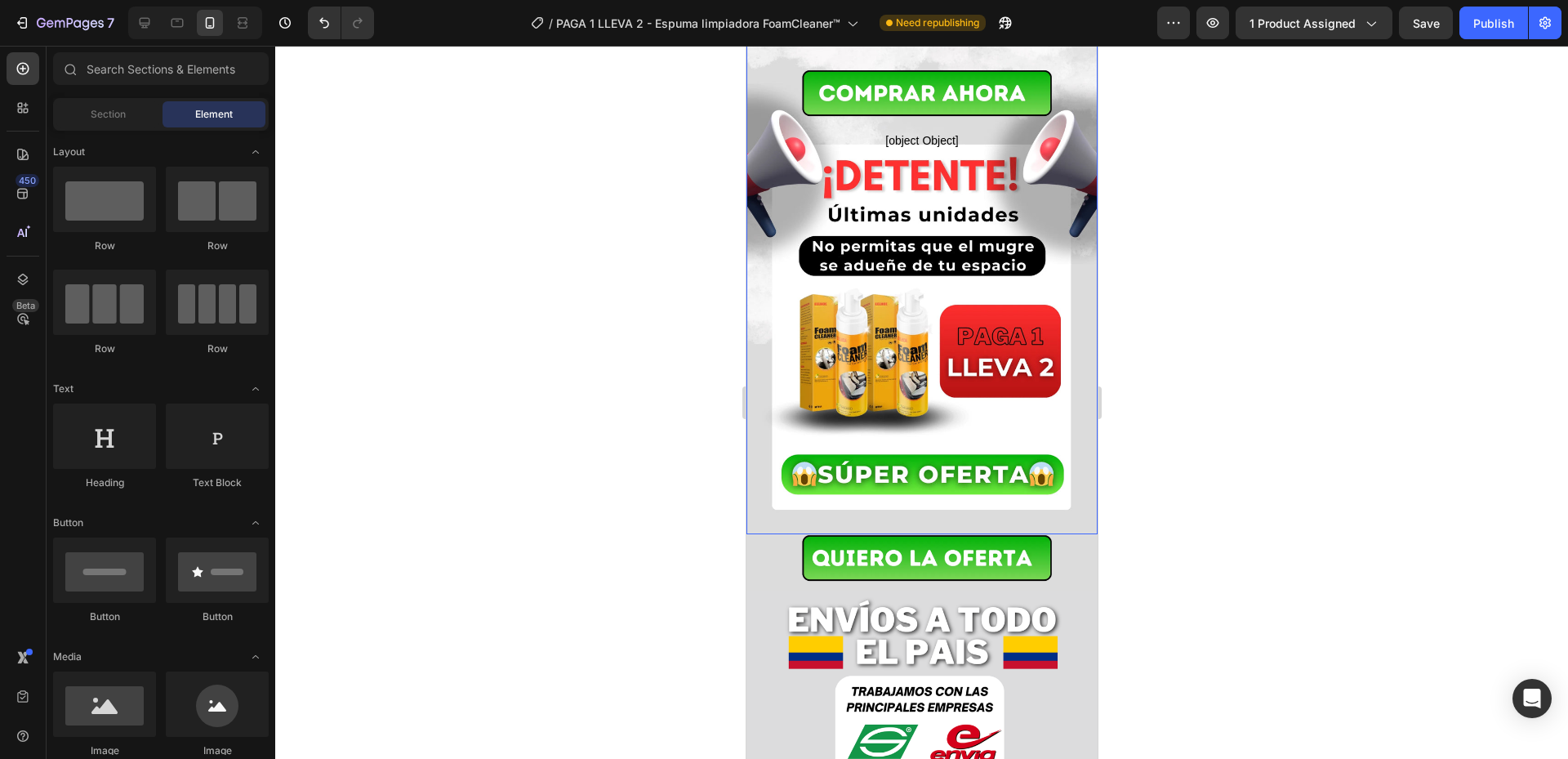
scroll to position [2777, 0]
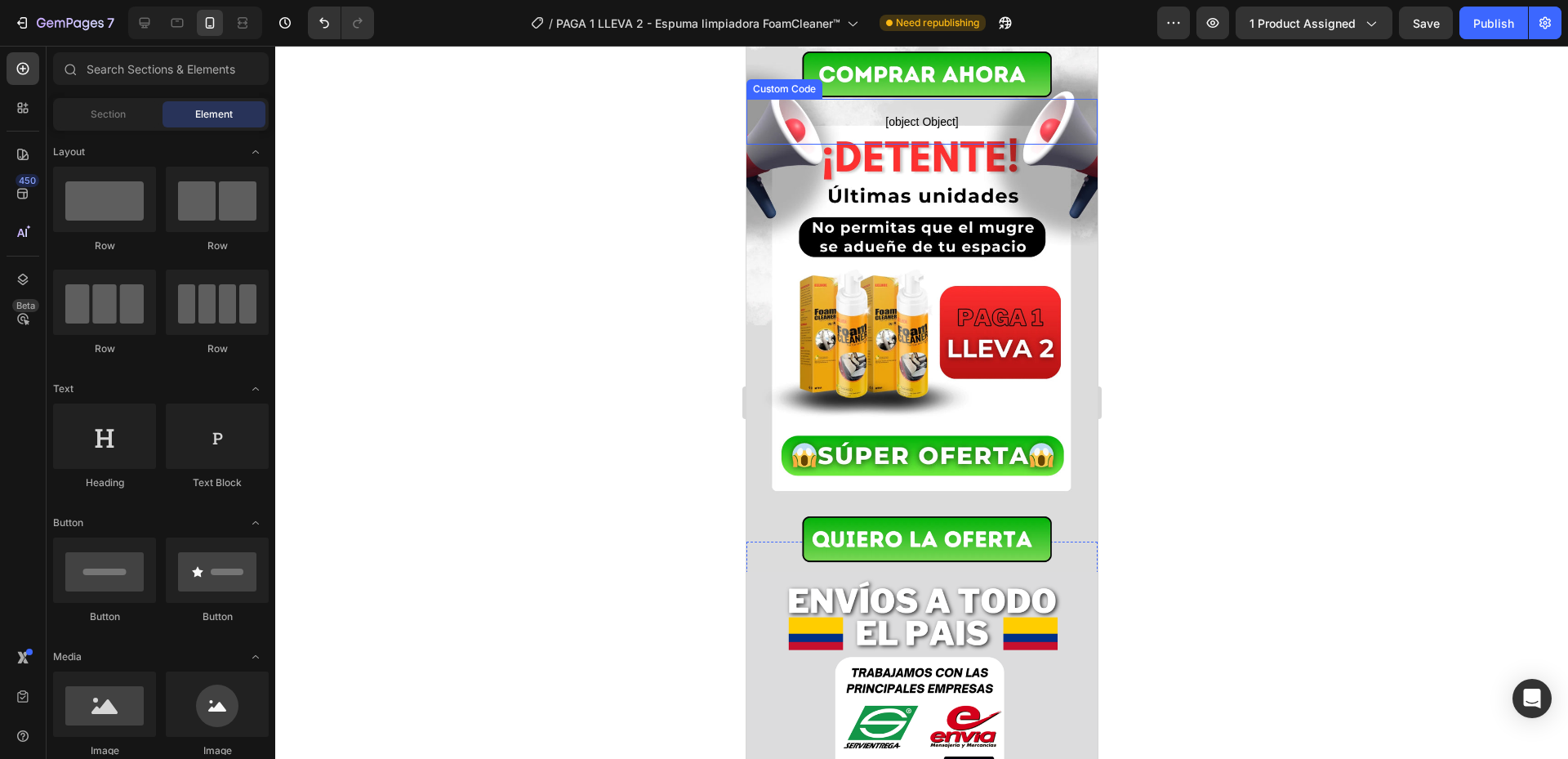
click at [959, 86] on img at bounding box center [921, 74] width 351 height 50
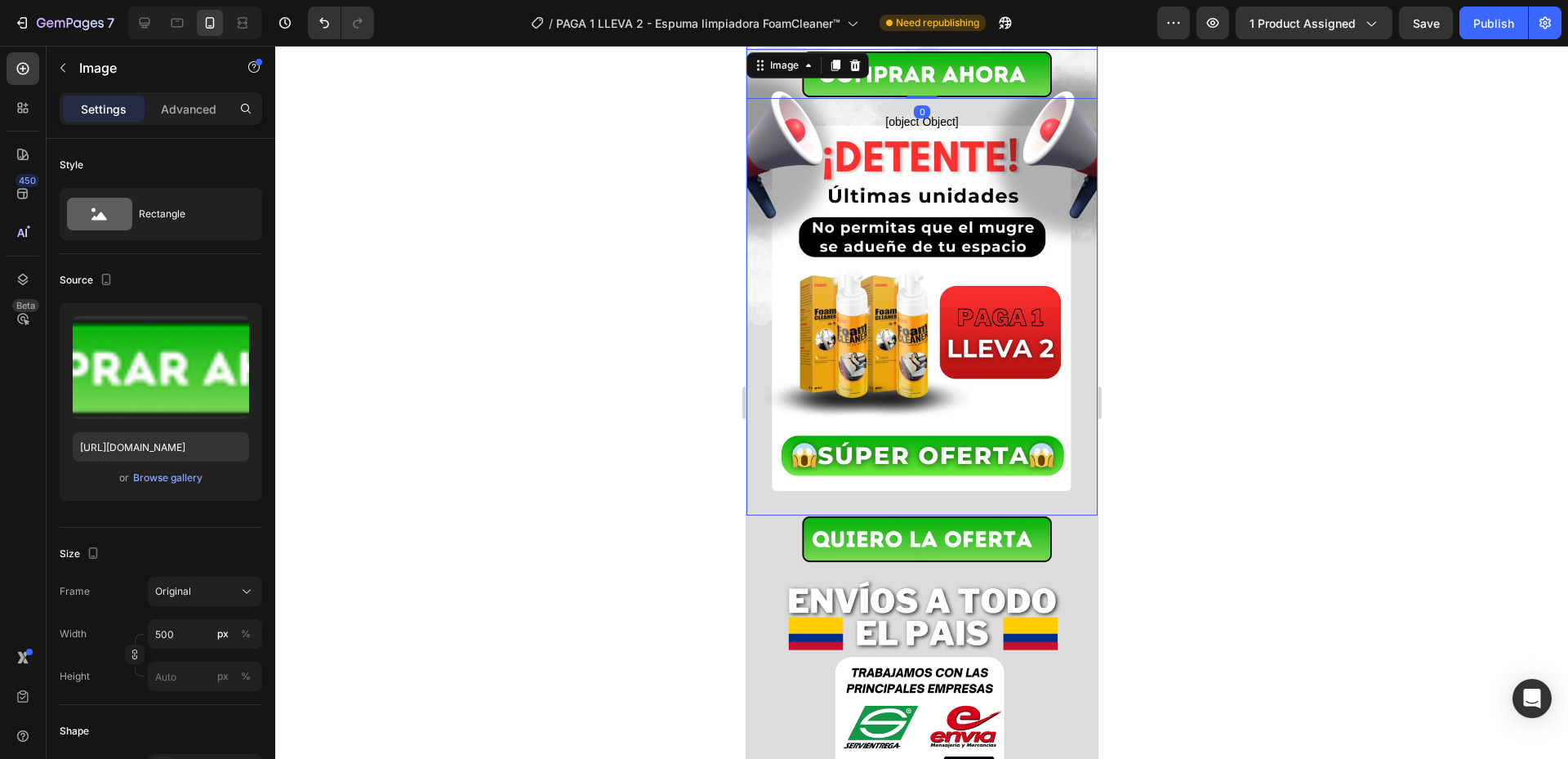
click at [1216, 271] on div at bounding box center [921, 402] width 1293 height 713
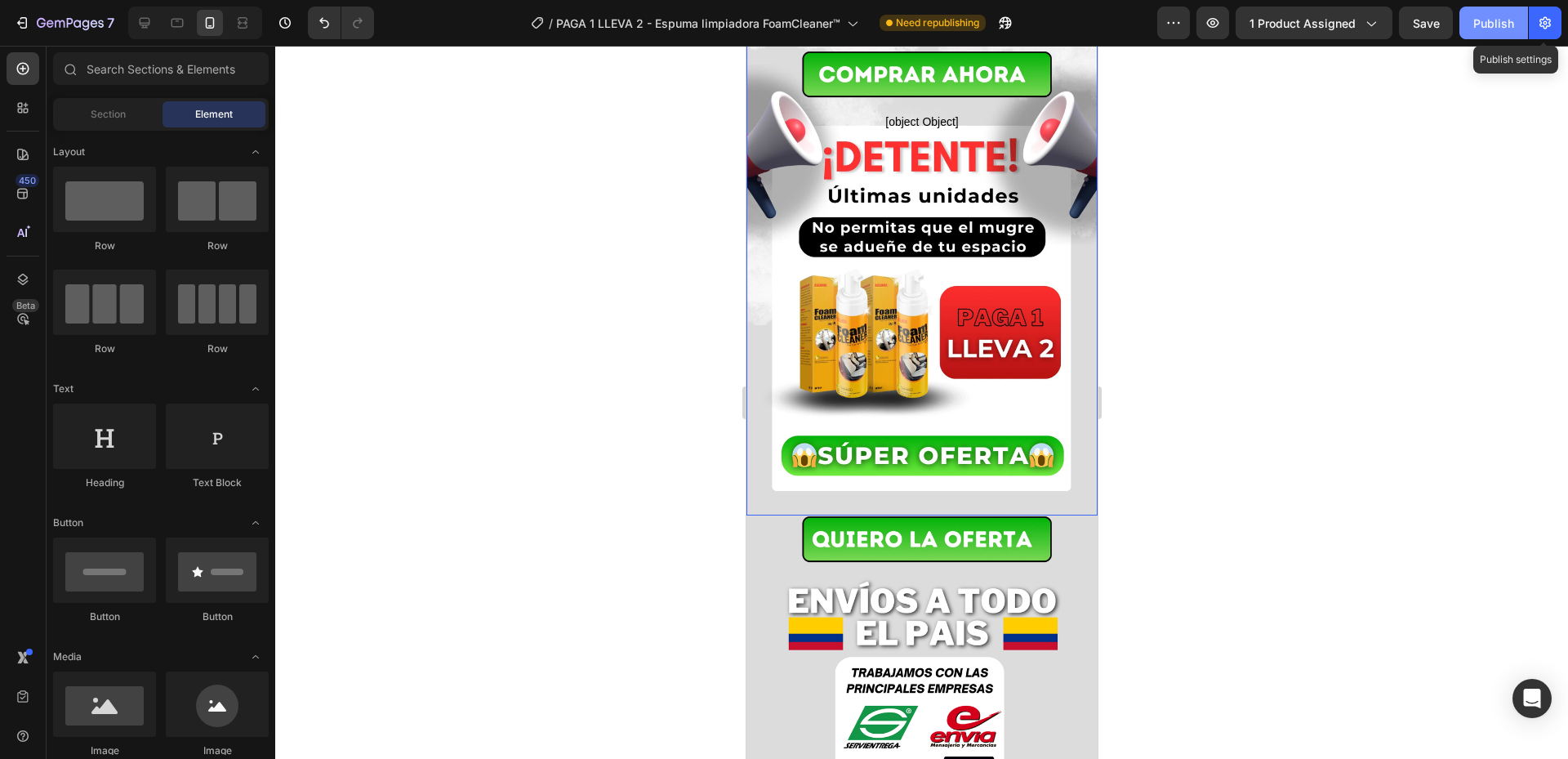
click at [1504, 25] on div "Publish" at bounding box center [1494, 24] width 41 height 17
click at [1264, 447] on div at bounding box center [921, 402] width 1293 height 713
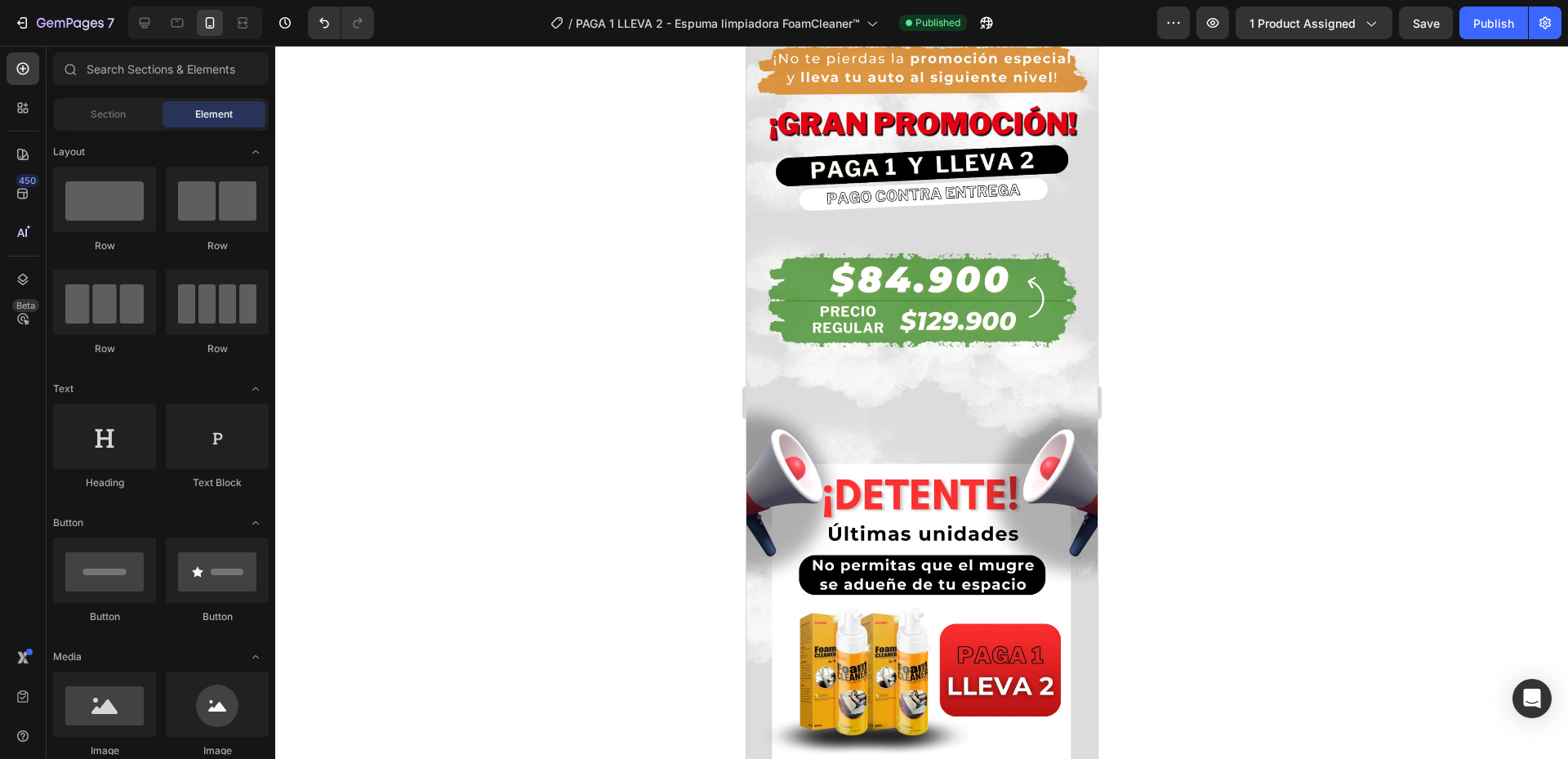
scroll to position [1225, 0]
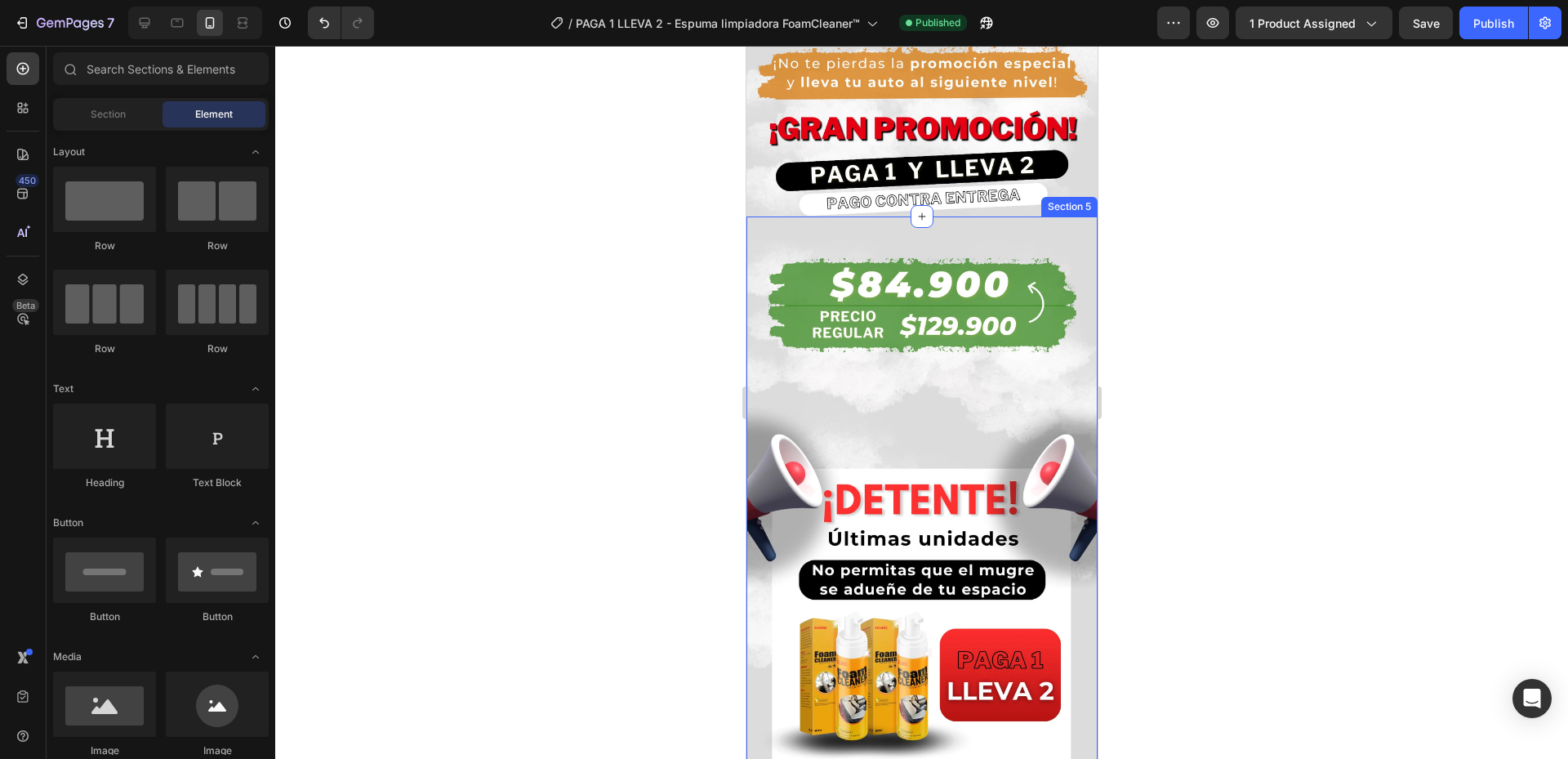
click at [1021, 222] on div "Publish the page to see the content. Custom Code Image Row Section 5" at bounding box center [921, 550] width 351 height 668
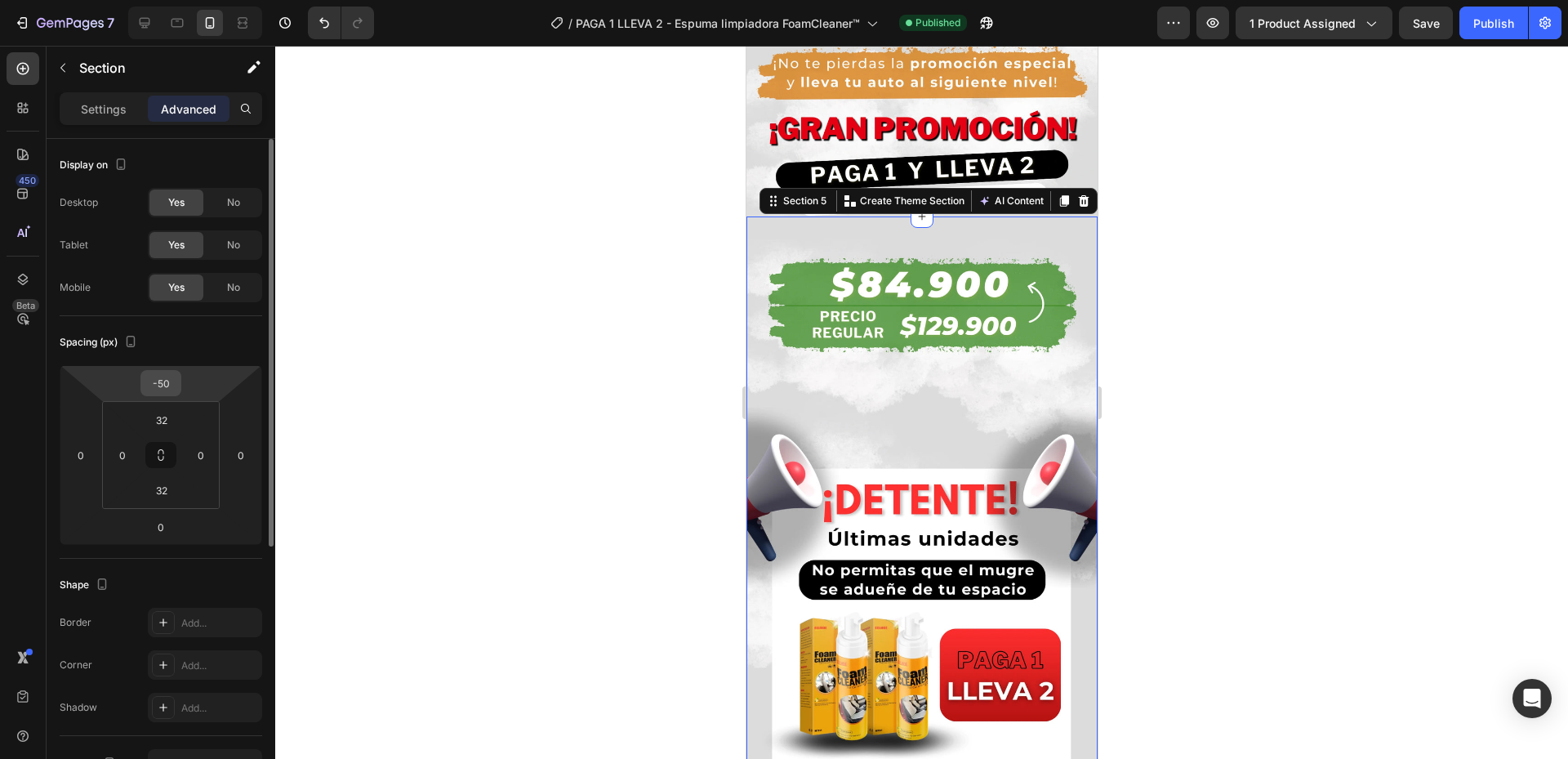
click at [168, 381] on input "-50" at bounding box center [161, 383] width 33 height 24
type input "0"
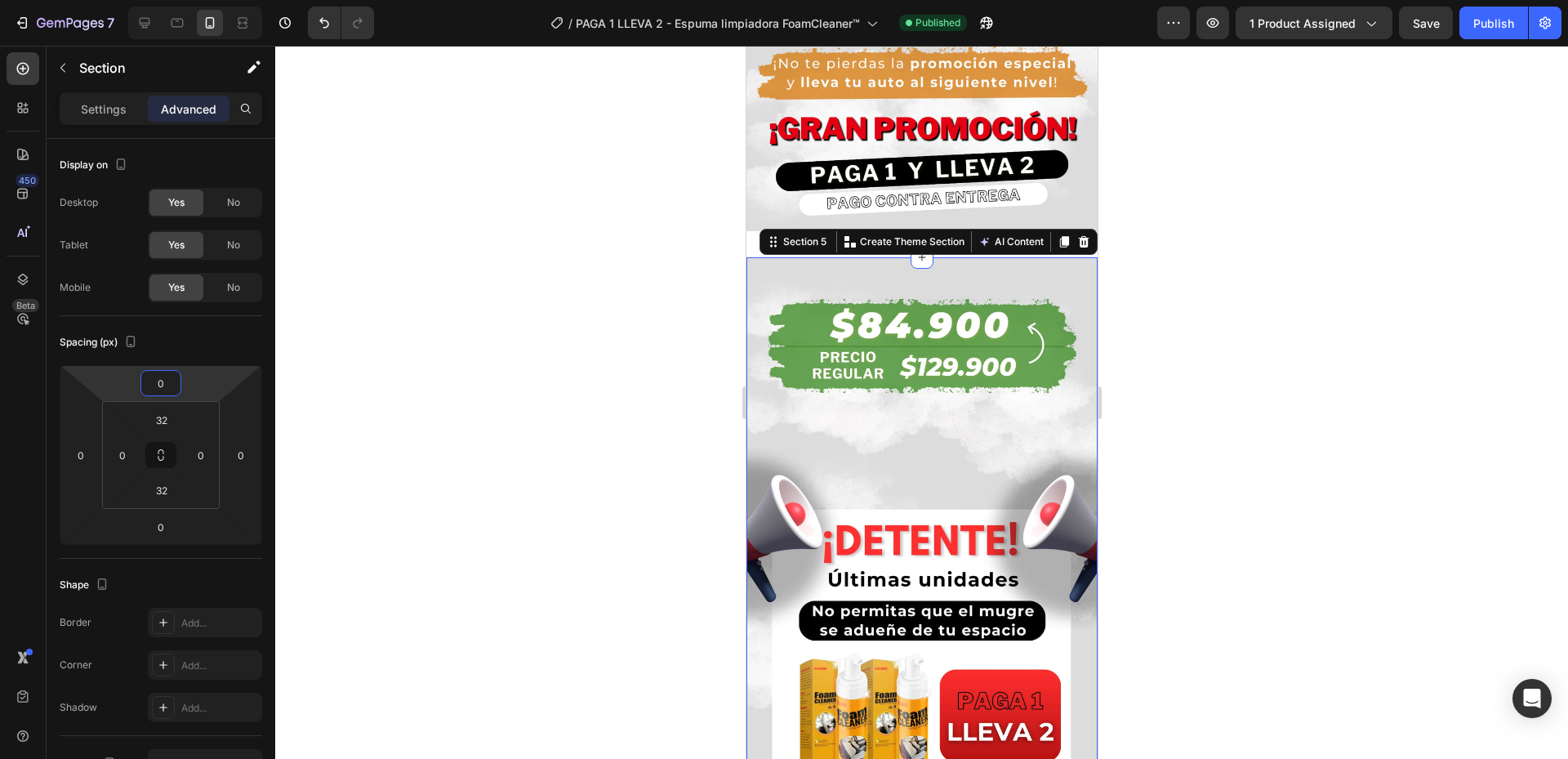
click at [464, 388] on div at bounding box center [921, 402] width 1293 height 713
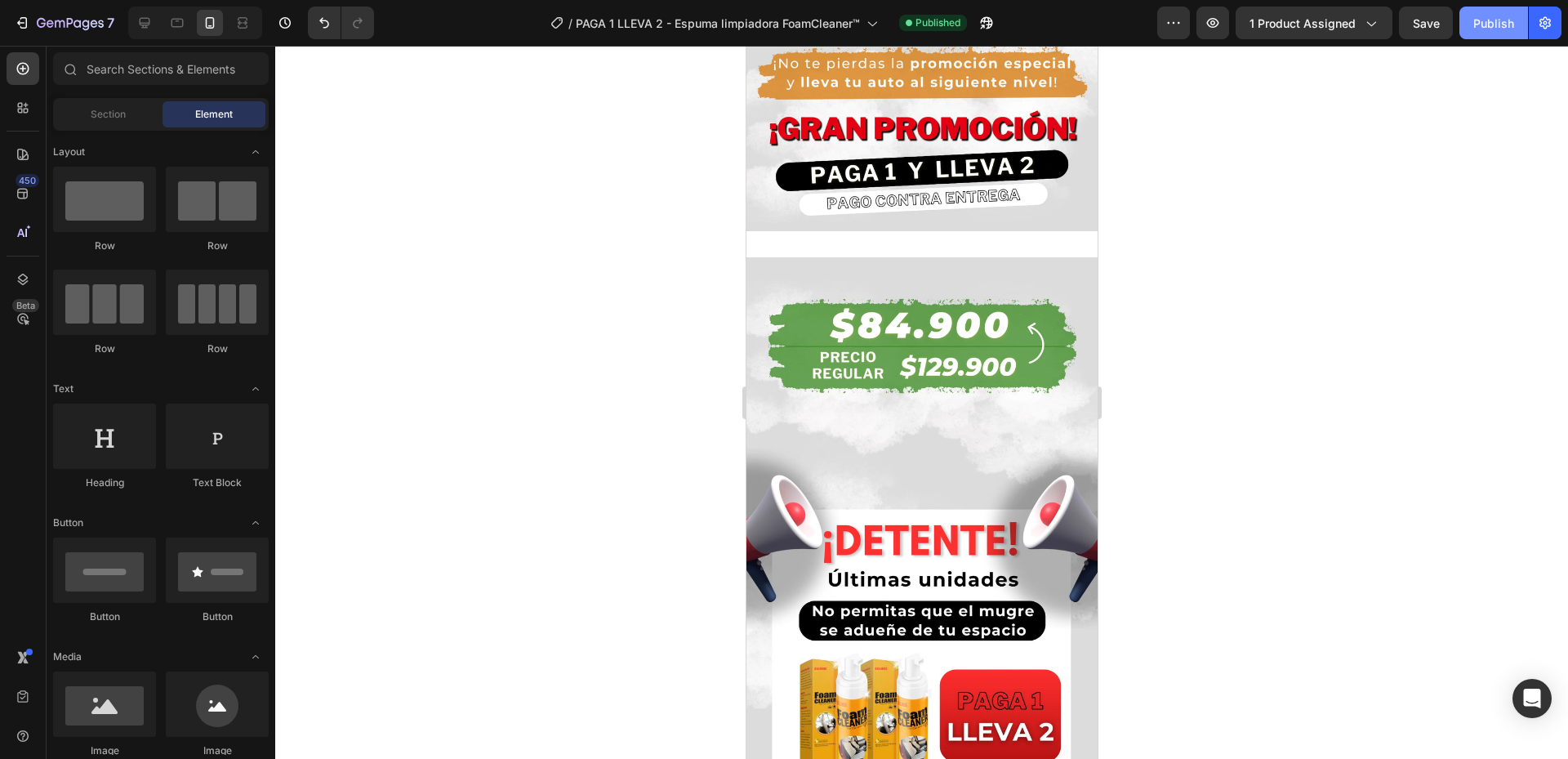
click at [1496, 31] on div "Publish" at bounding box center [1494, 24] width 41 height 17
click at [895, 258] on div "Publish the page to see the content. Custom Code Image Row Section 5" at bounding box center [921, 591] width 351 height 668
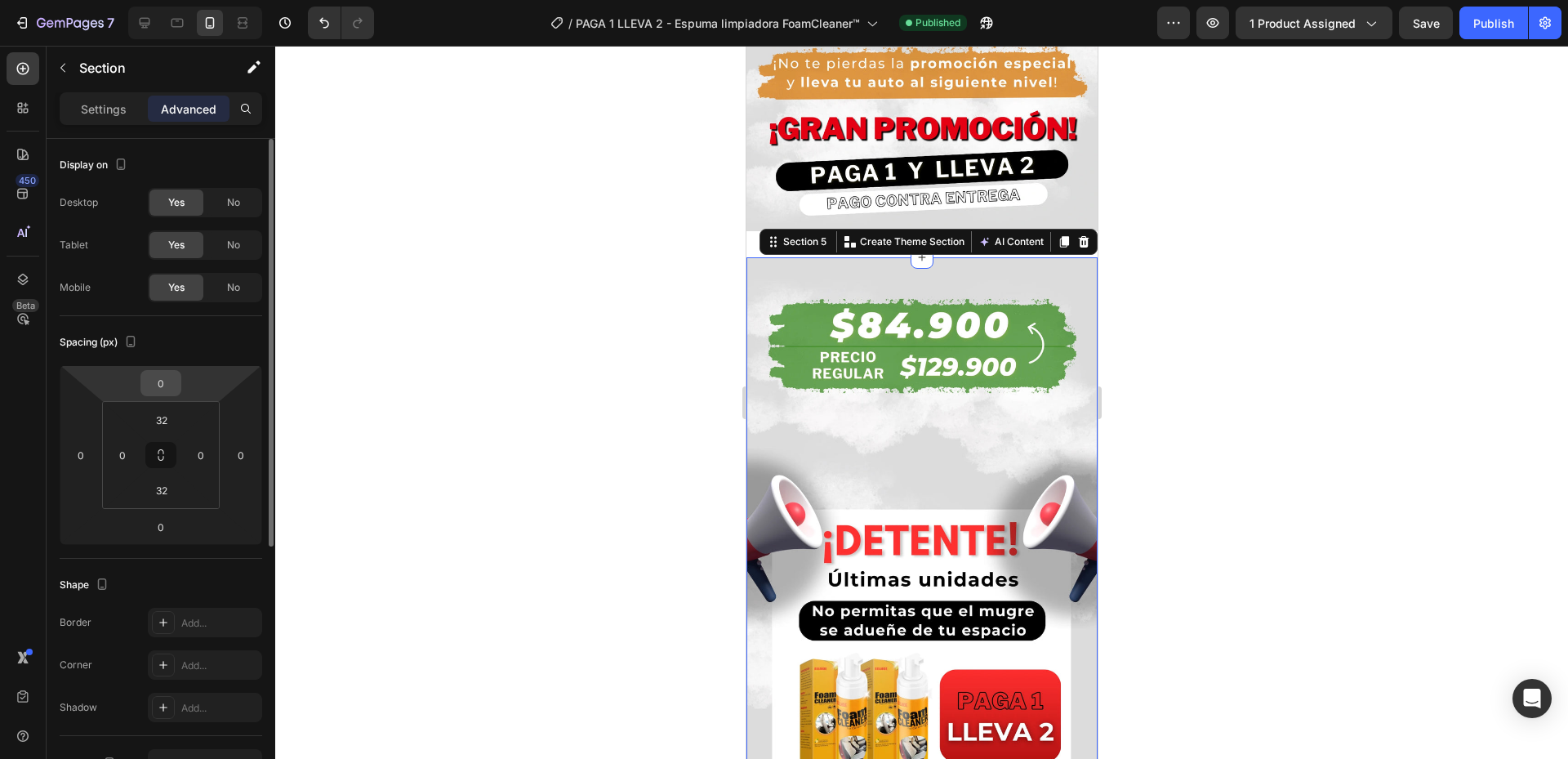
click at [166, 375] on input "0" at bounding box center [161, 383] width 33 height 24
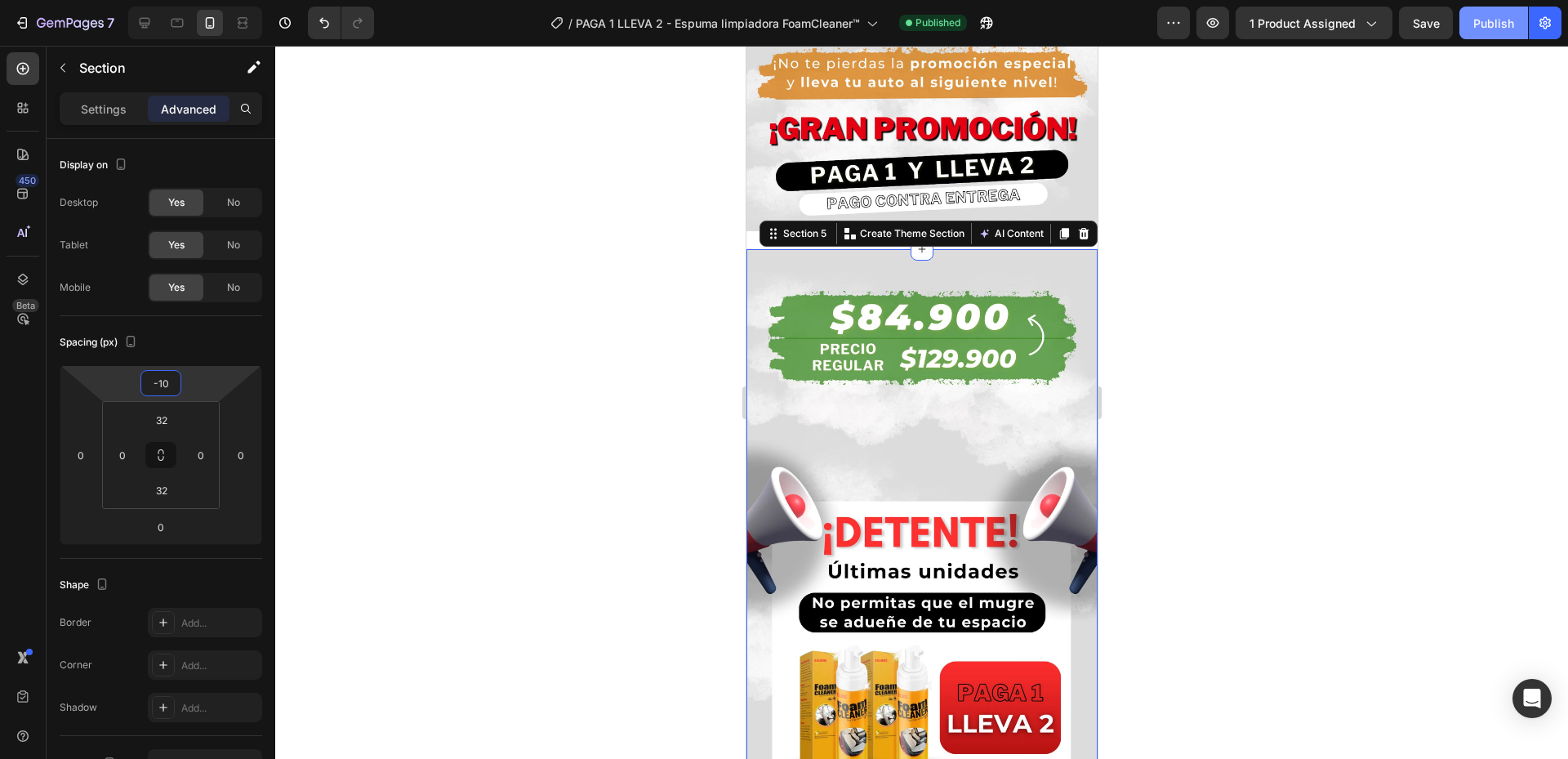
type input "-10"
click at [1497, 24] on div "Publish" at bounding box center [1494, 24] width 41 height 17
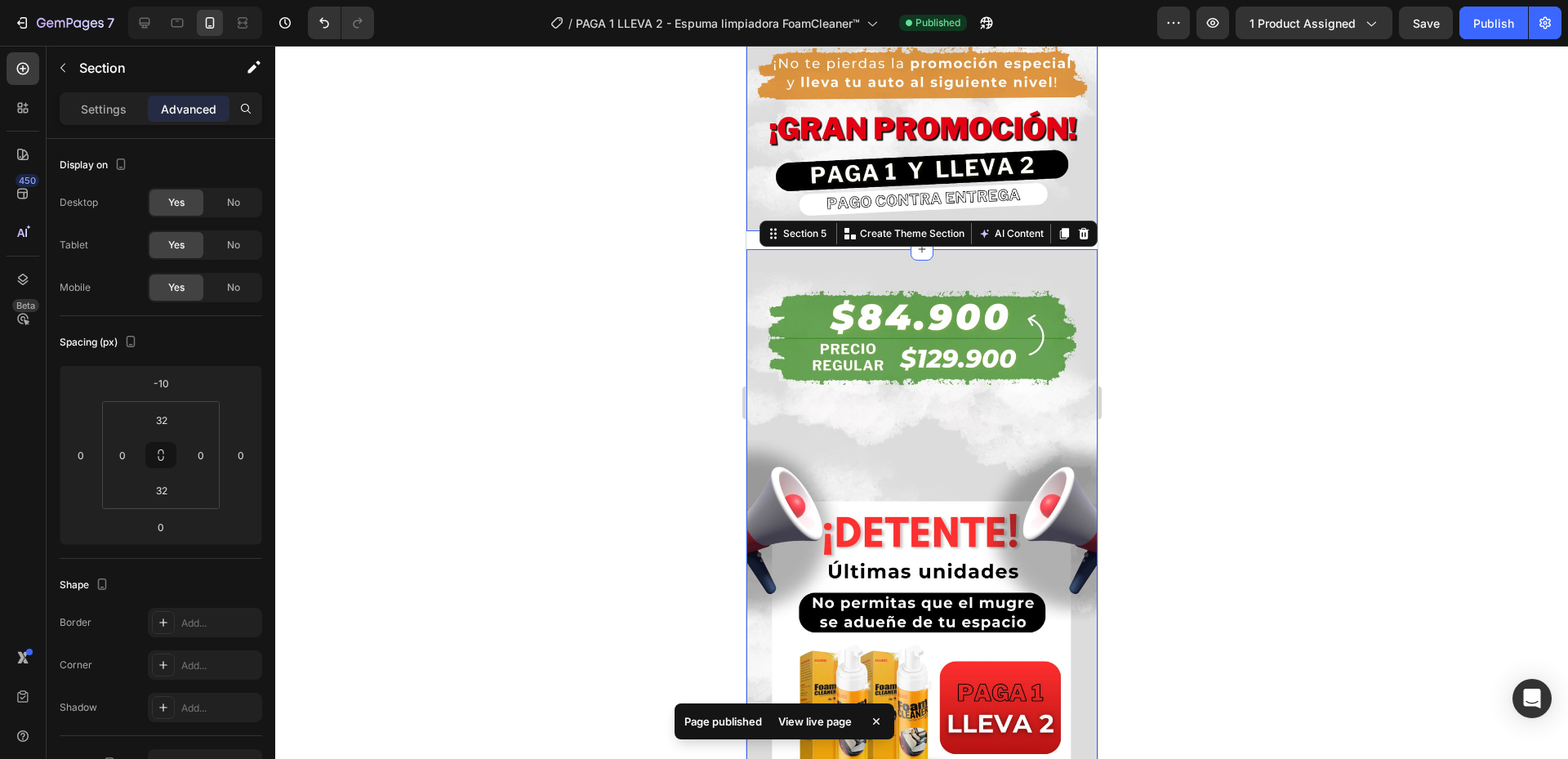
click at [1383, 243] on div at bounding box center [921, 402] width 1293 height 713
